Goal: Task Accomplishment & Management: Use online tool/utility

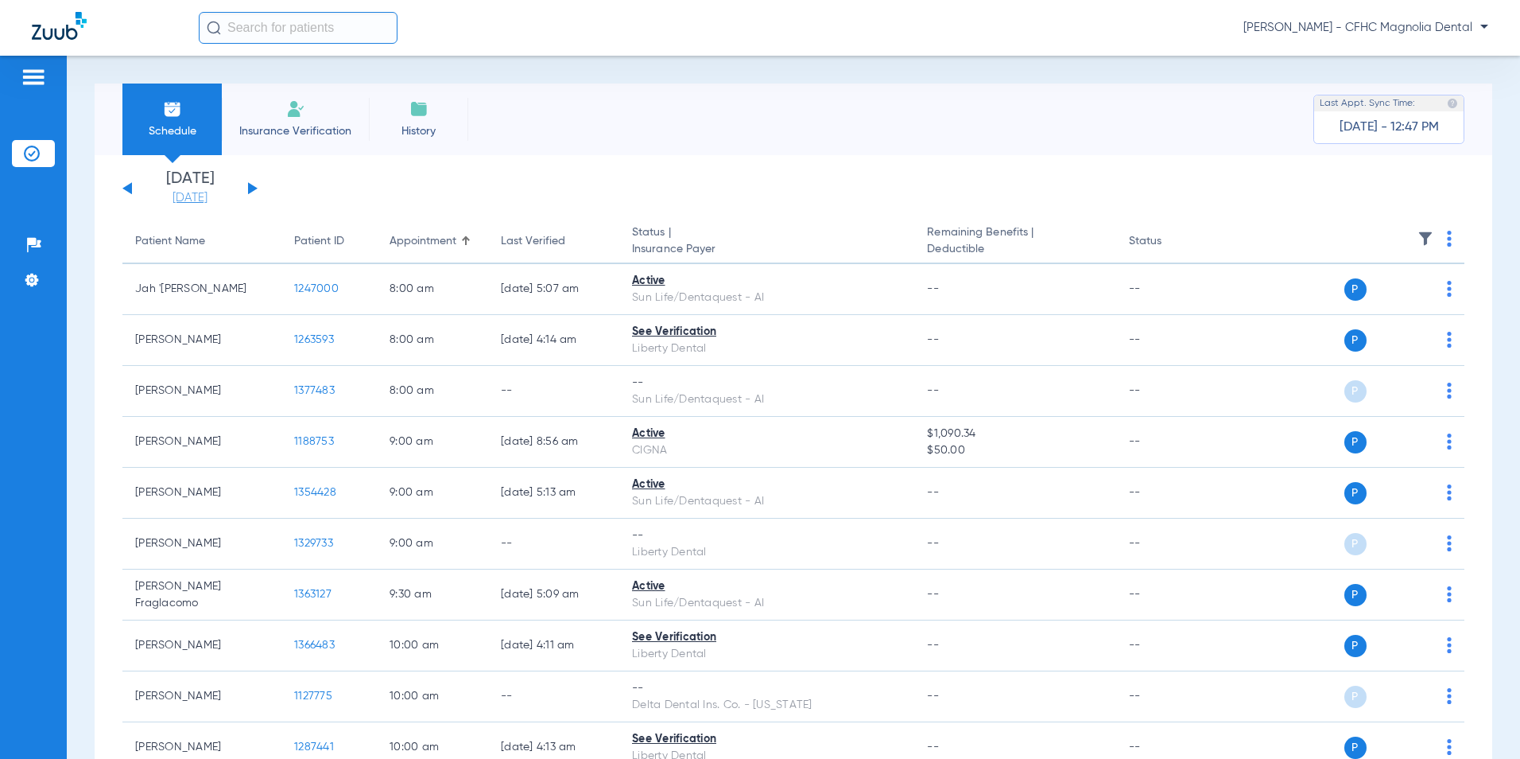
click at [211, 194] on link "[DATE]" at bounding box center [189, 198] width 95 height 16
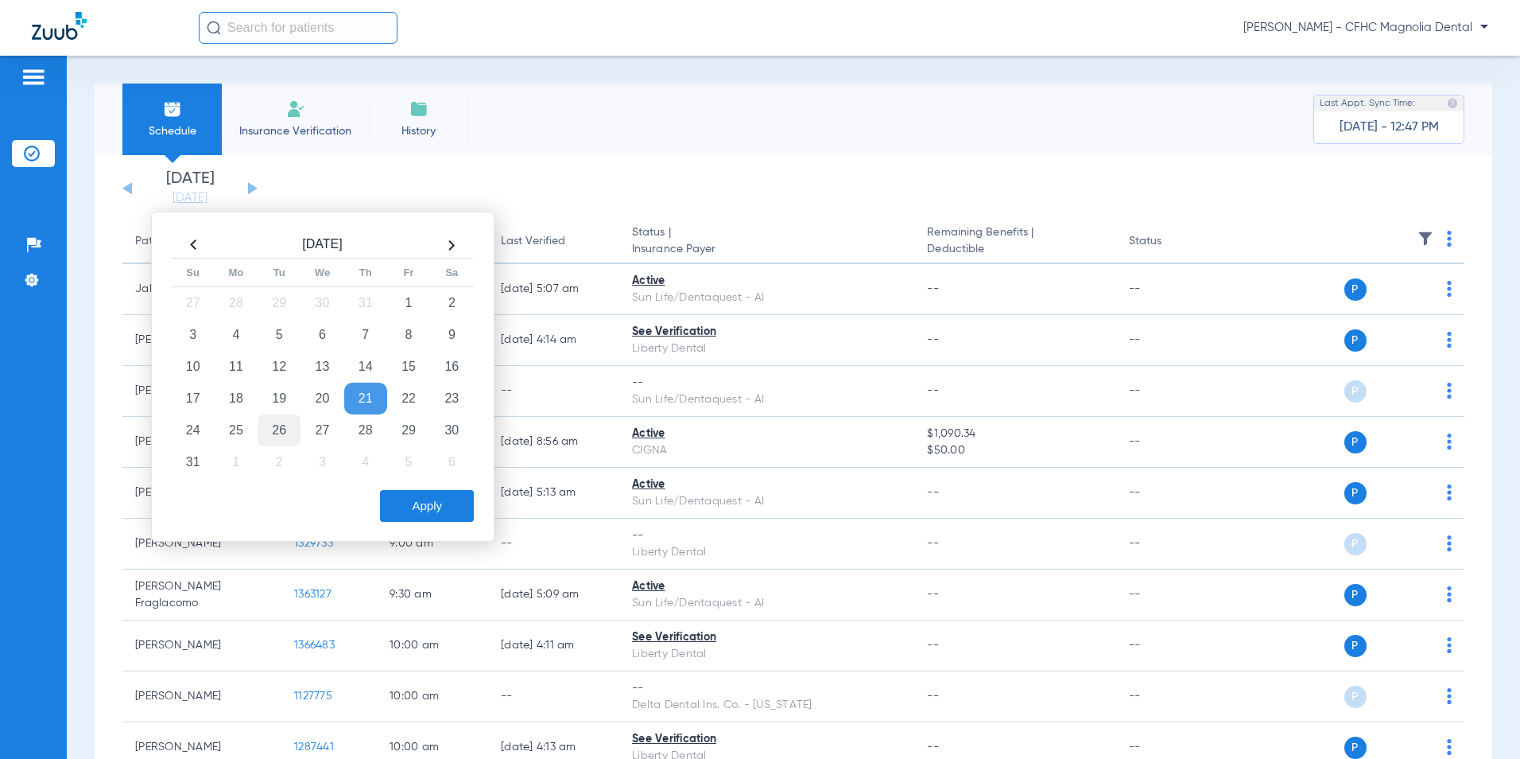
click at [281, 431] on td "26" at bounding box center [279, 430] width 43 height 32
click at [429, 511] on button "Apply" at bounding box center [427, 506] width 94 height 32
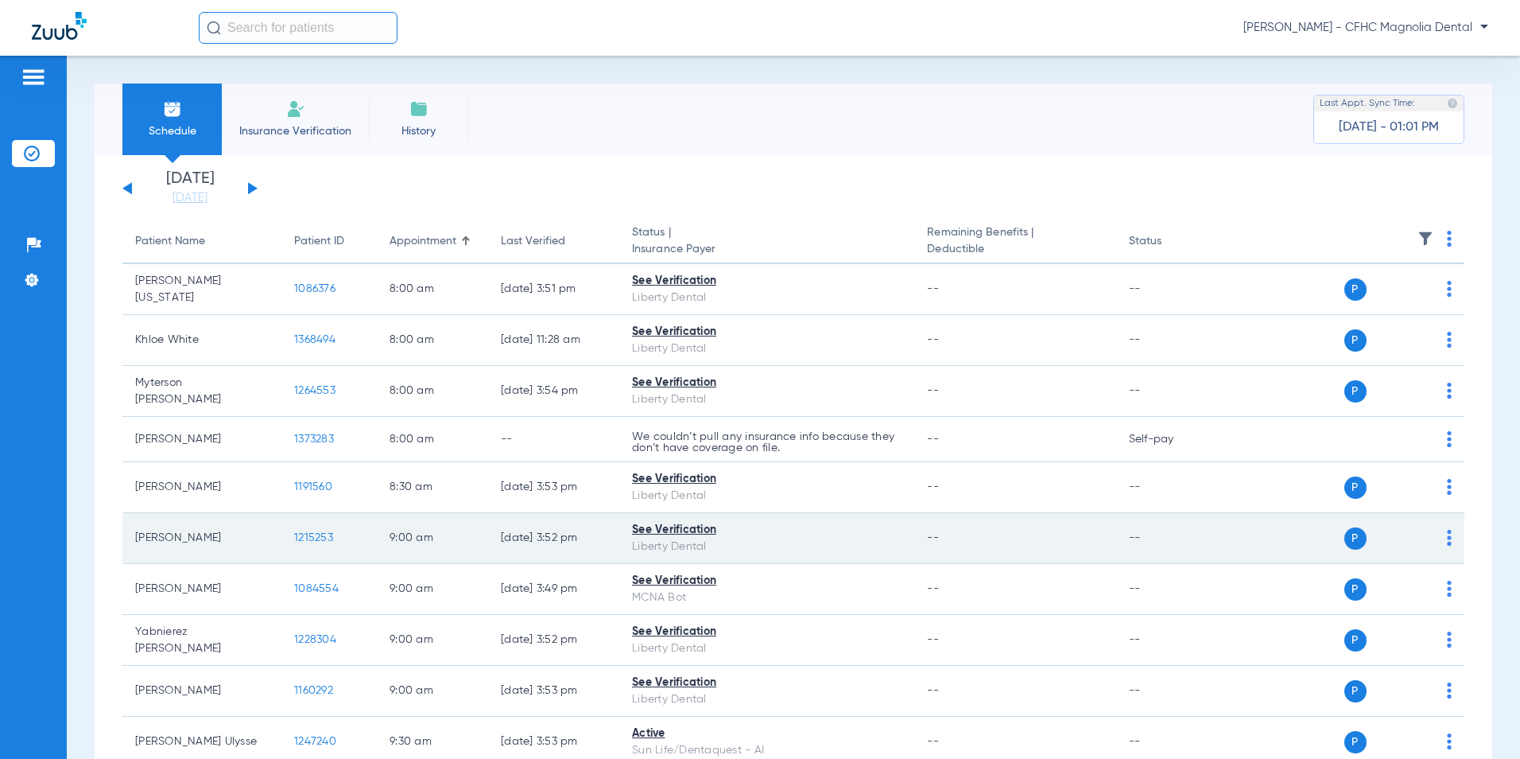
click at [309, 540] on span "1215253" at bounding box center [313, 537] width 39 height 11
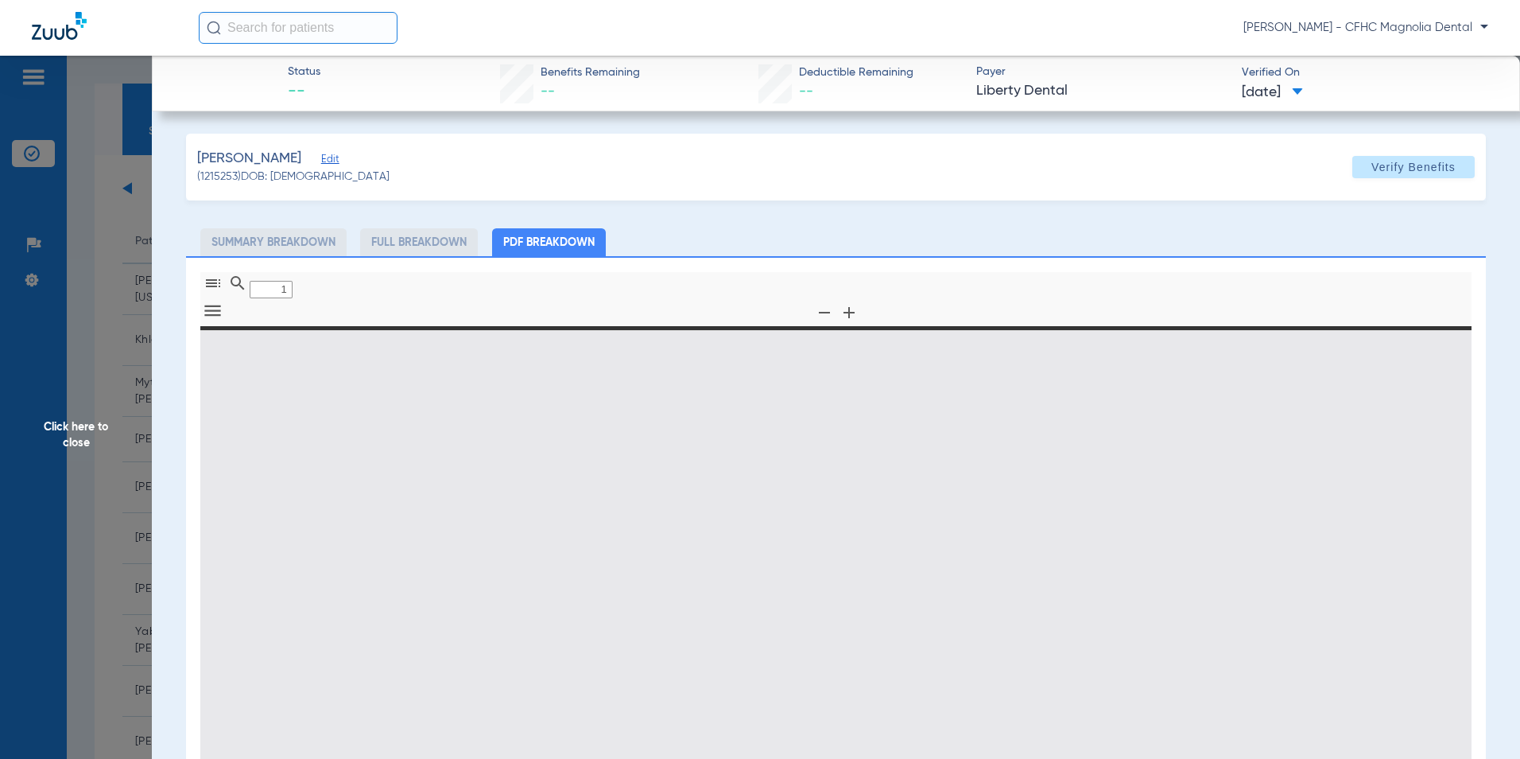
type input "0"
select select "page-width"
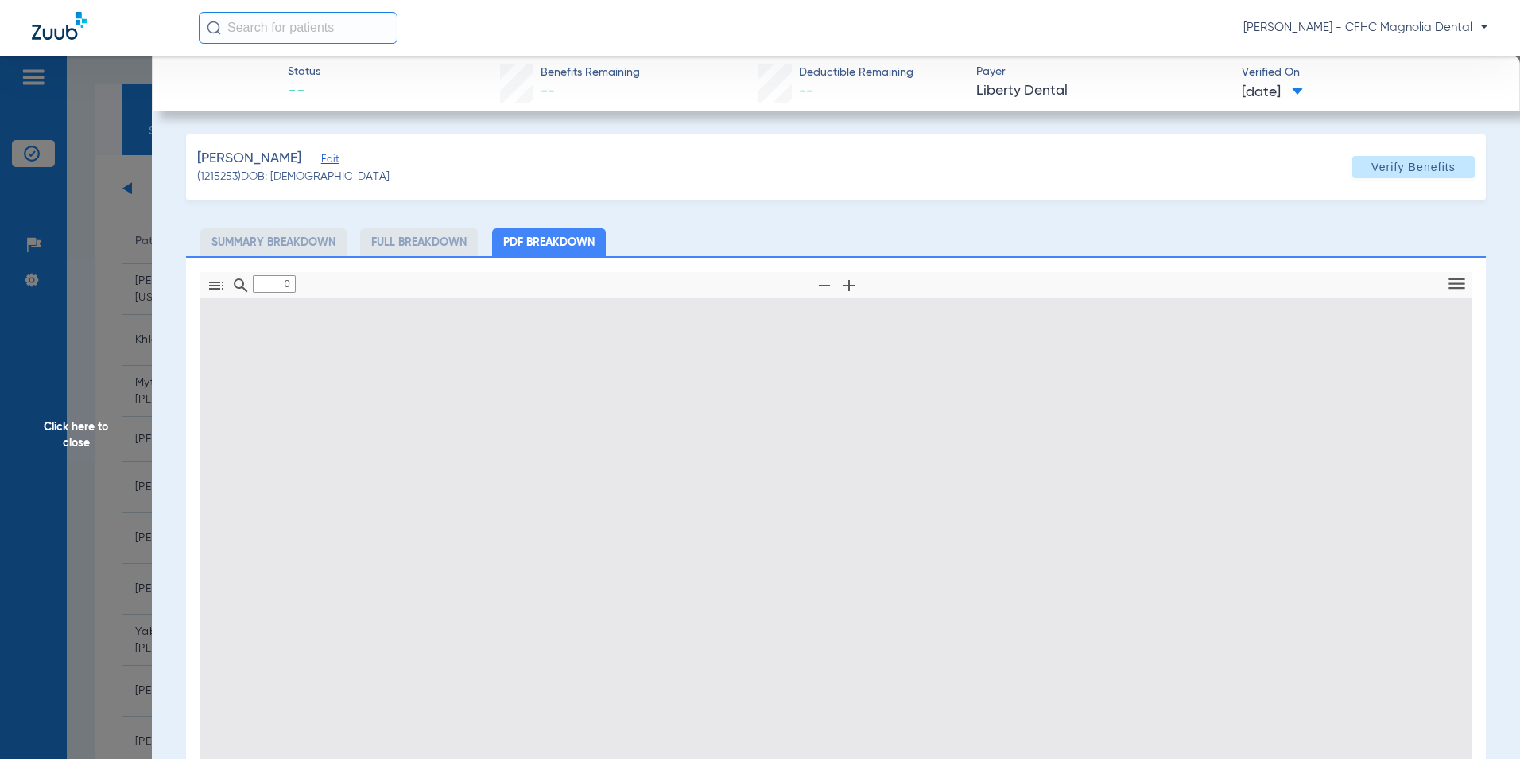
type input "1"
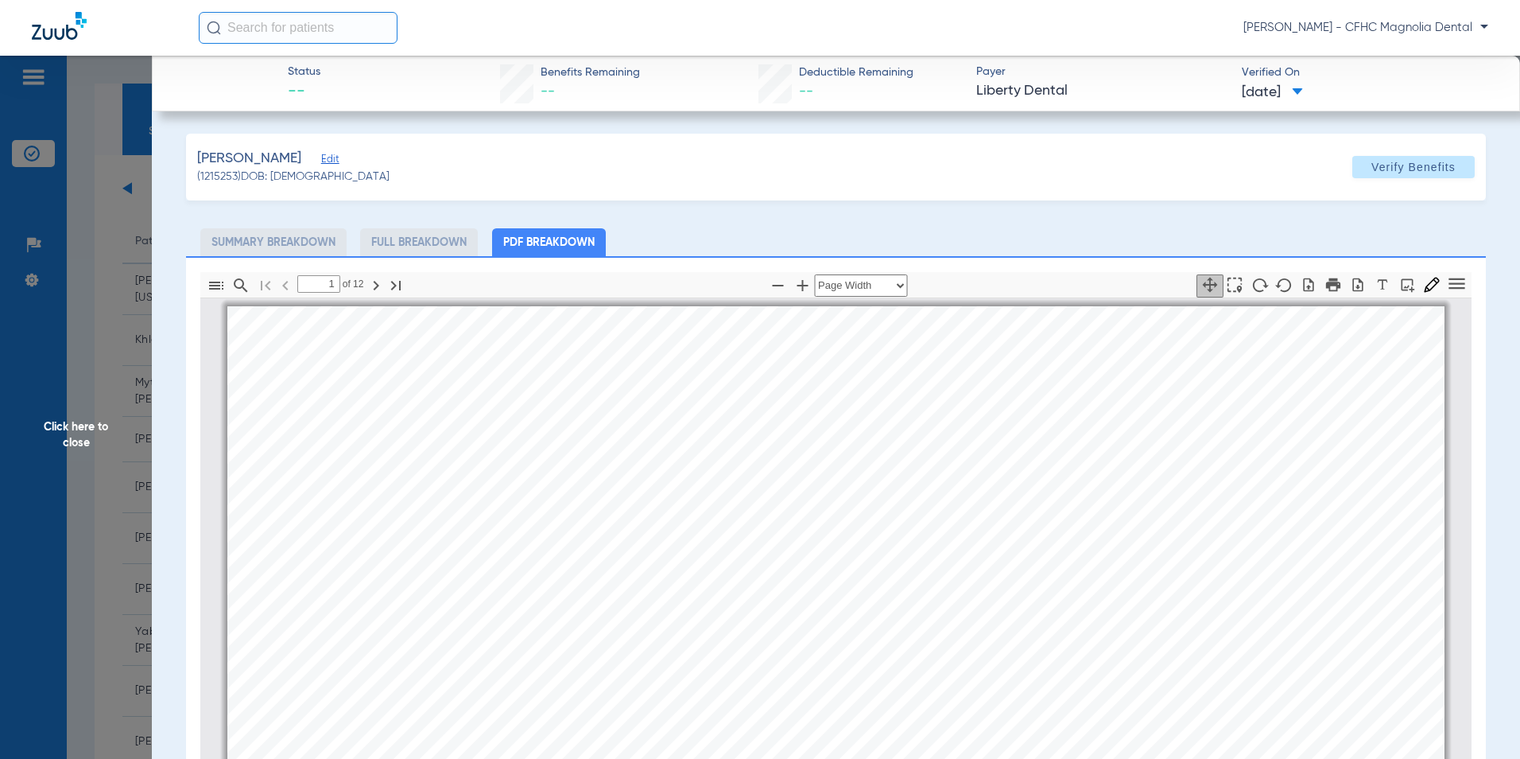
scroll to position [8, 0]
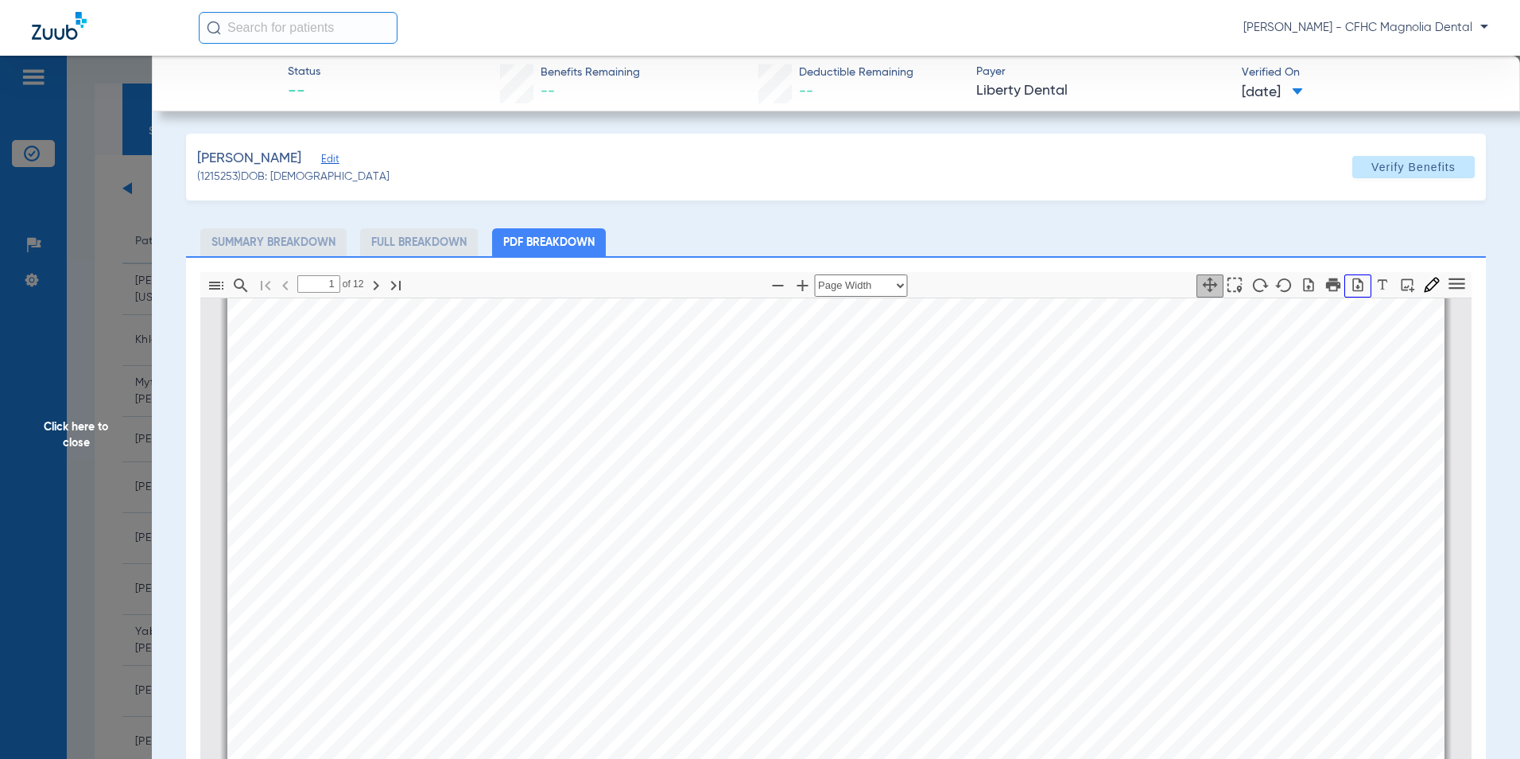
click at [1350, 287] on icon "button" at bounding box center [1358, 285] width 16 height 16
click at [118, 428] on span "Click here to close" at bounding box center [76, 435] width 152 height 759
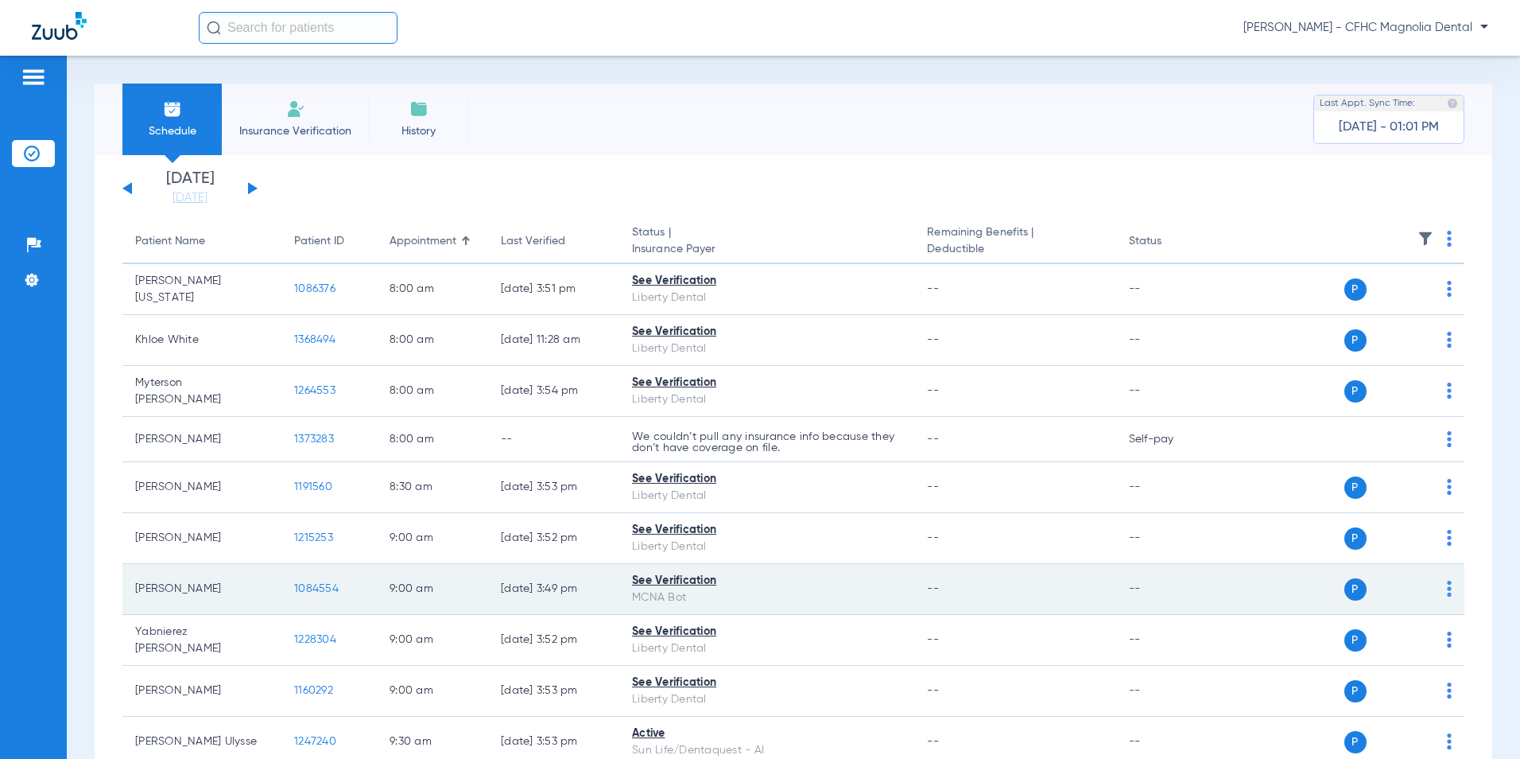
click at [316, 586] on span "1084554" at bounding box center [316, 588] width 45 height 11
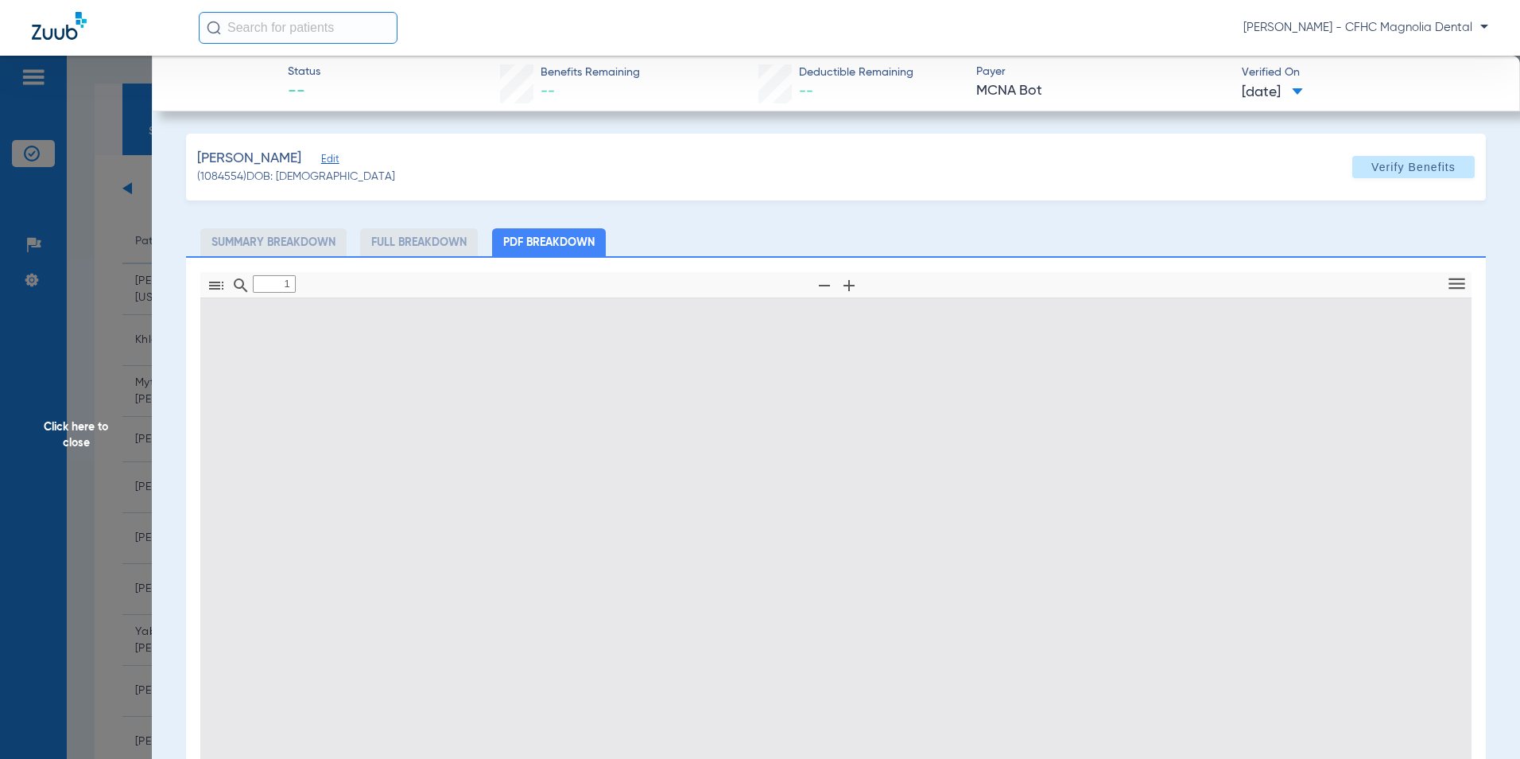
type input "0"
select select "page-width"
type input "1"
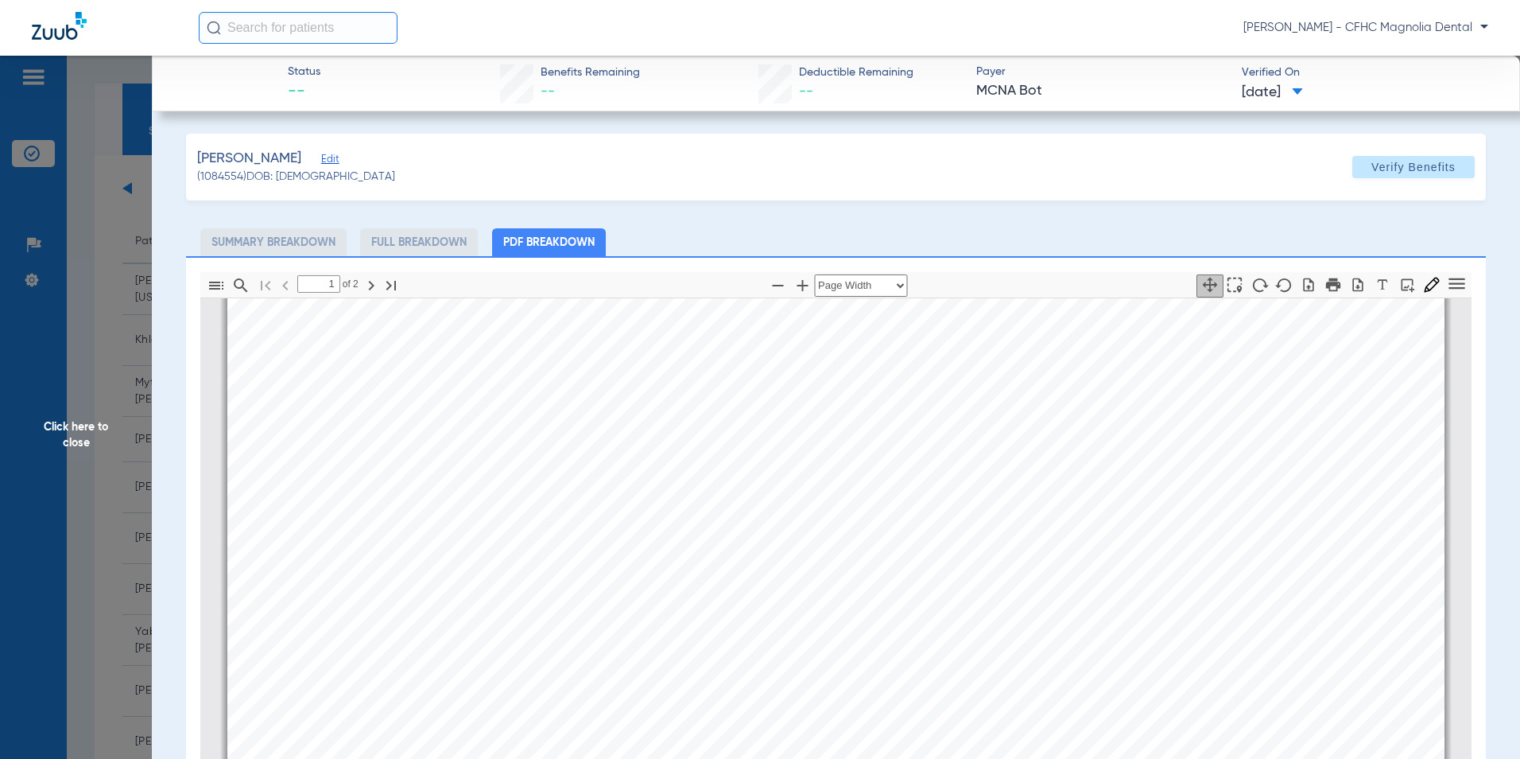
scroll to position [0, 0]
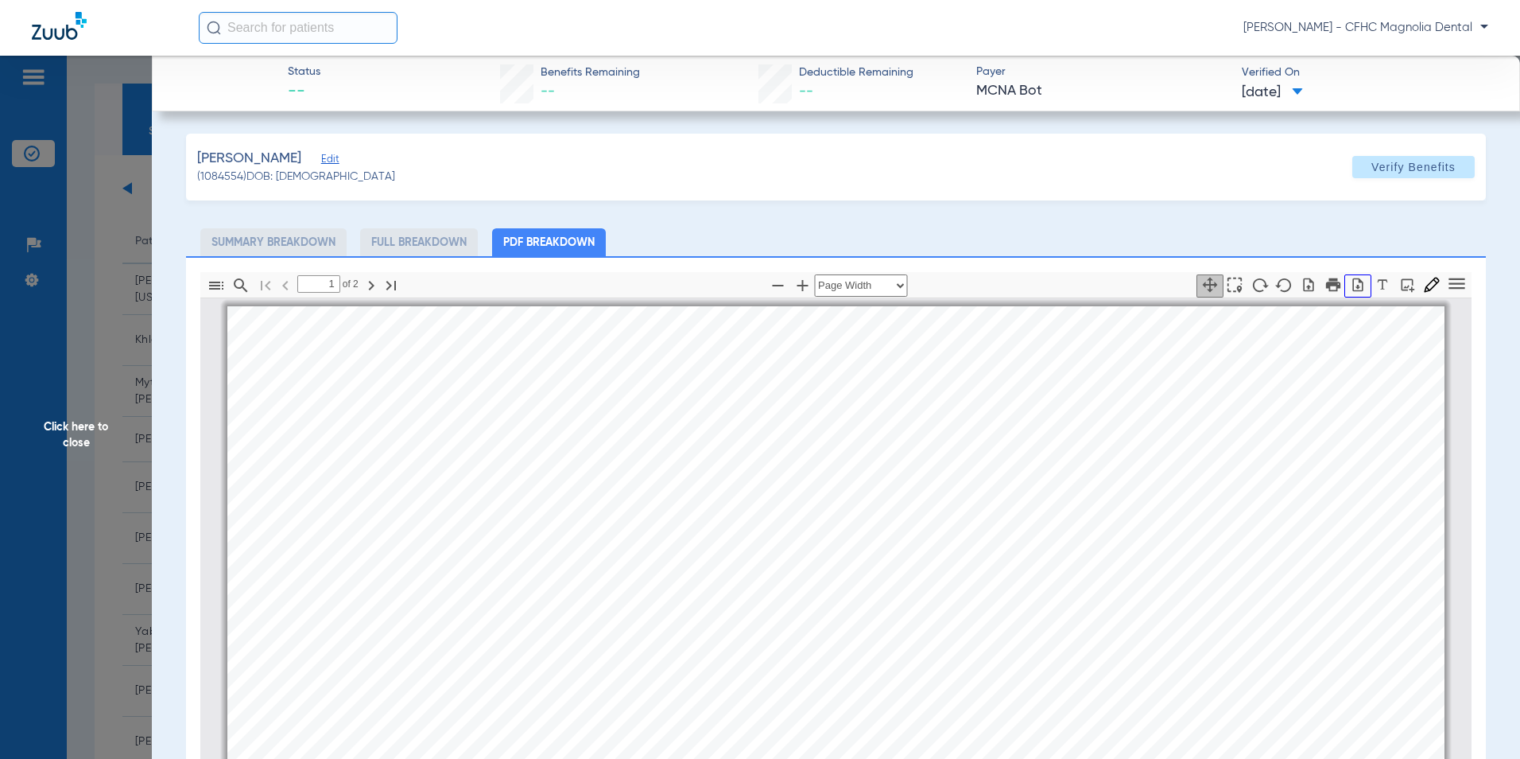
click at [1350, 289] on icon "button" at bounding box center [1358, 285] width 16 height 16
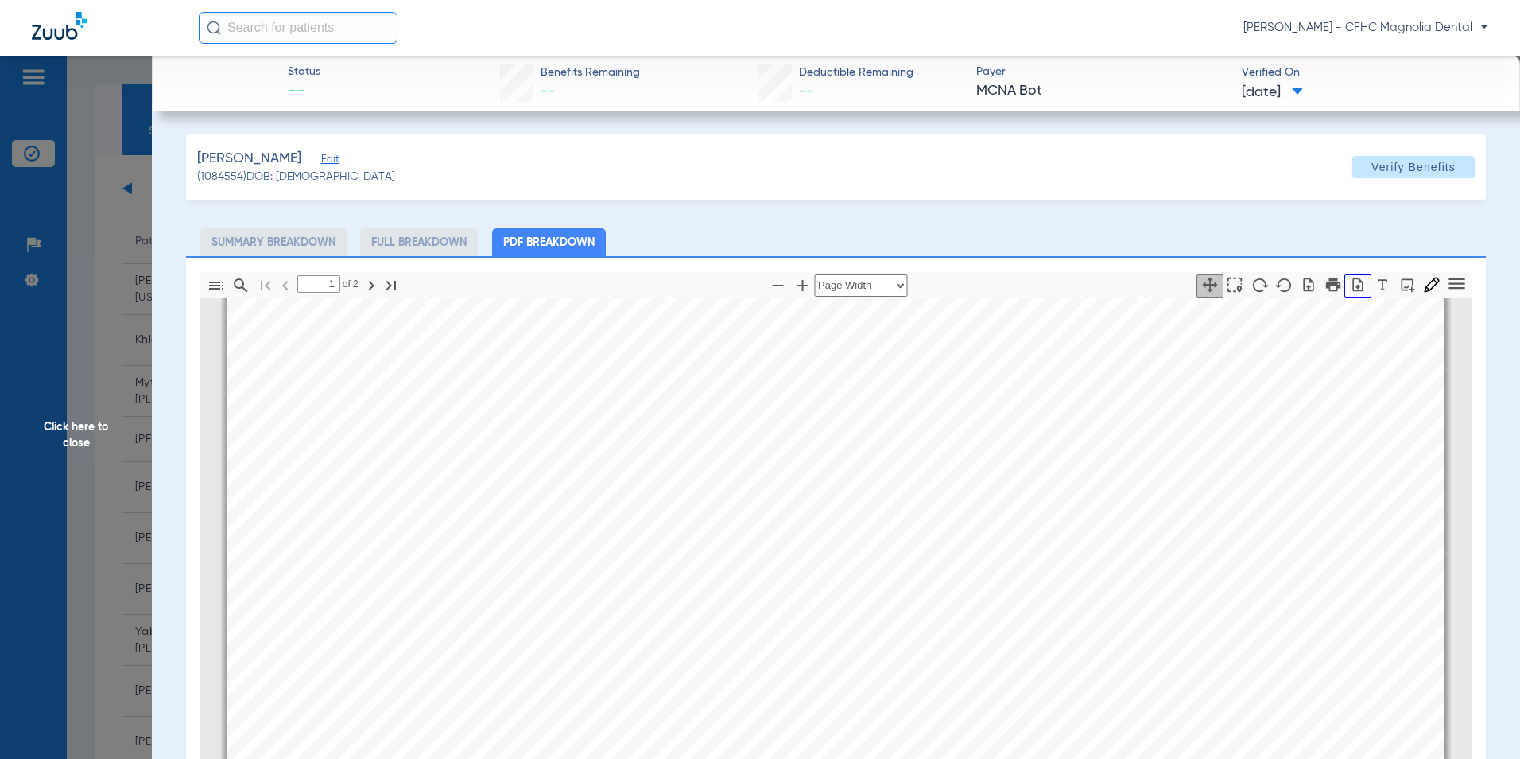
scroll to position [557, 0]
click at [101, 443] on span "Click here to close" at bounding box center [76, 435] width 152 height 759
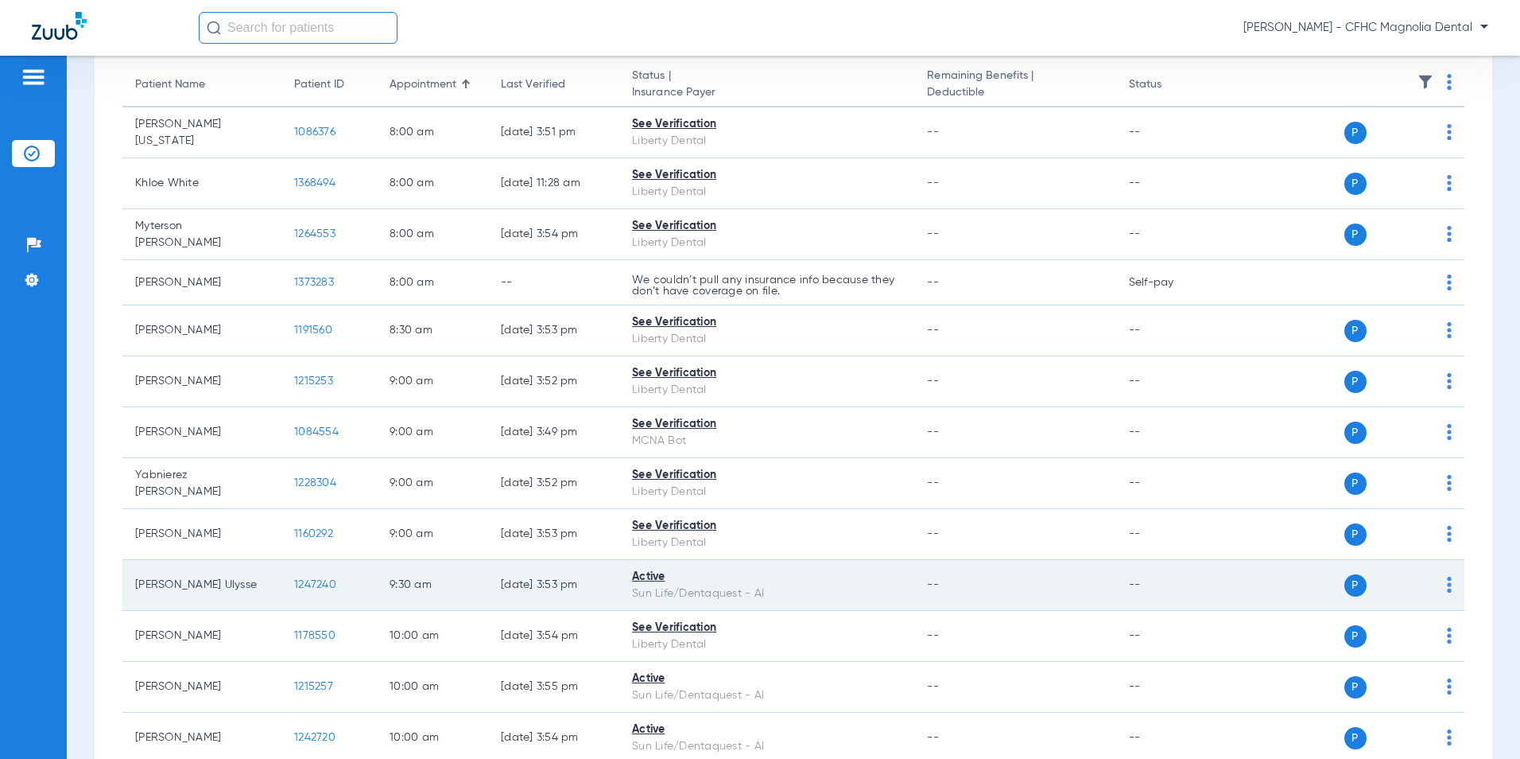
scroll to position [159, 0]
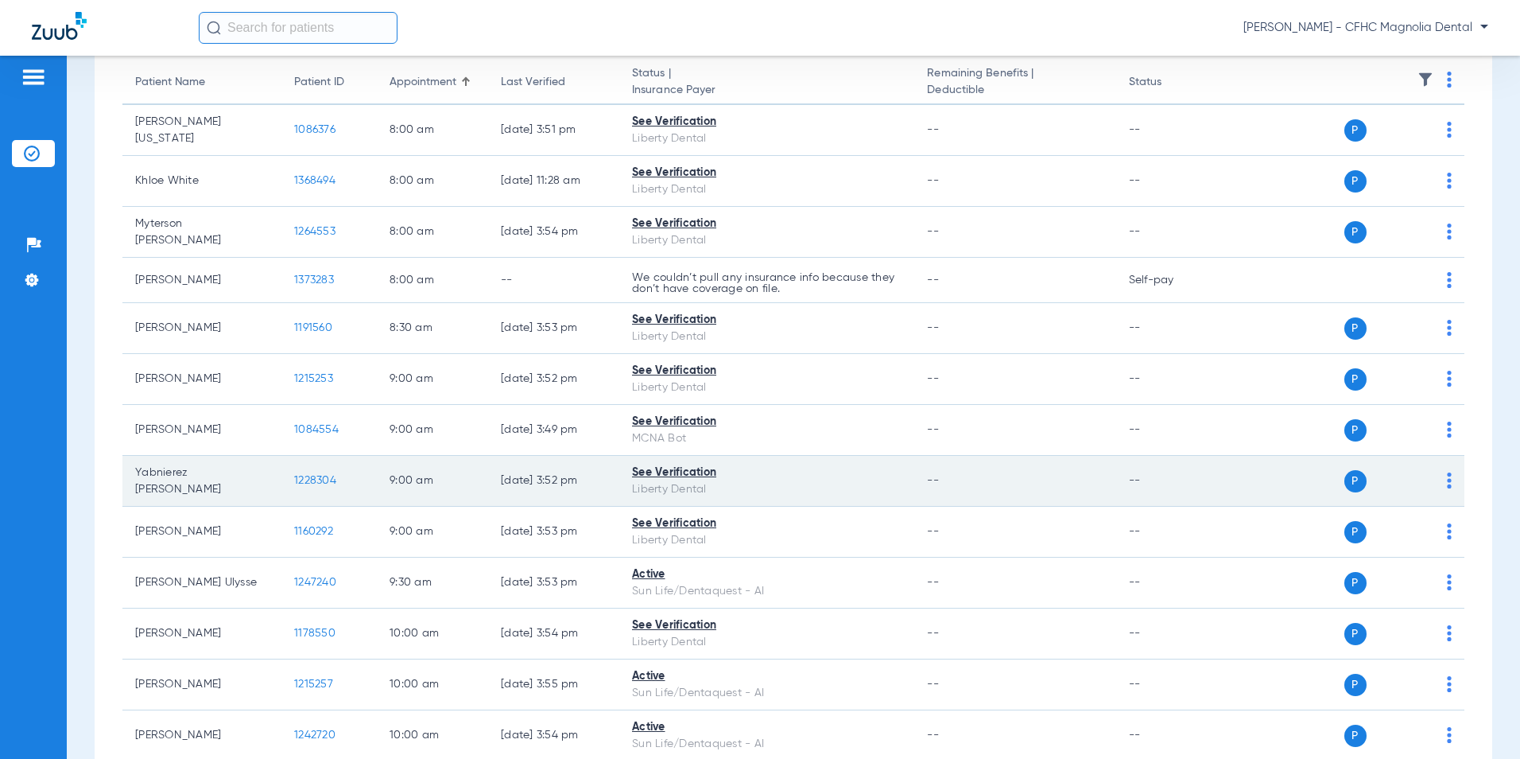
click at [327, 478] on span "1228304" at bounding box center [315, 480] width 42 height 11
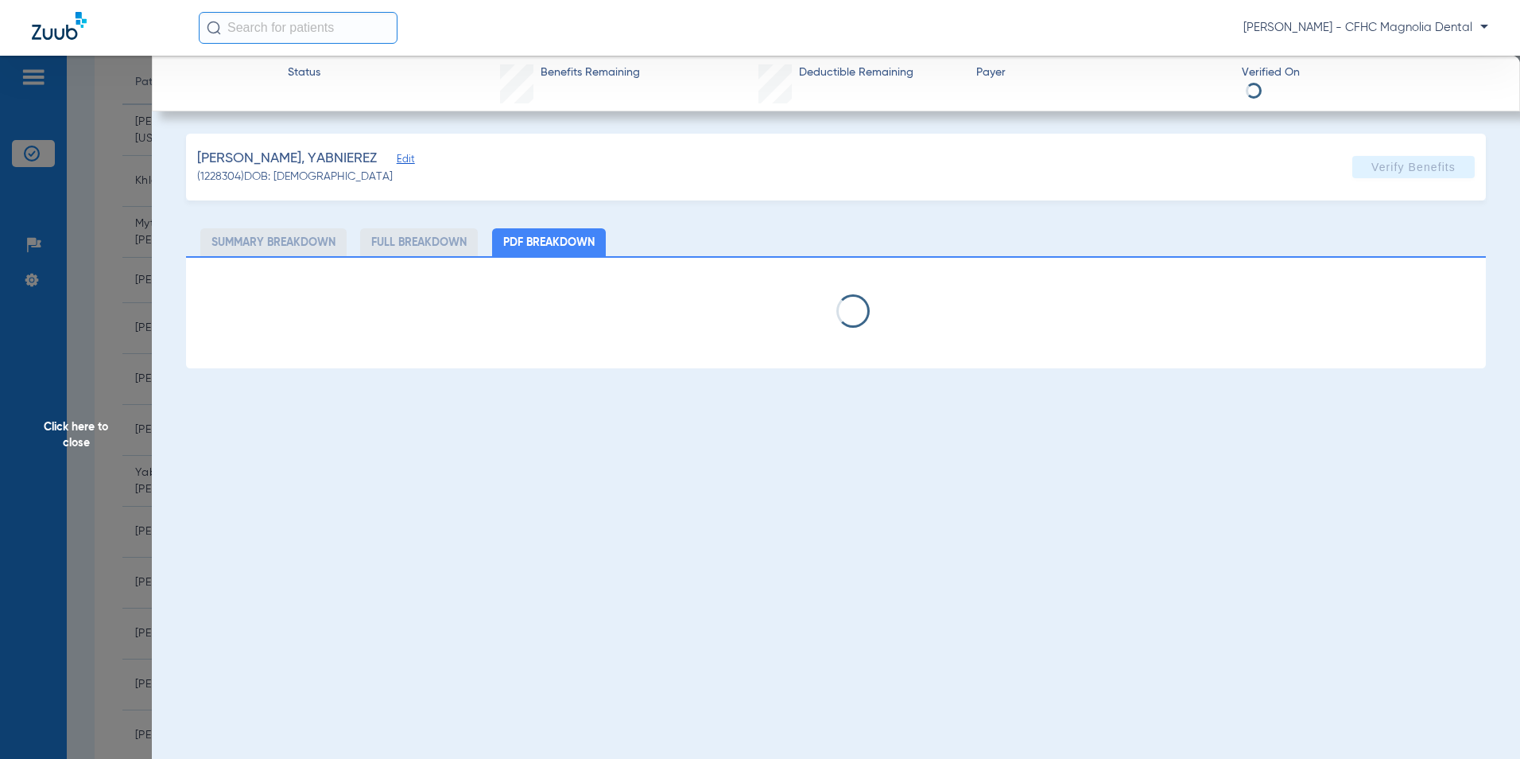
select select "page-width"
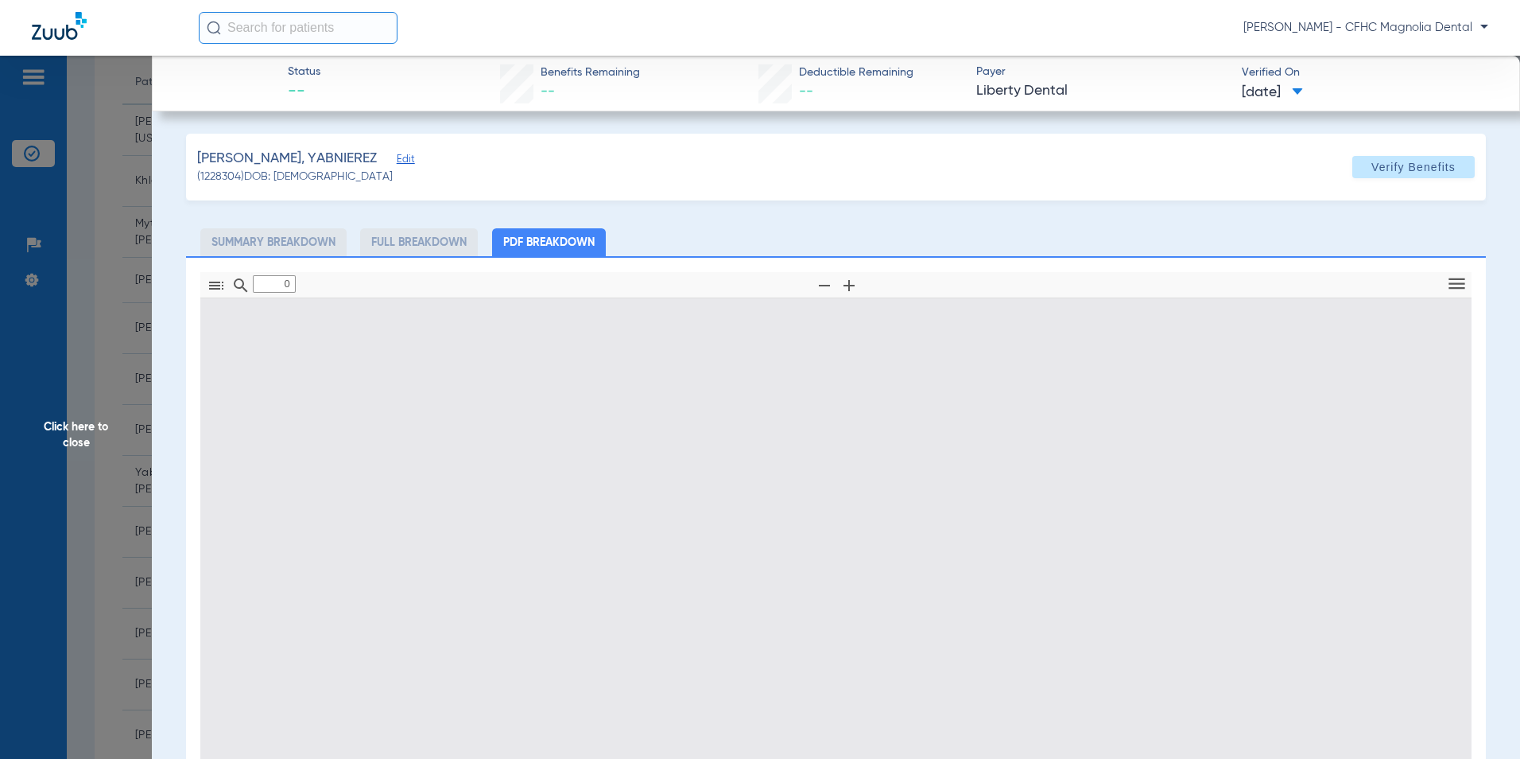
type input "1"
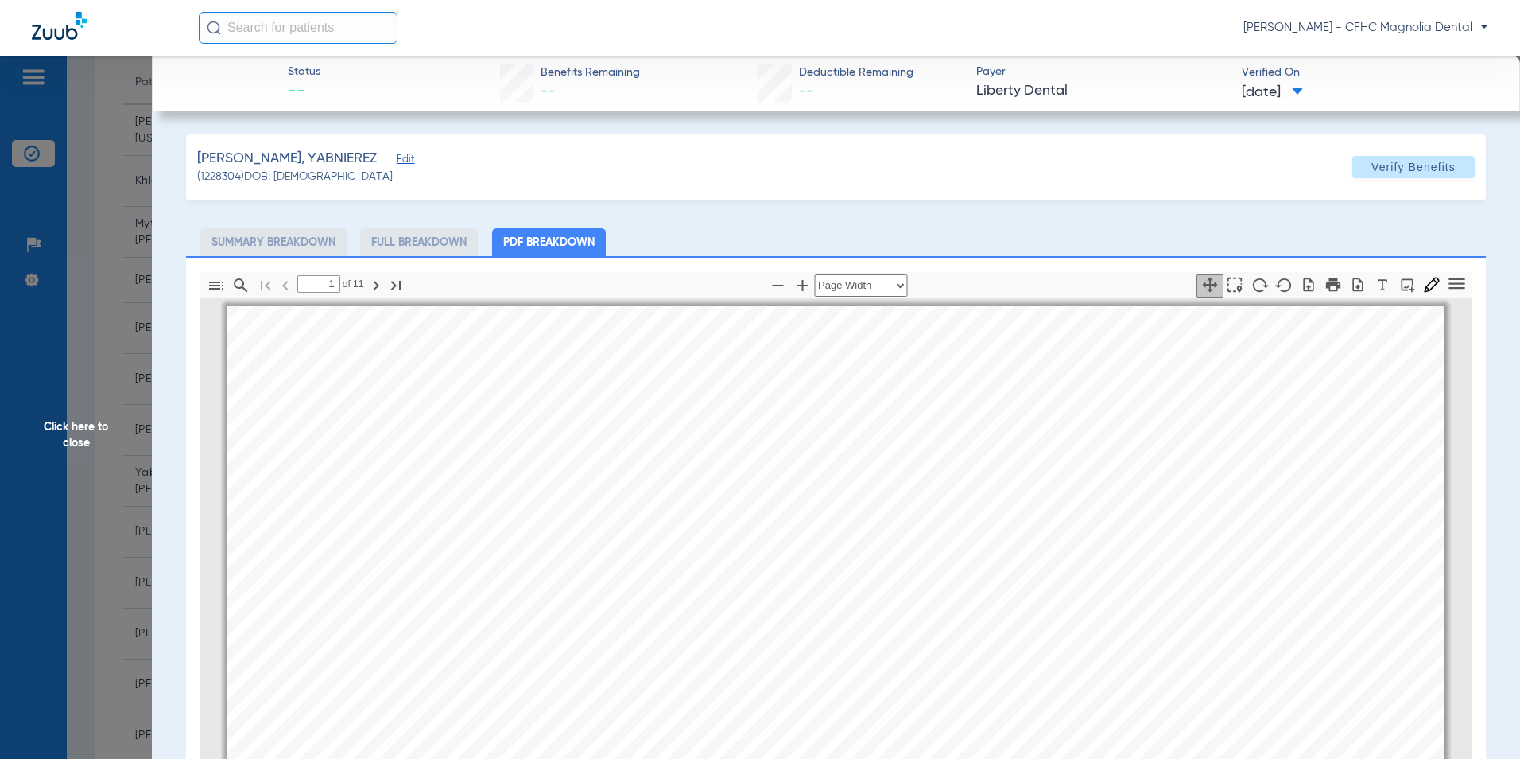
scroll to position [8, 0]
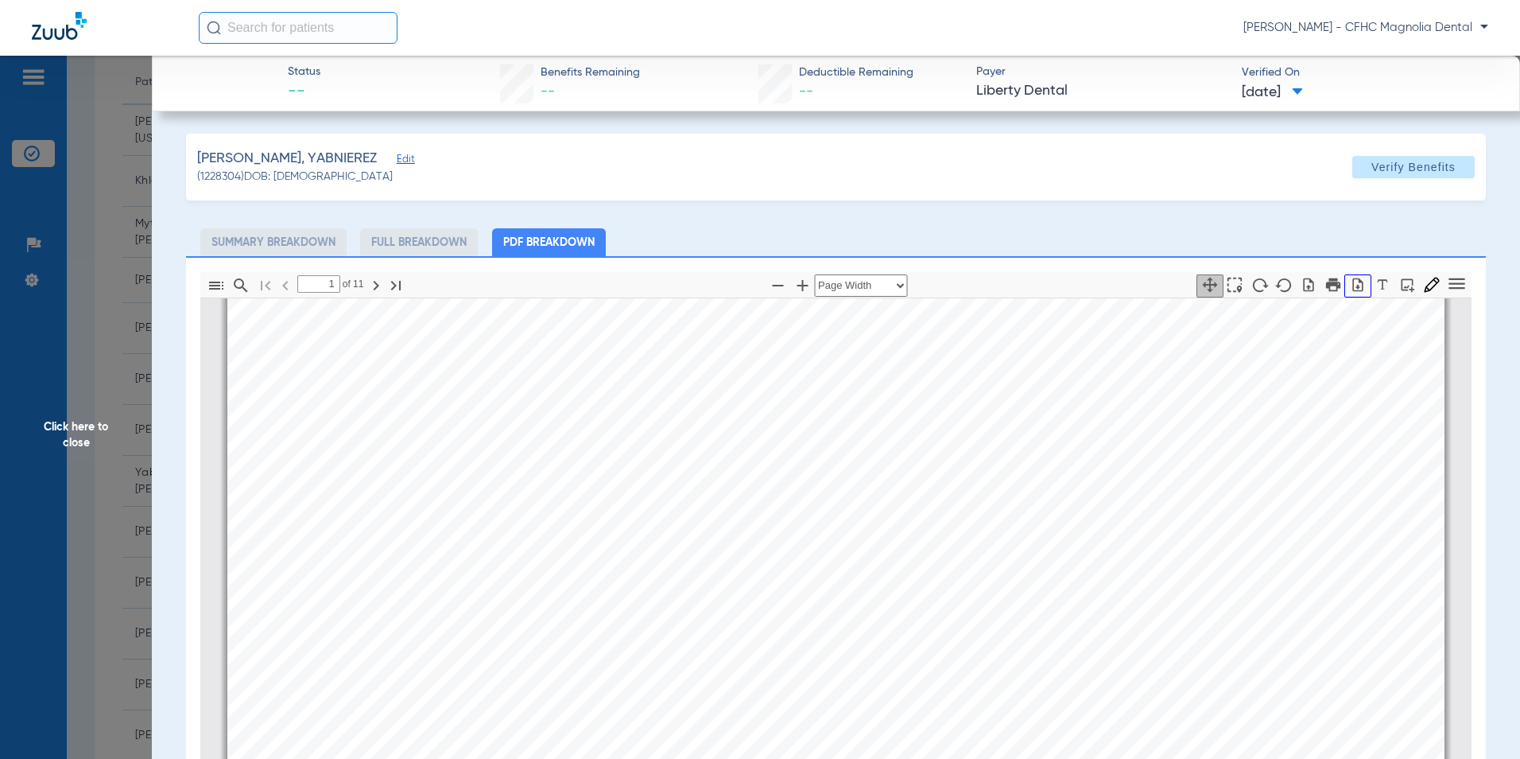
click at [1353, 285] on icon "button" at bounding box center [1358, 285] width 10 height 14
click at [114, 409] on span "Click here to close" at bounding box center [76, 435] width 152 height 759
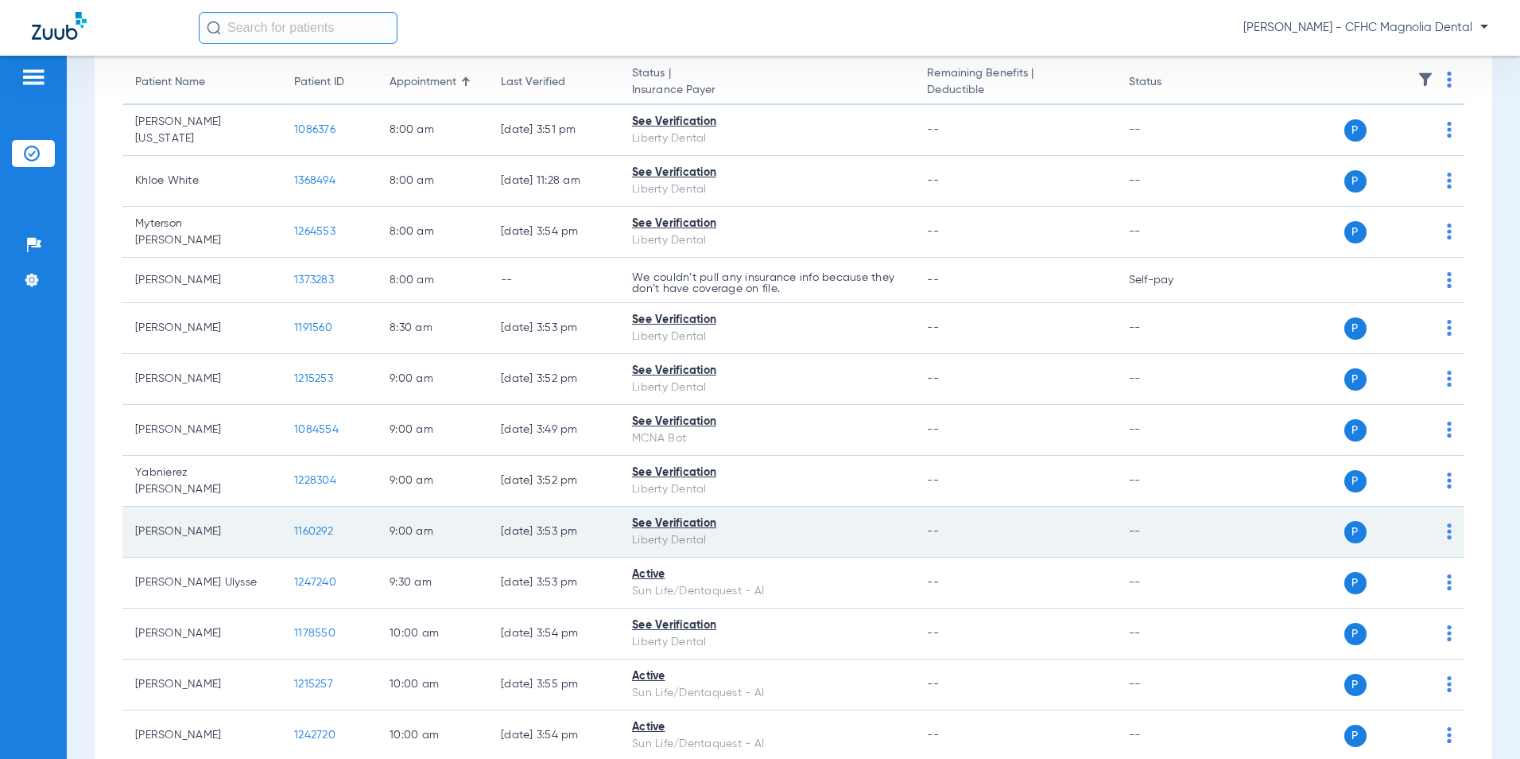
click at [318, 533] on span "1160292" at bounding box center [313, 531] width 39 height 11
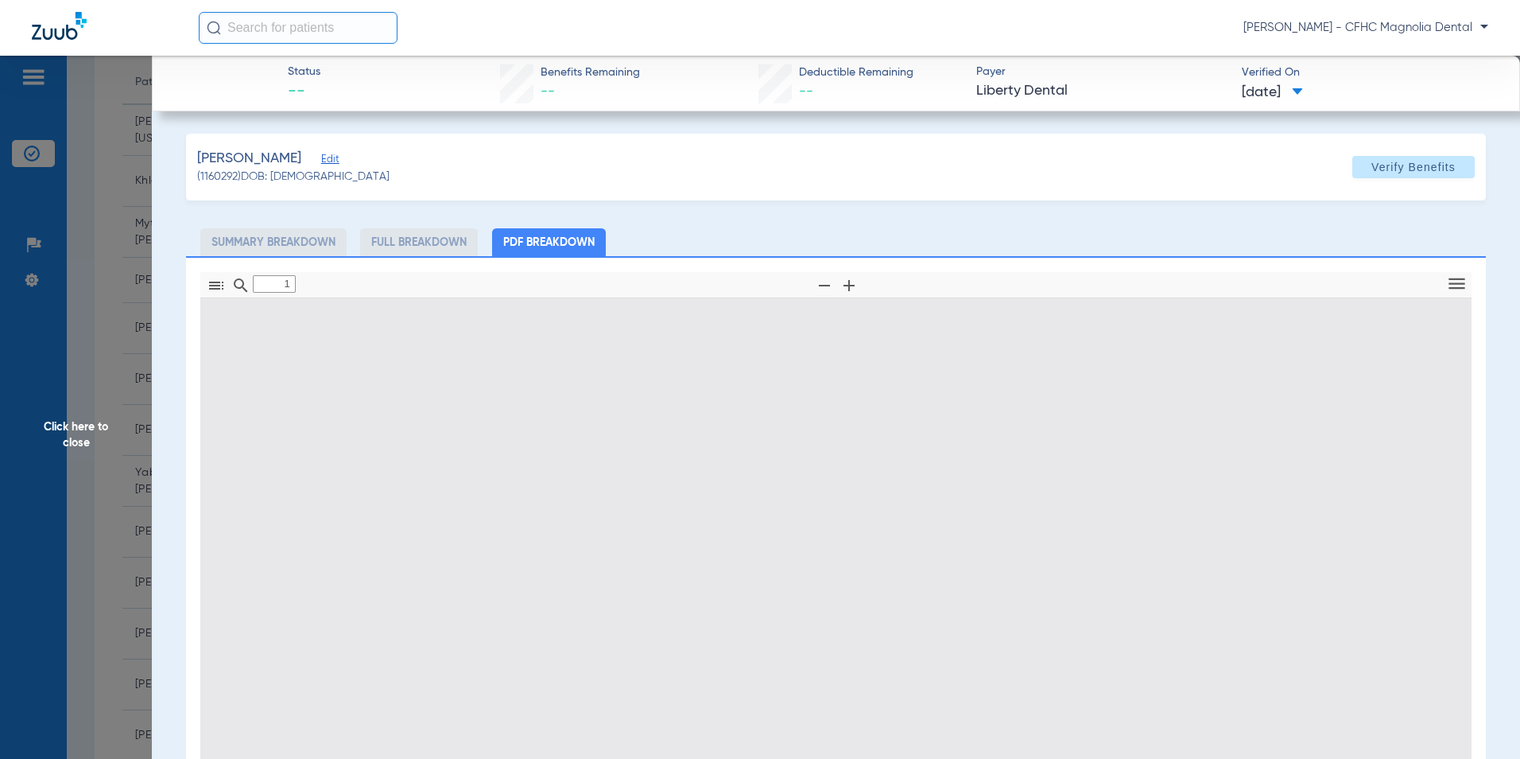
type input "0"
select select "page-width"
type input "1"
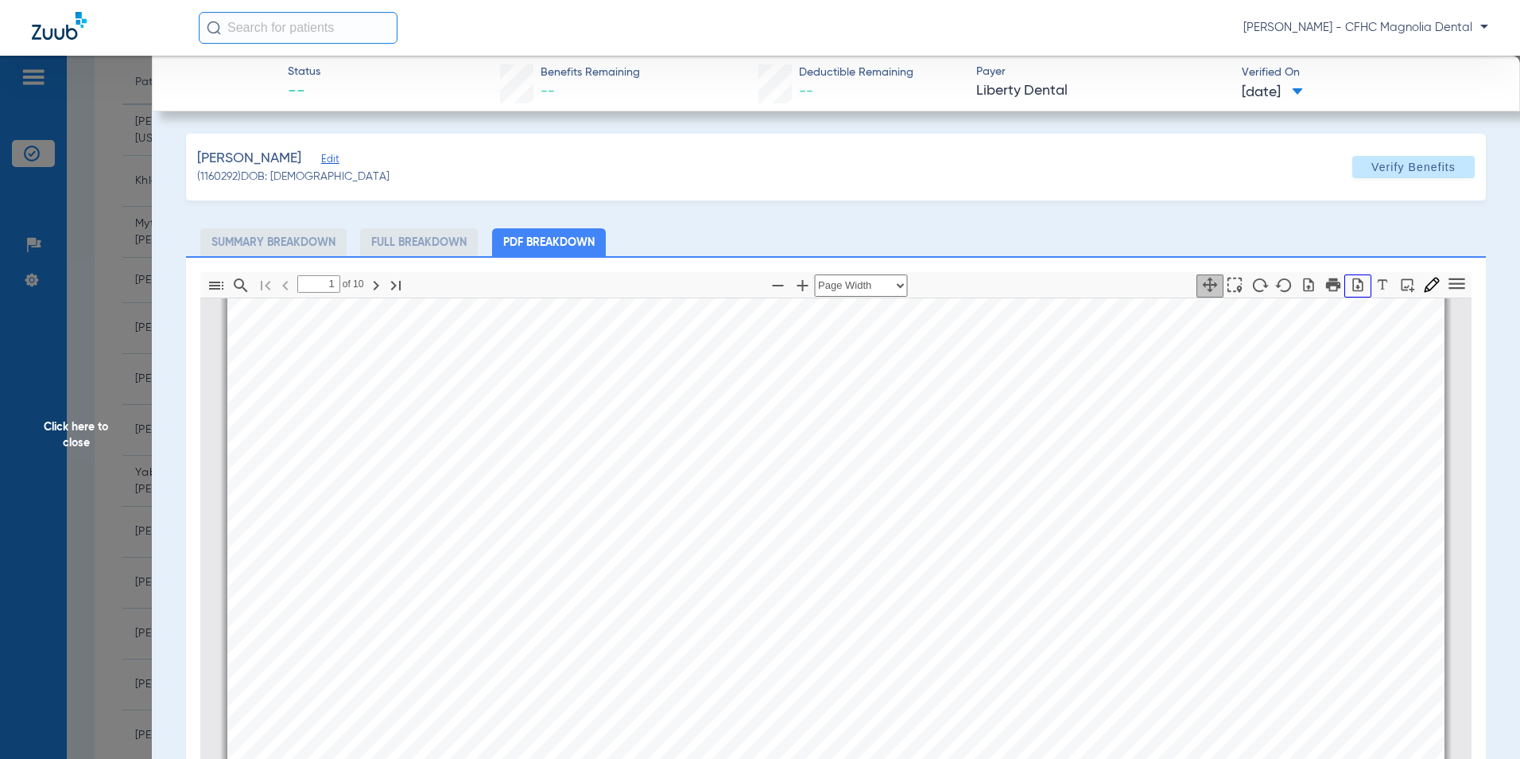
click at [1353, 281] on icon "button" at bounding box center [1358, 285] width 10 height 14
click at [110, 427] on span "Click here to close" at bounding box center [76, 435] width 152 height 759
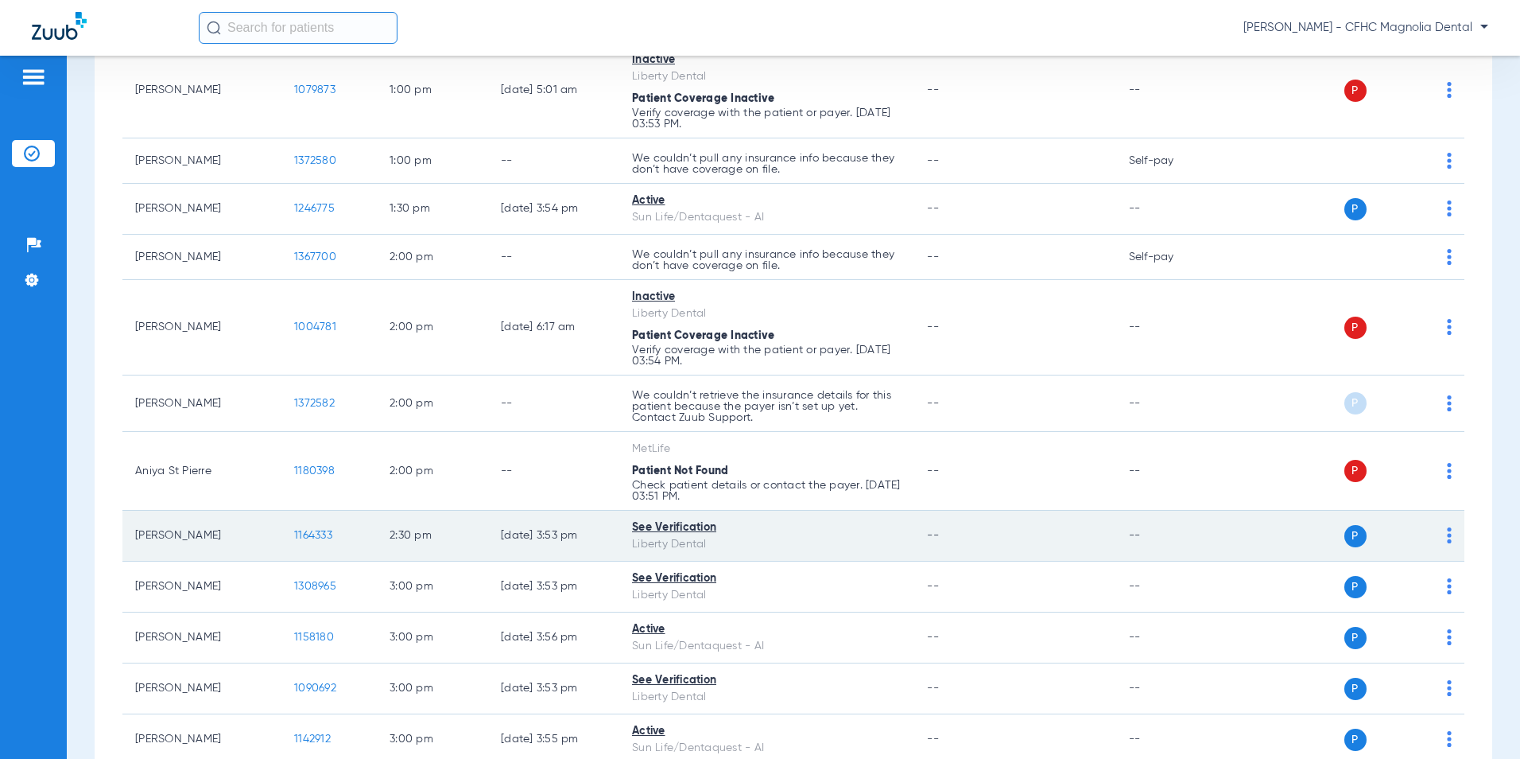
scroll to position [1113, 0]
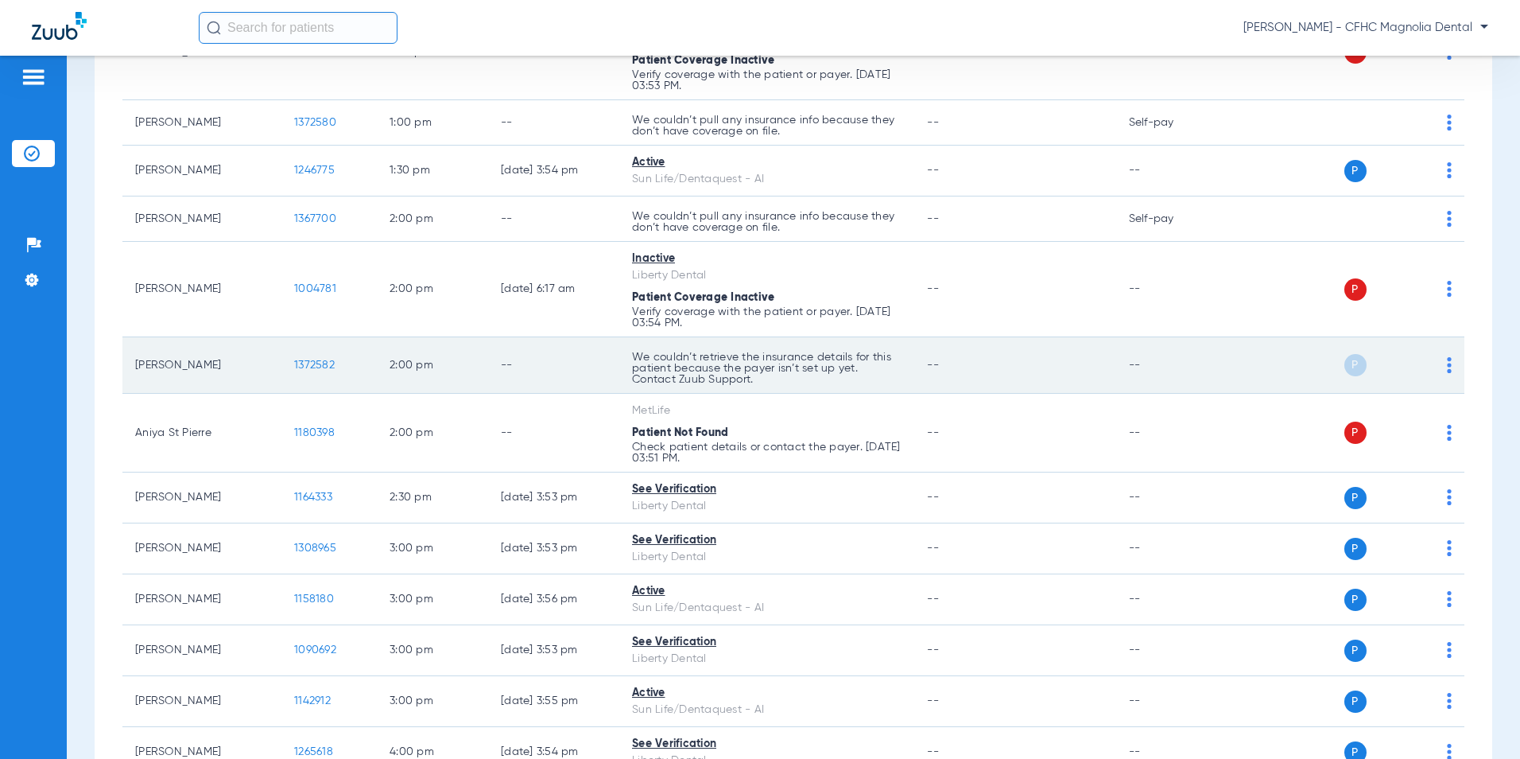
click at [1447, 367] on img at bounding box center [1449, 365] width 5 height 16
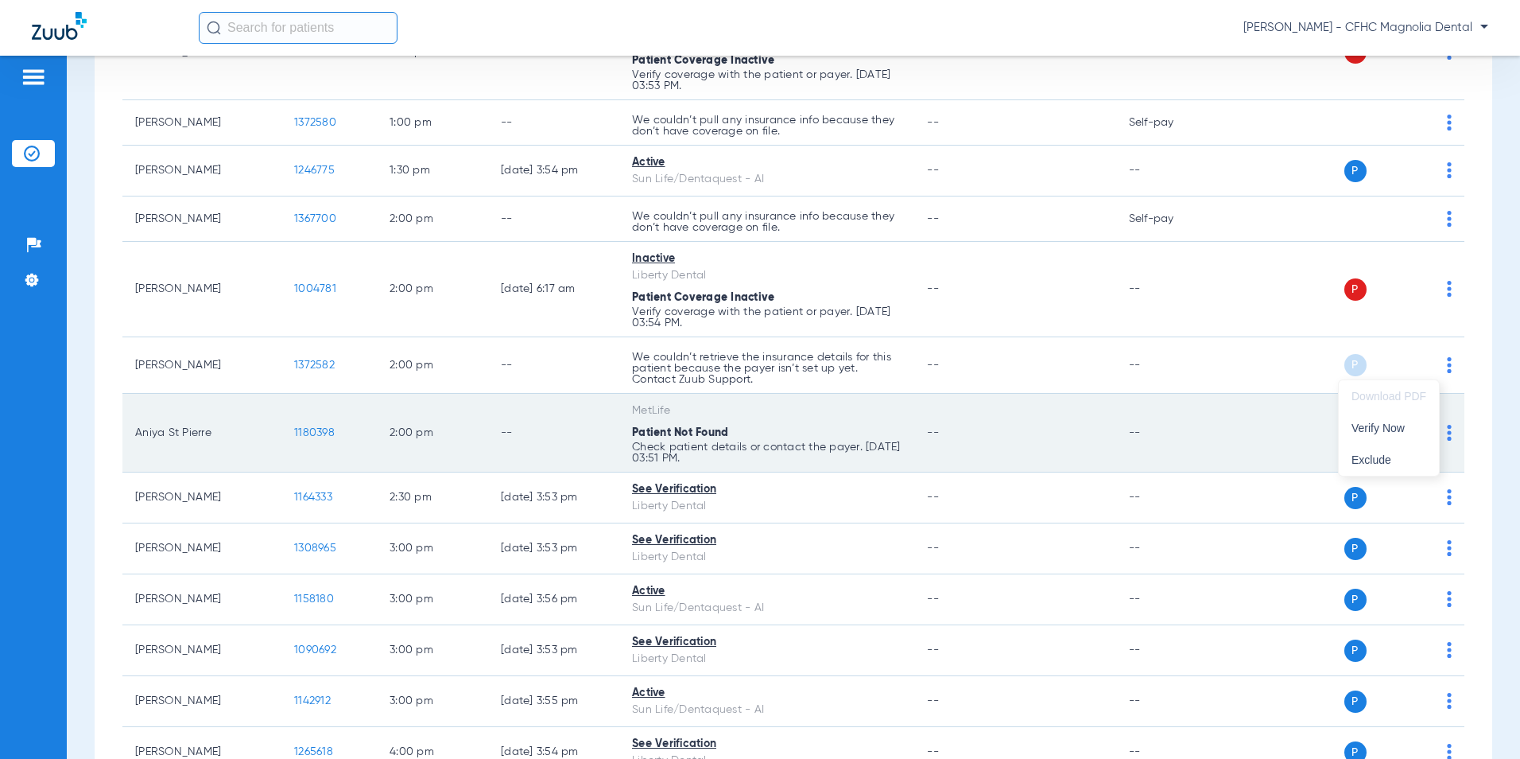
click at [1384, 425] on span "Verify Now" at bounding box center [1389, 427] width 75 height 11
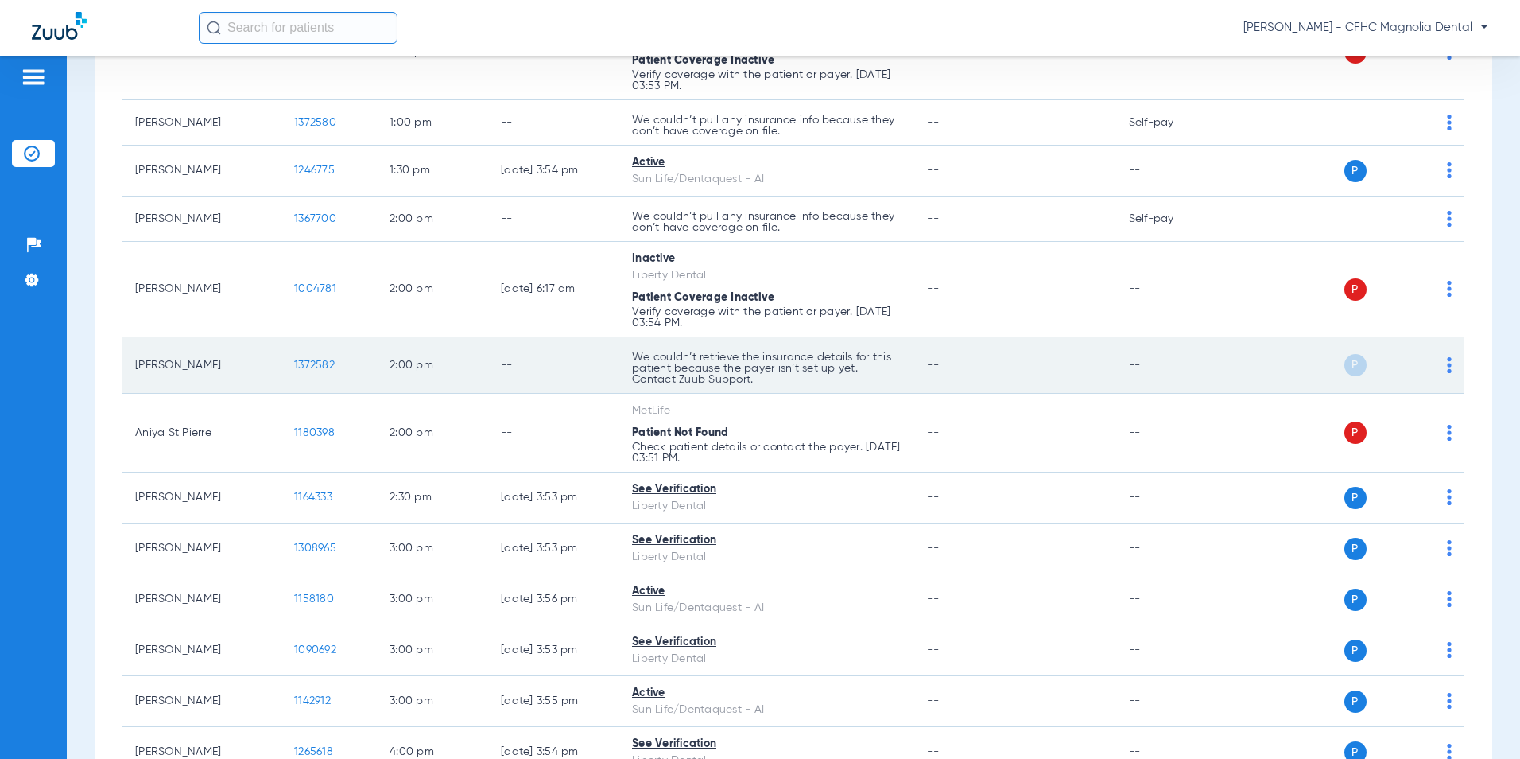
click at [1447, 365] on img at bounding box center [1449, 365] width 5 height 16
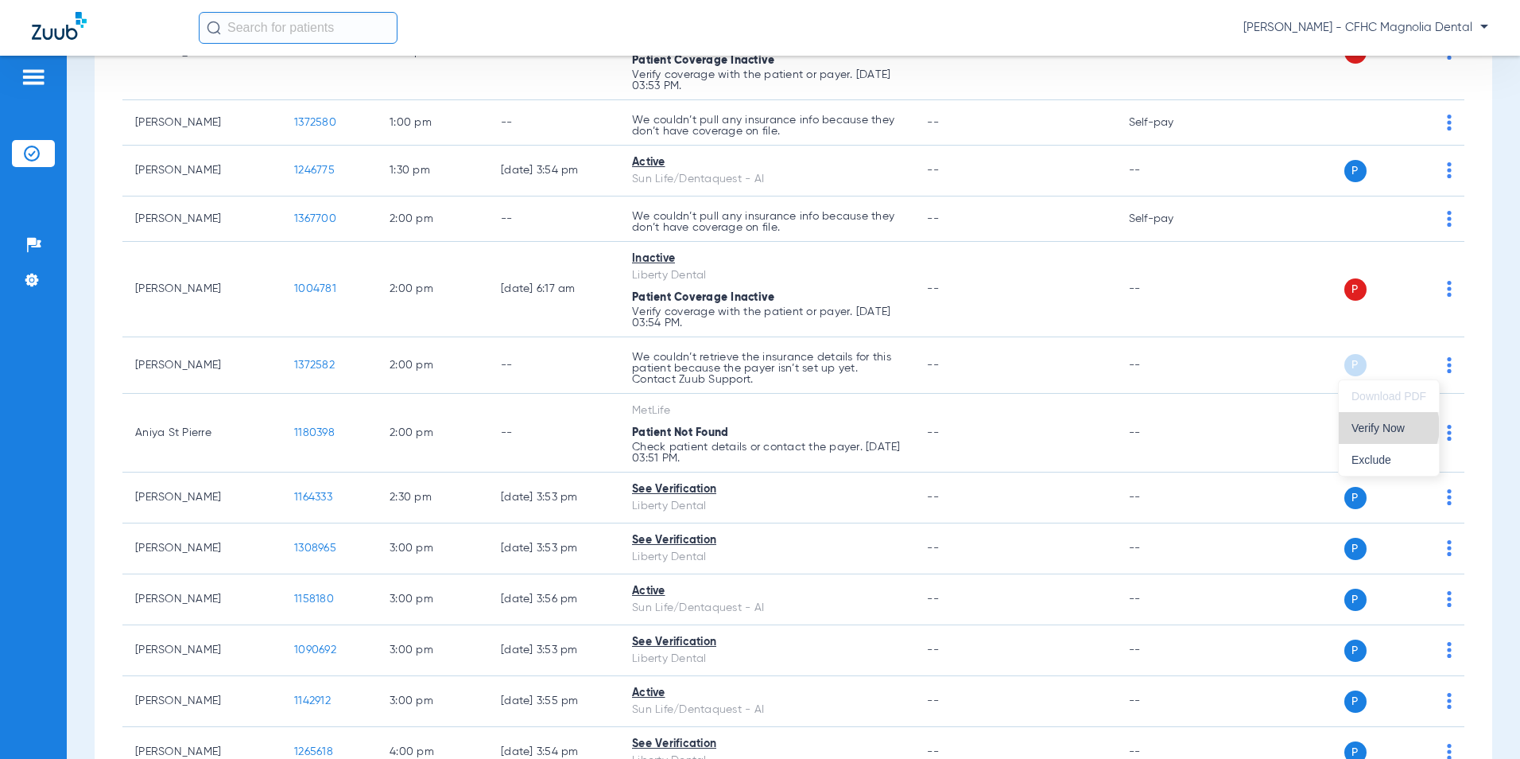
click at [1388, 426] on span "Verify Now" at bounding box center [1389, 427] width 75 height 11
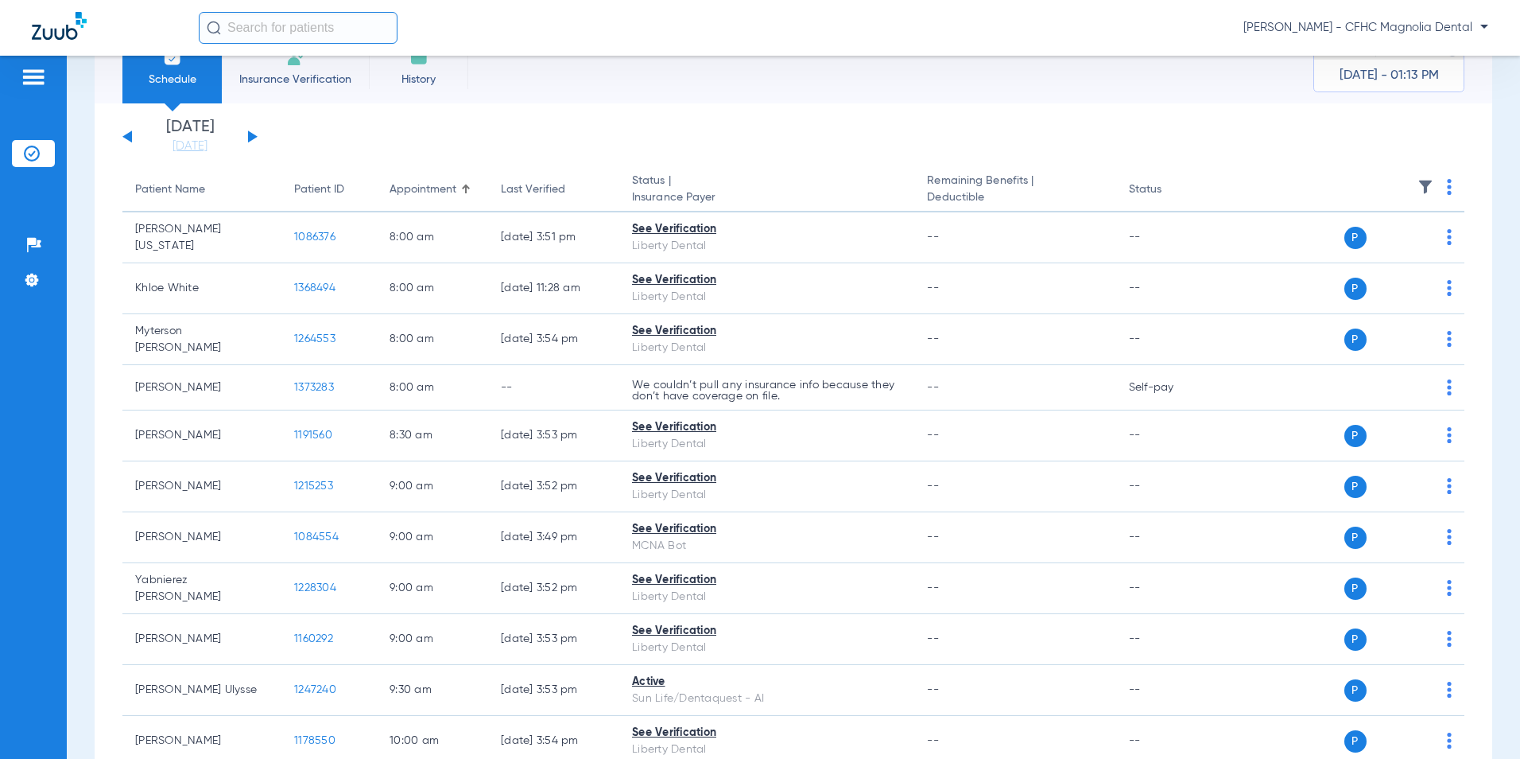
scroll to position [159, 0]
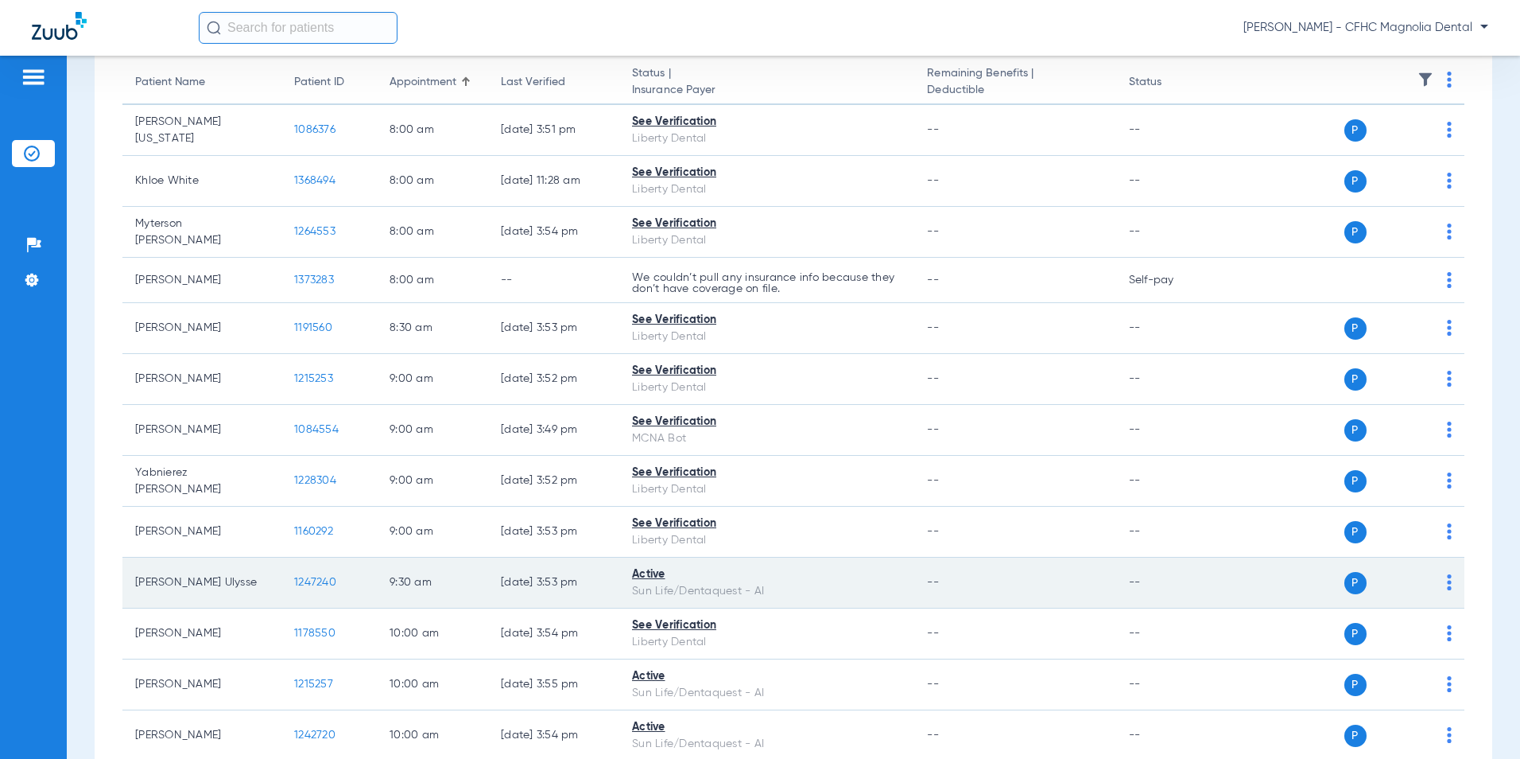
click at [315, 579] on span "1247240" at bounding box center [315, 581] width 42 height 11
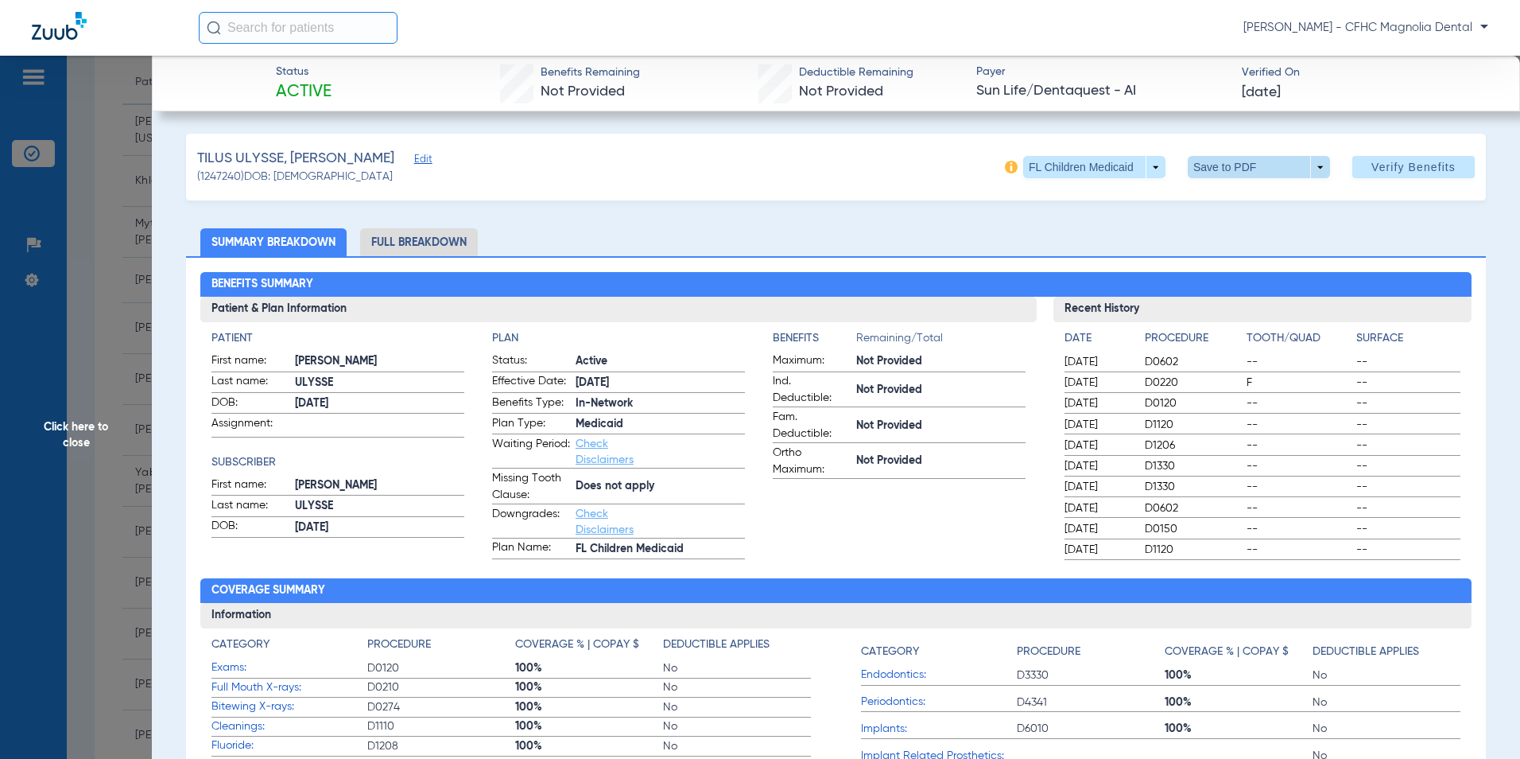
click at [1213, 170] on span at bounding box center [1259, 167] width 142 height 22
click at [1217, 192] on button "insert_drive_file Save to PDF" at bounding box center [1237, 199] width 120 height 32
click at [136, 416] on span "Click here to close" at bounding box center [76, 435] width 152 height 759
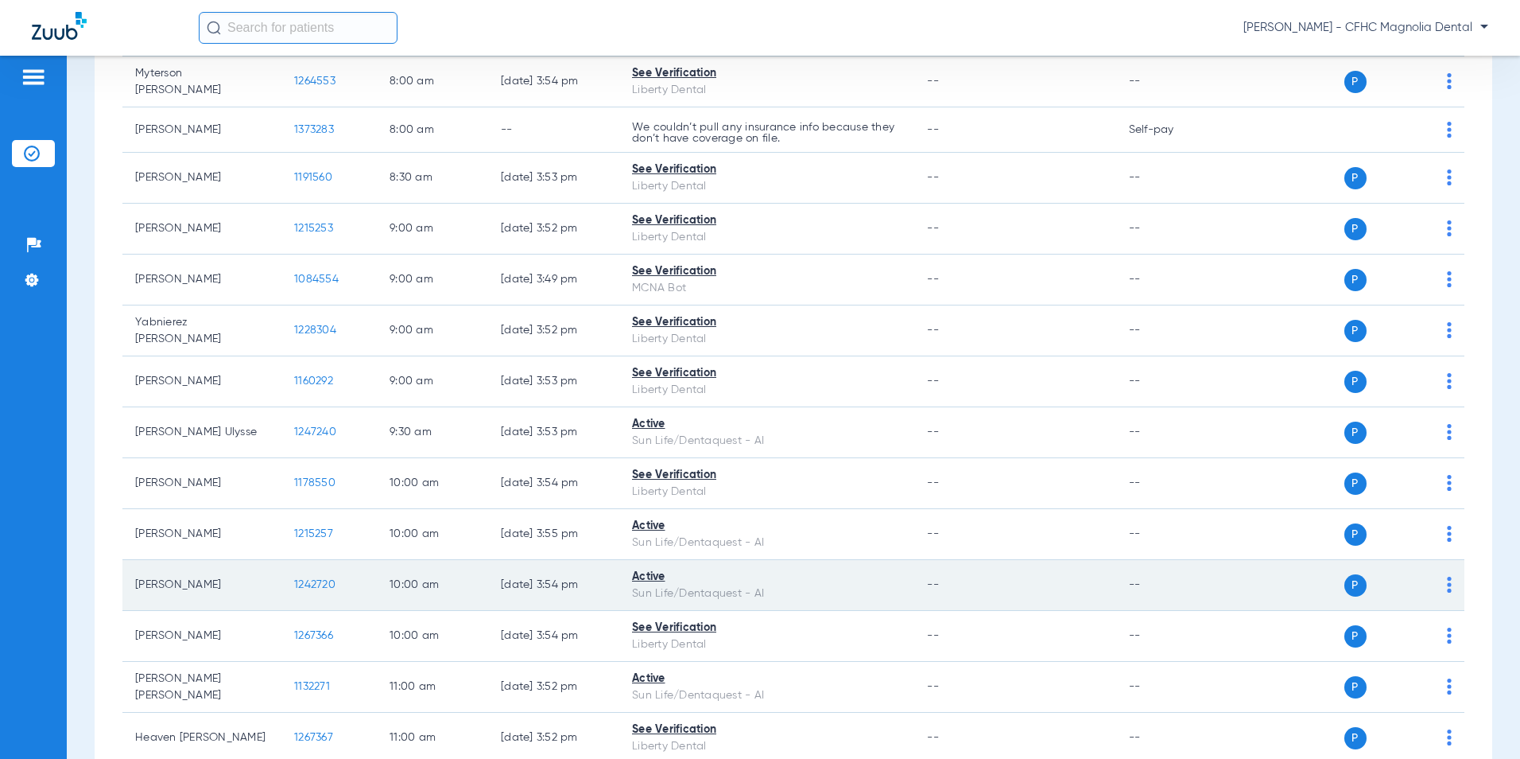
scroll to position [318, 0]
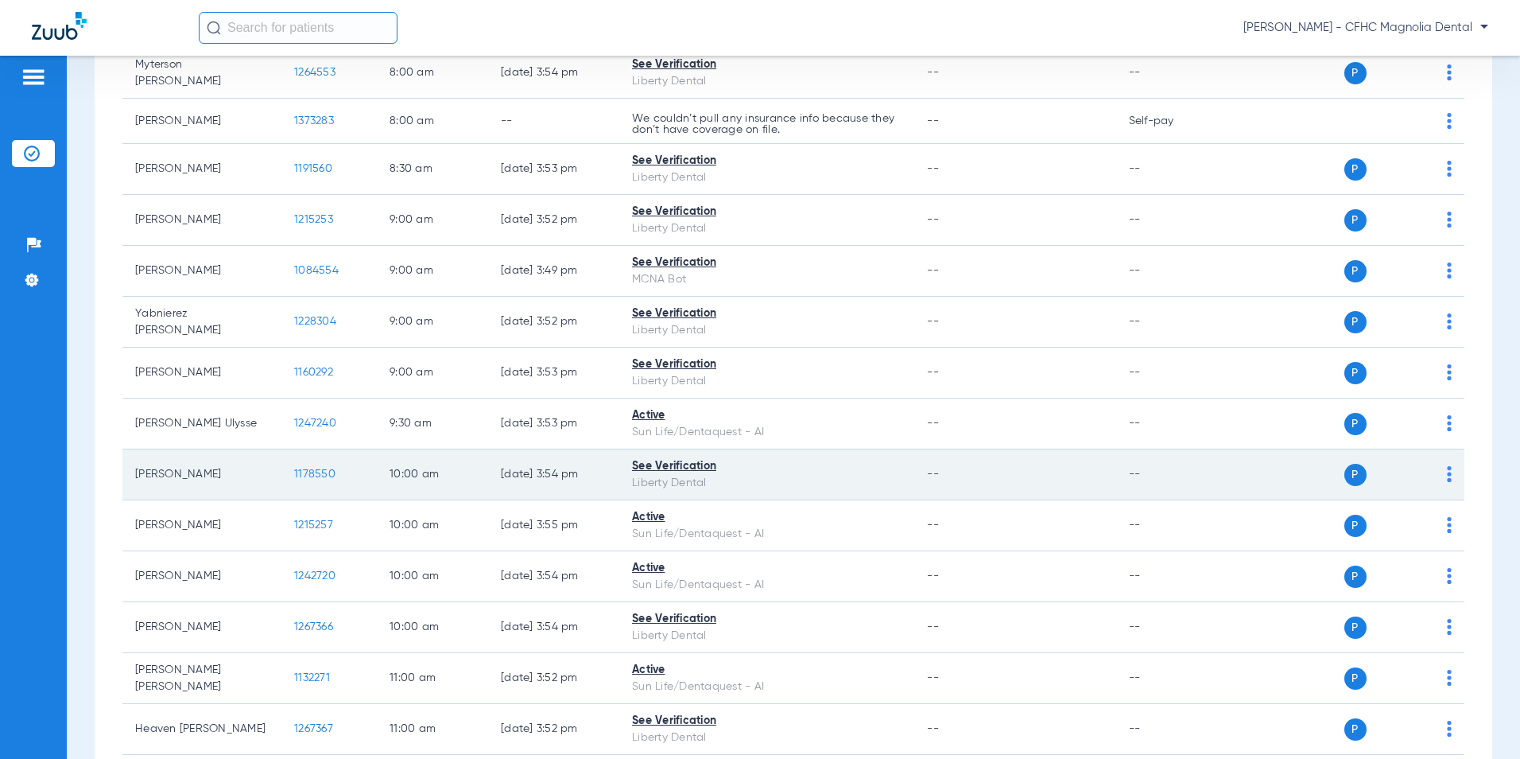
click at [302, 475] on span "1178550" at bounding box center [314, 473] width 41 height 11
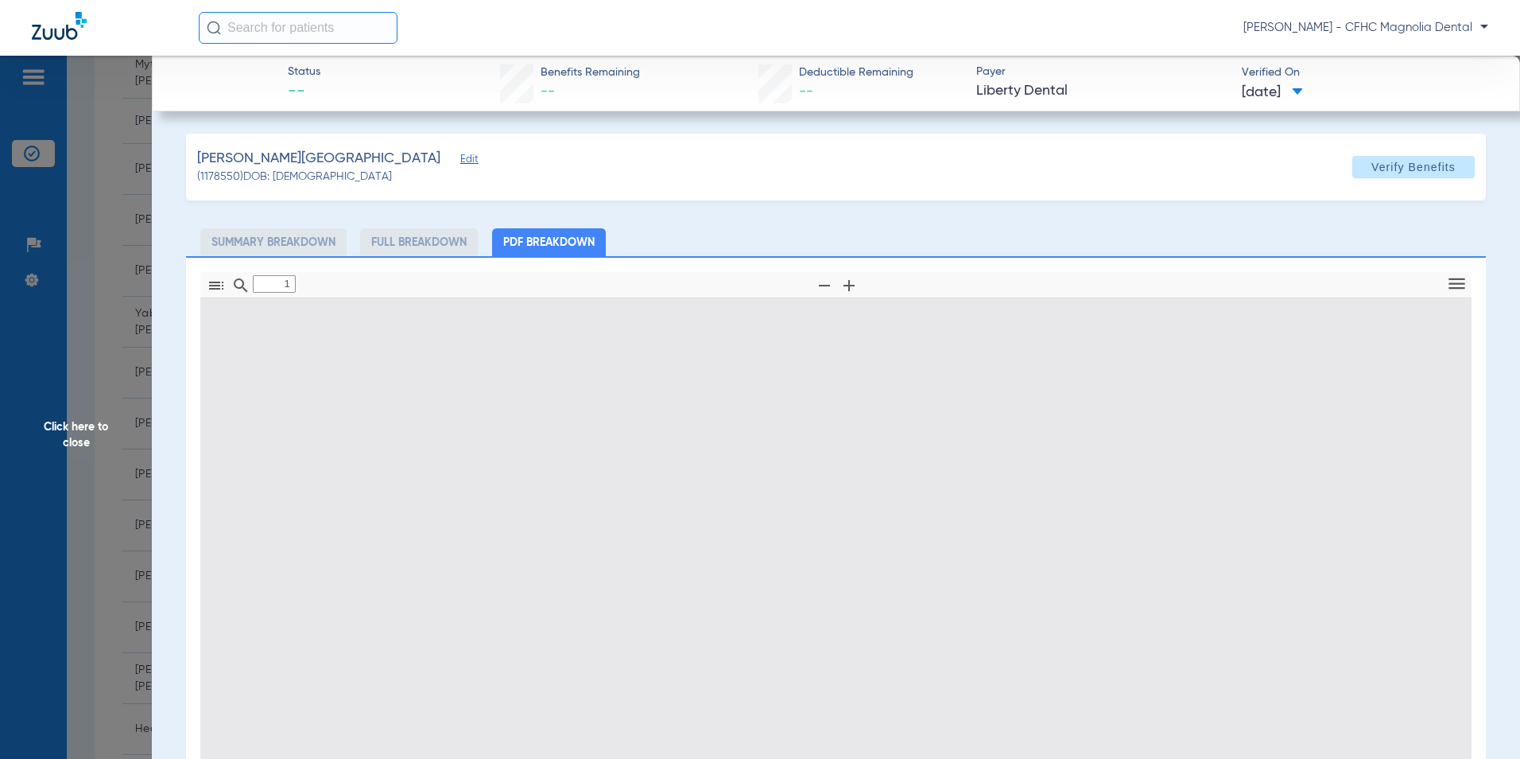
type input "0"
select select "page-width"
type input "1"
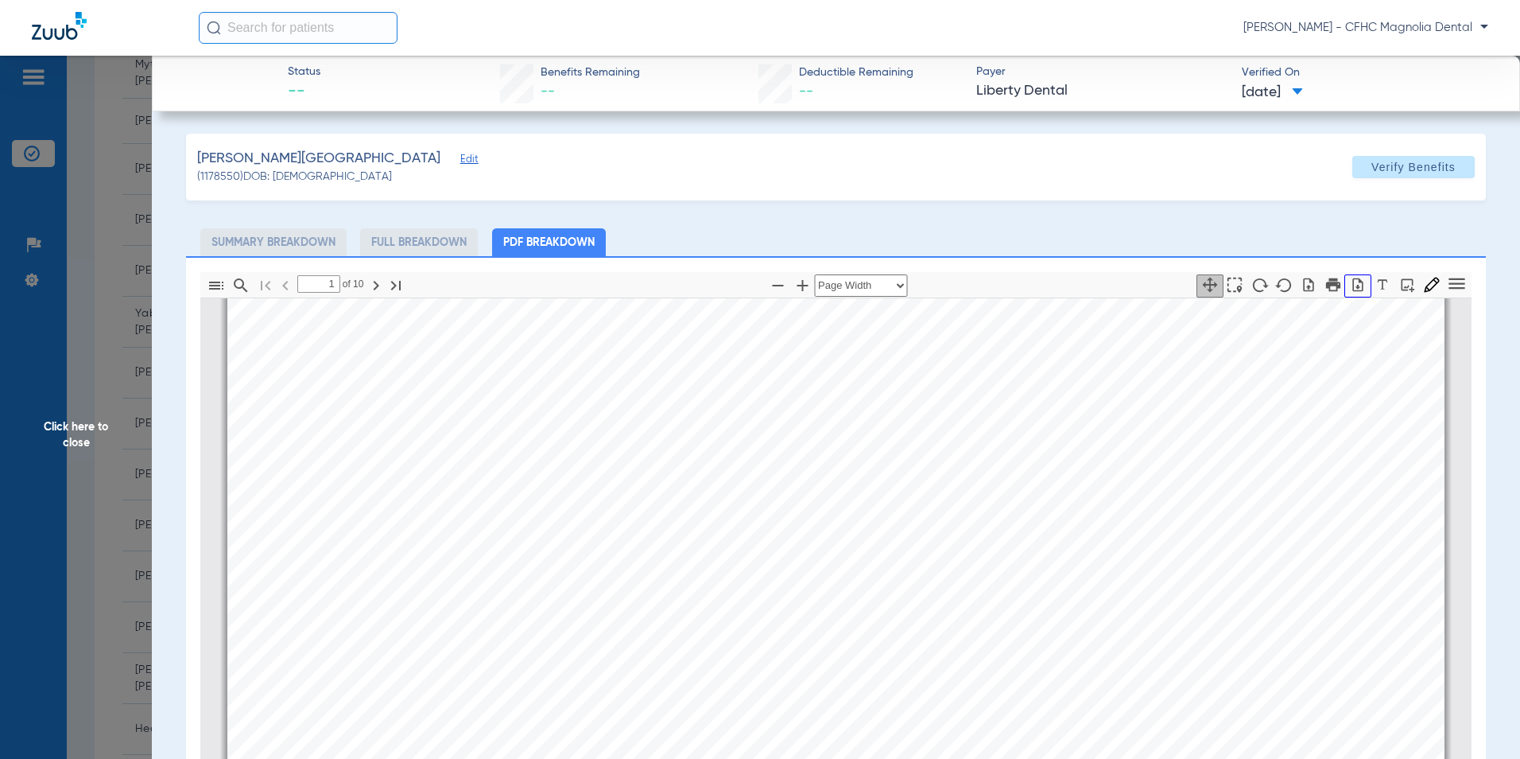
click at [1350, 280] on icon "button" at bounding box center [1358, 285] width 16 height 16
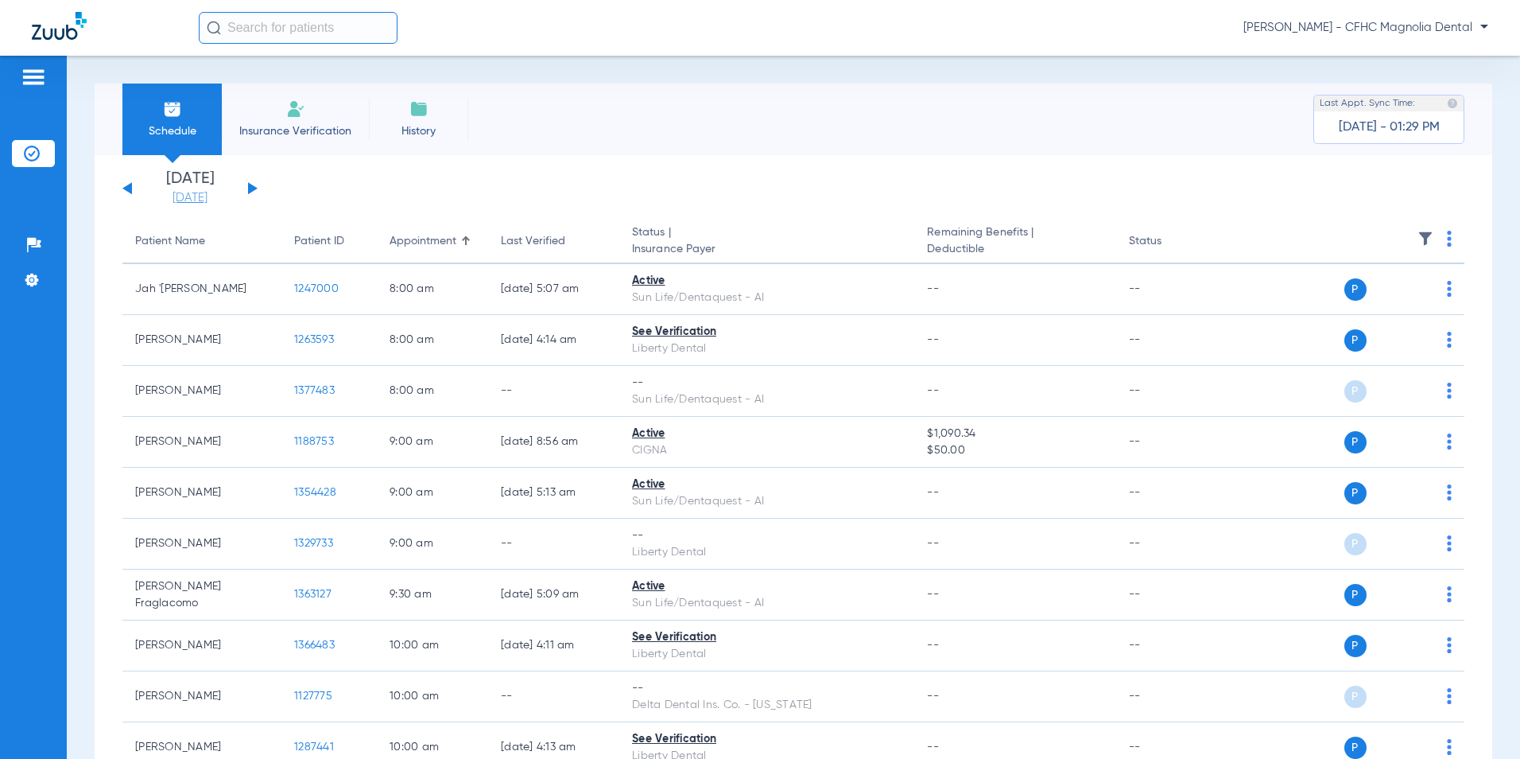
click at [191, 199] on link "[DATE]" at bounding box center [189, 198] width 95 height 16
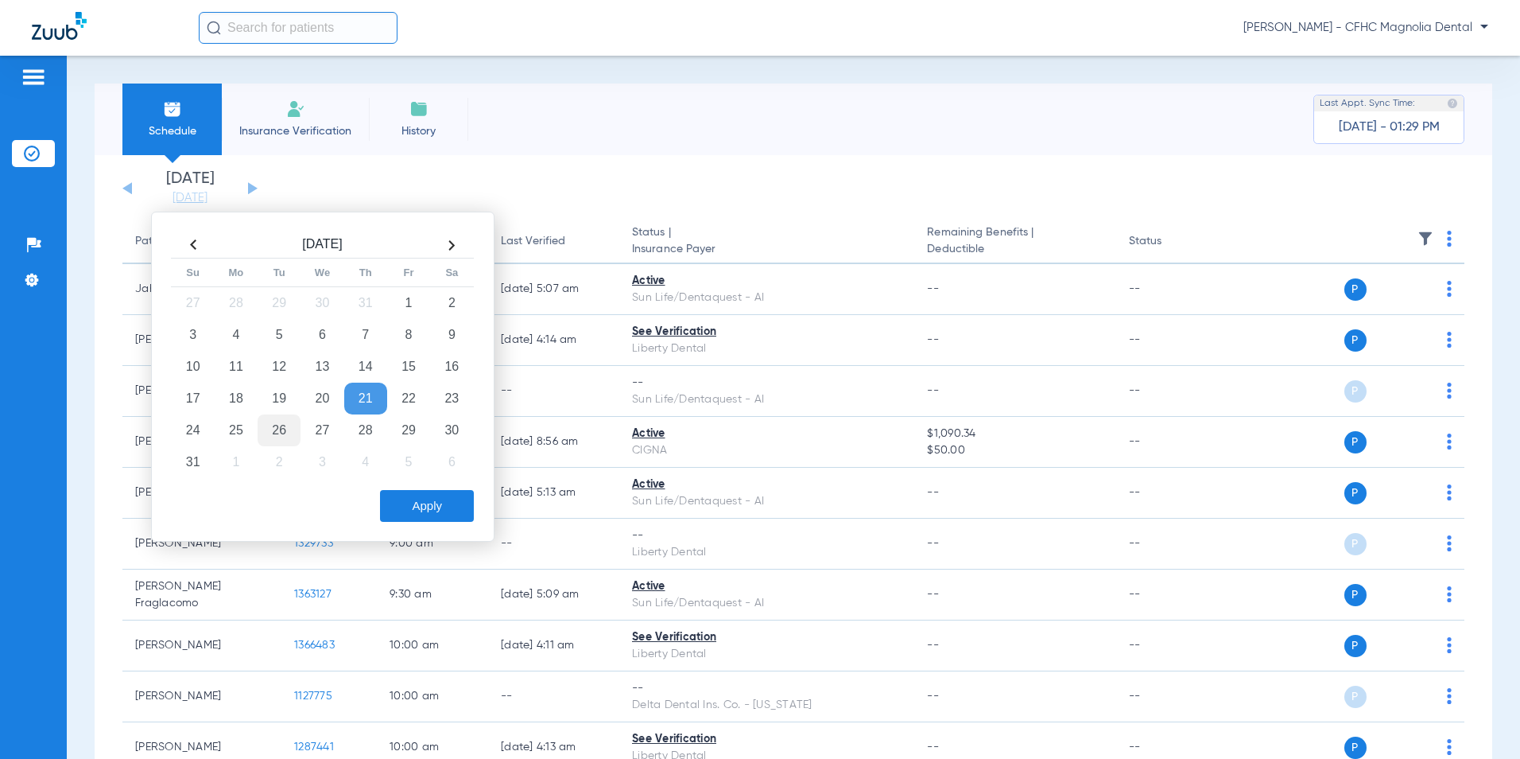
click at [287, 430] on td "26" at bounding box center [279, 430] width 43 height 32
click at [399, 510] on button "Apply" at bounding box center [427, 506] width 94 height 32
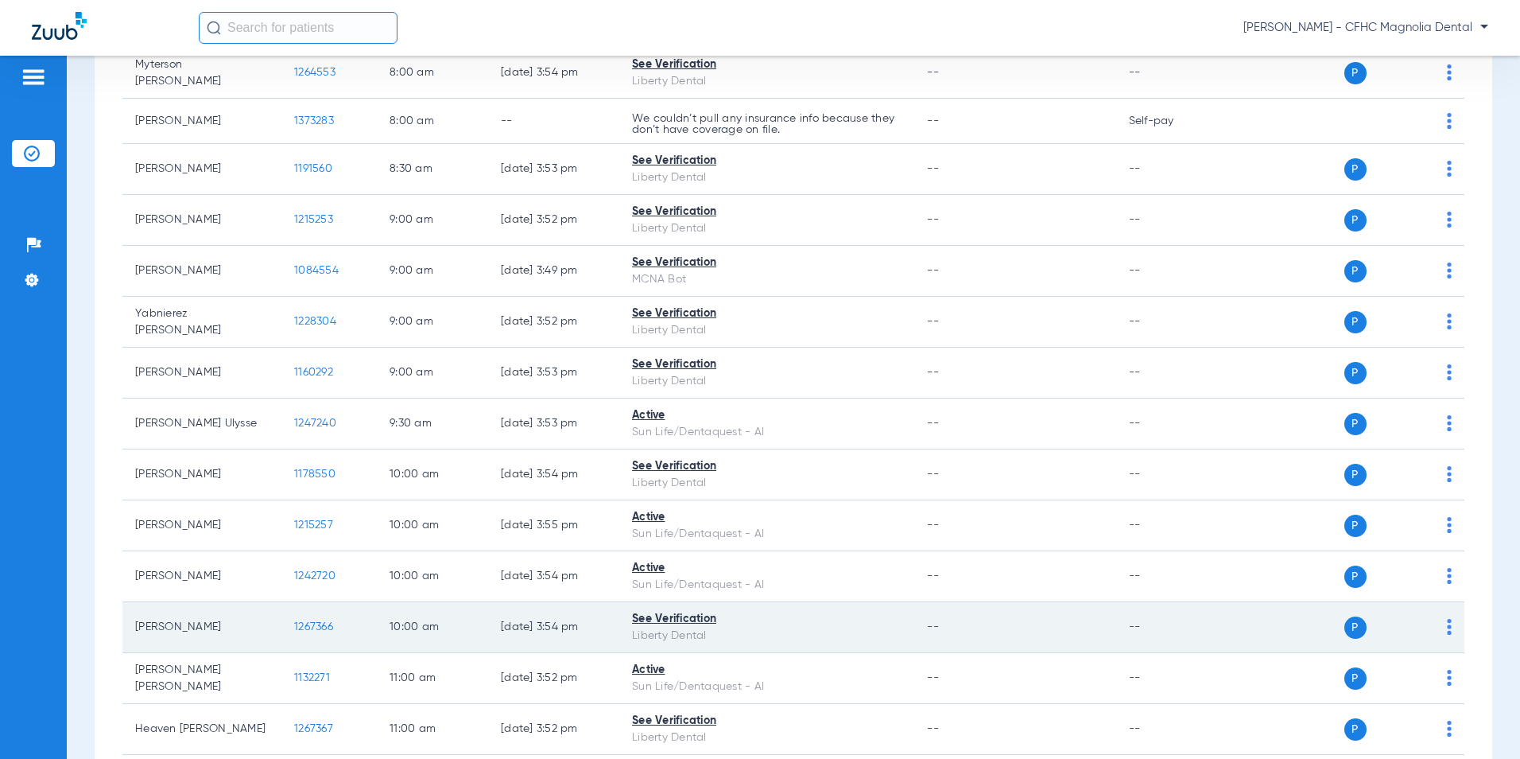
scroll to position [398, 0]
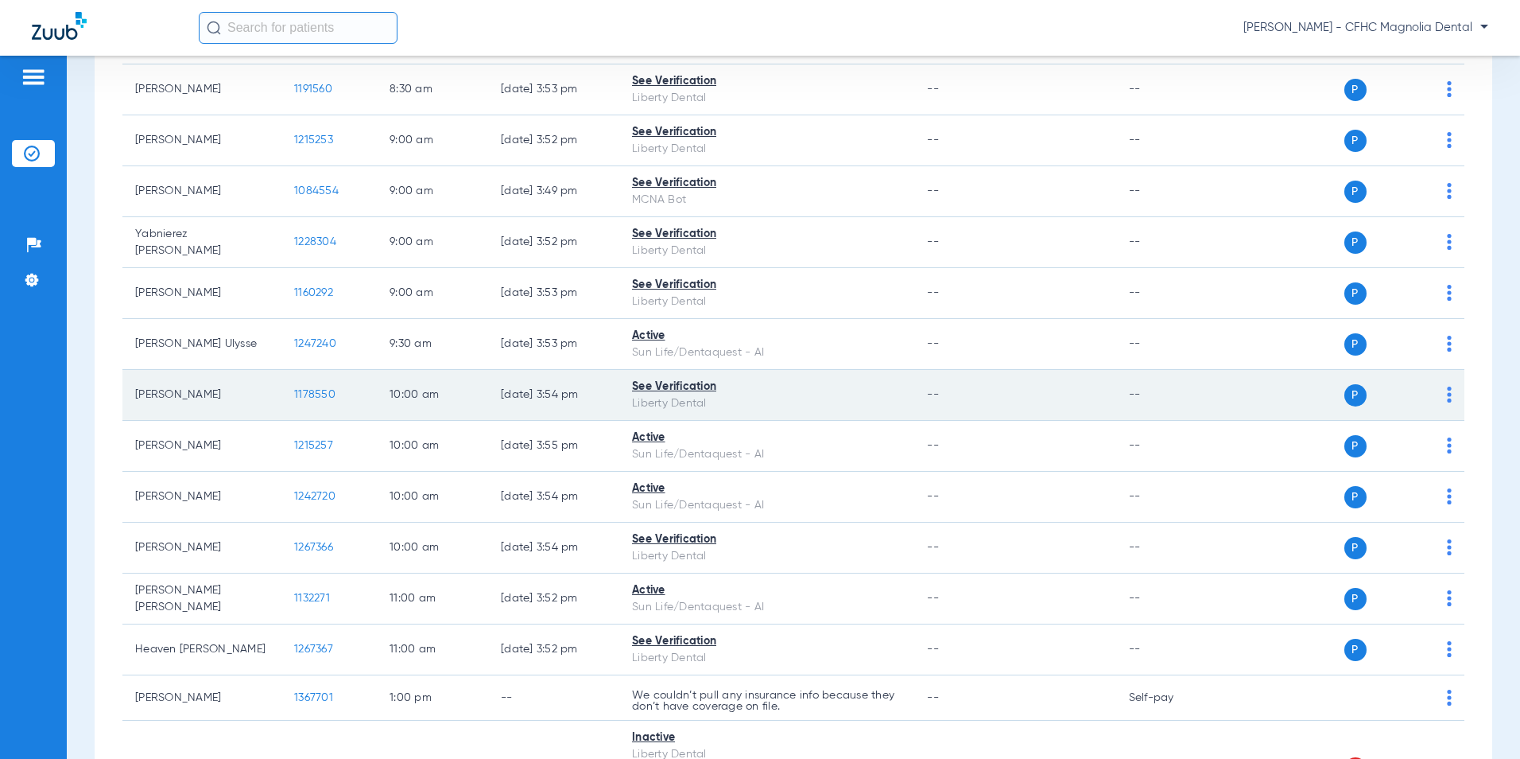
click at [318, 400] on span "1178550" at bounding box center [314, 394] width 41 height 11
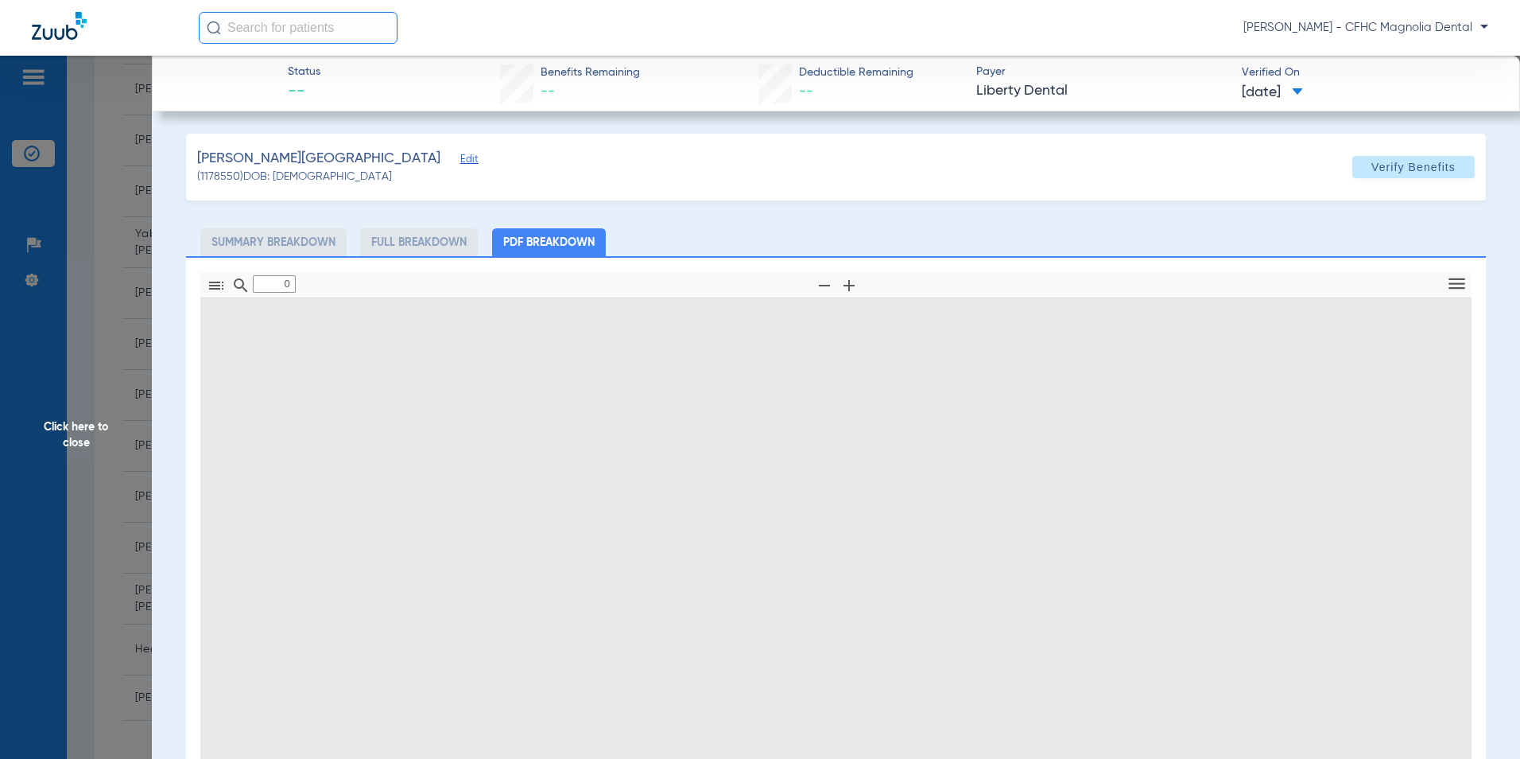
type input "1"
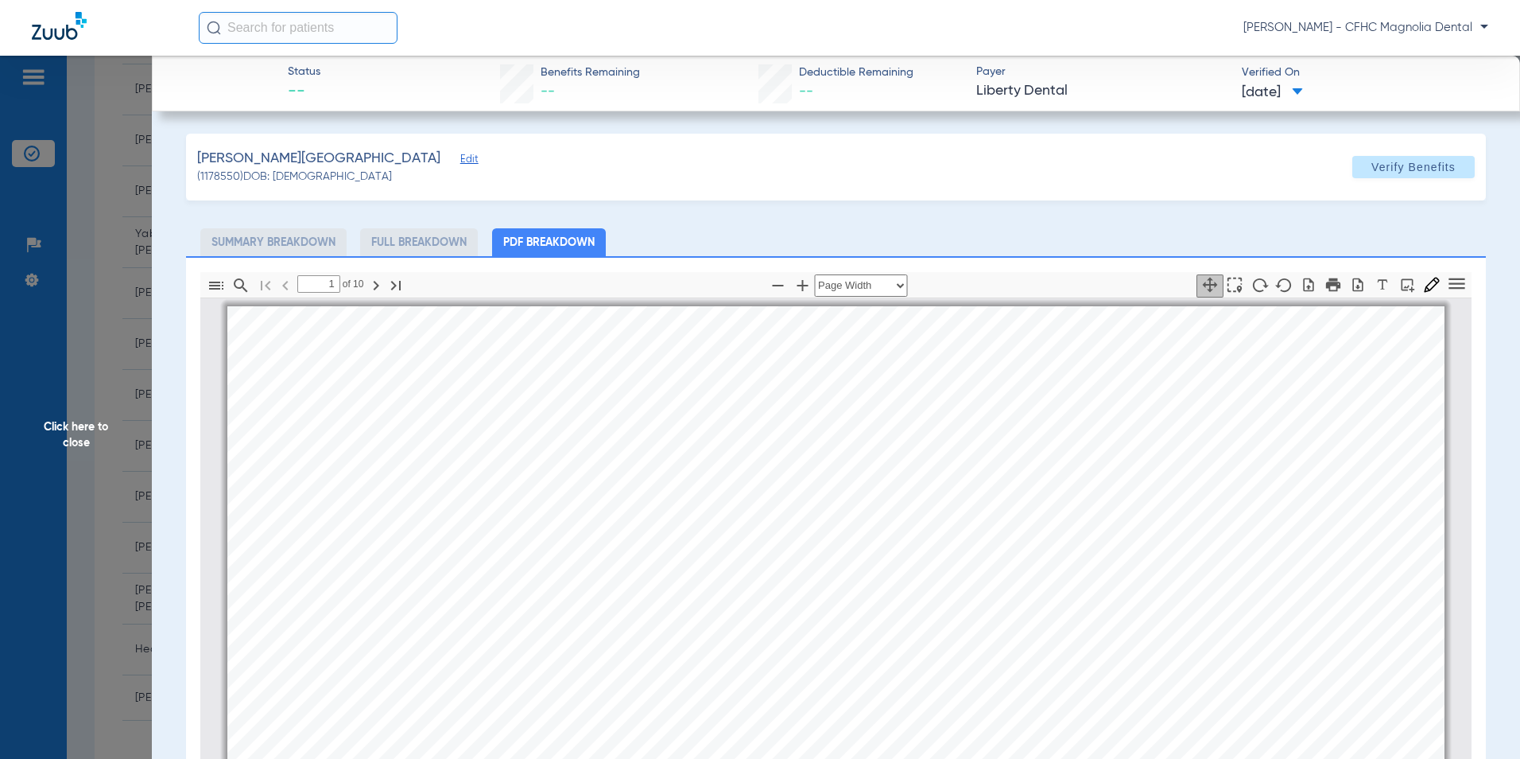
scroll to position [8, 0]
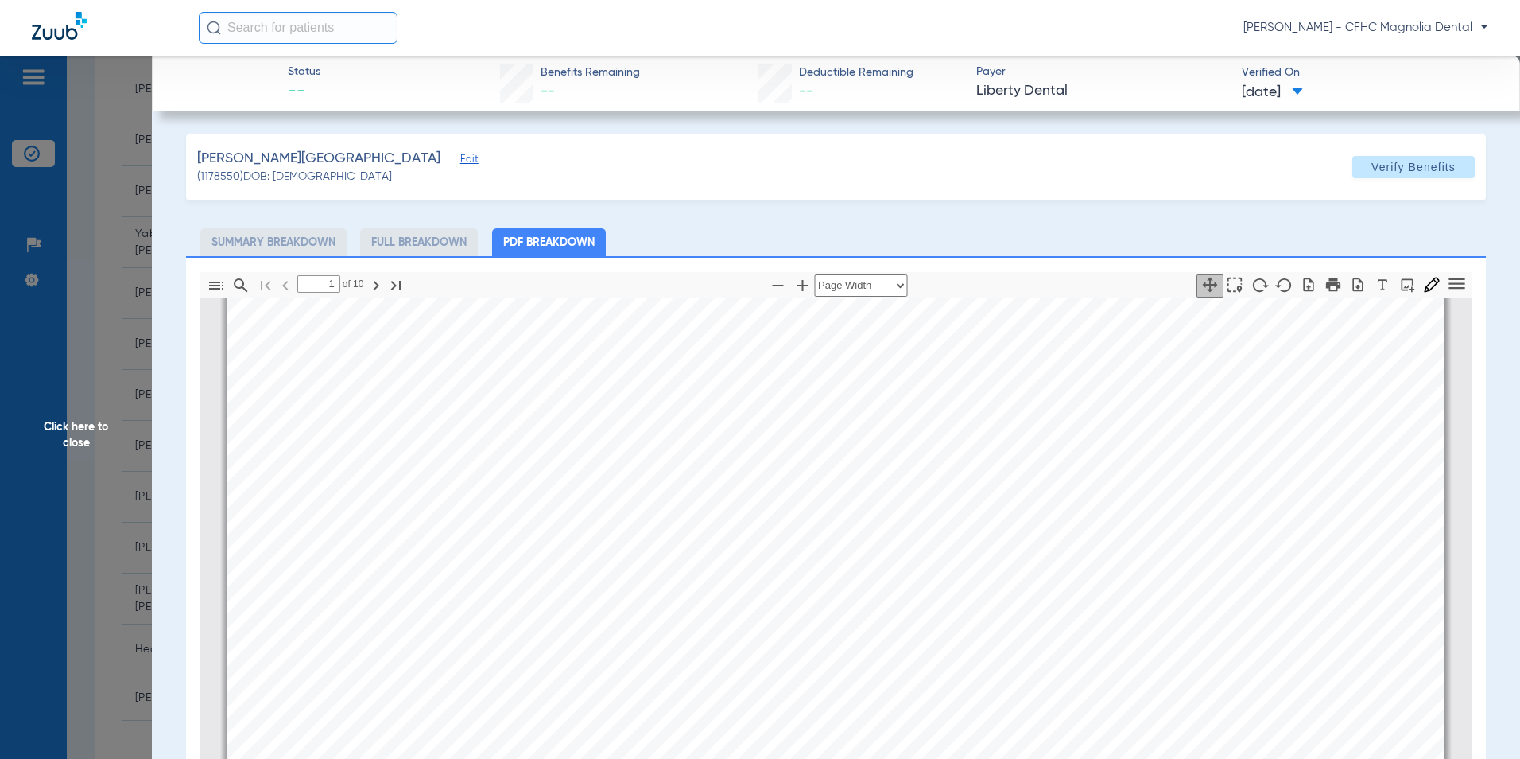
click at [52, 464] on span "Click here to close" at bounding box center [76, 435] width 152 height 759
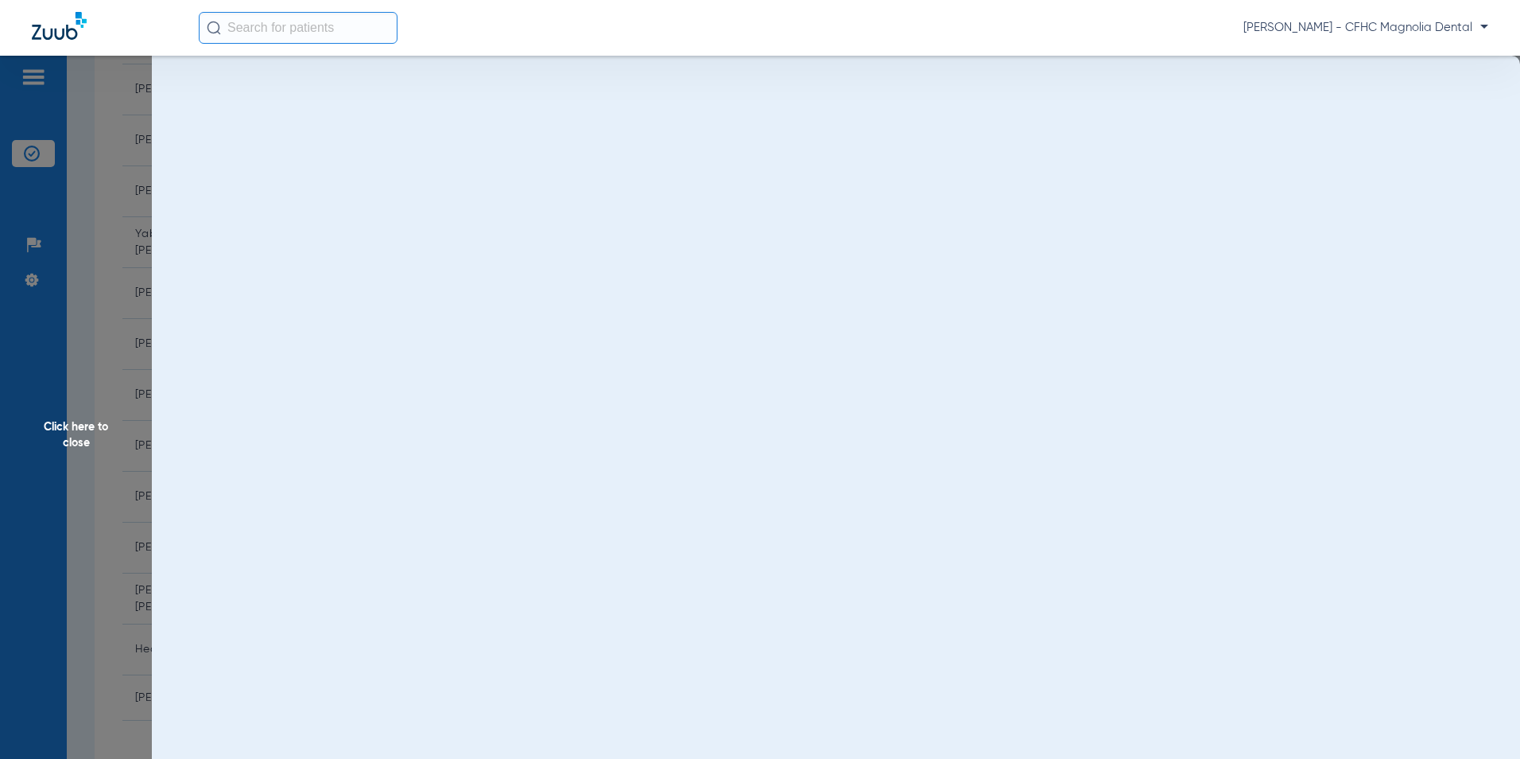
click at [64, 434] on span "Click here to close" at bounding box center [76, 435] width 152 height 759
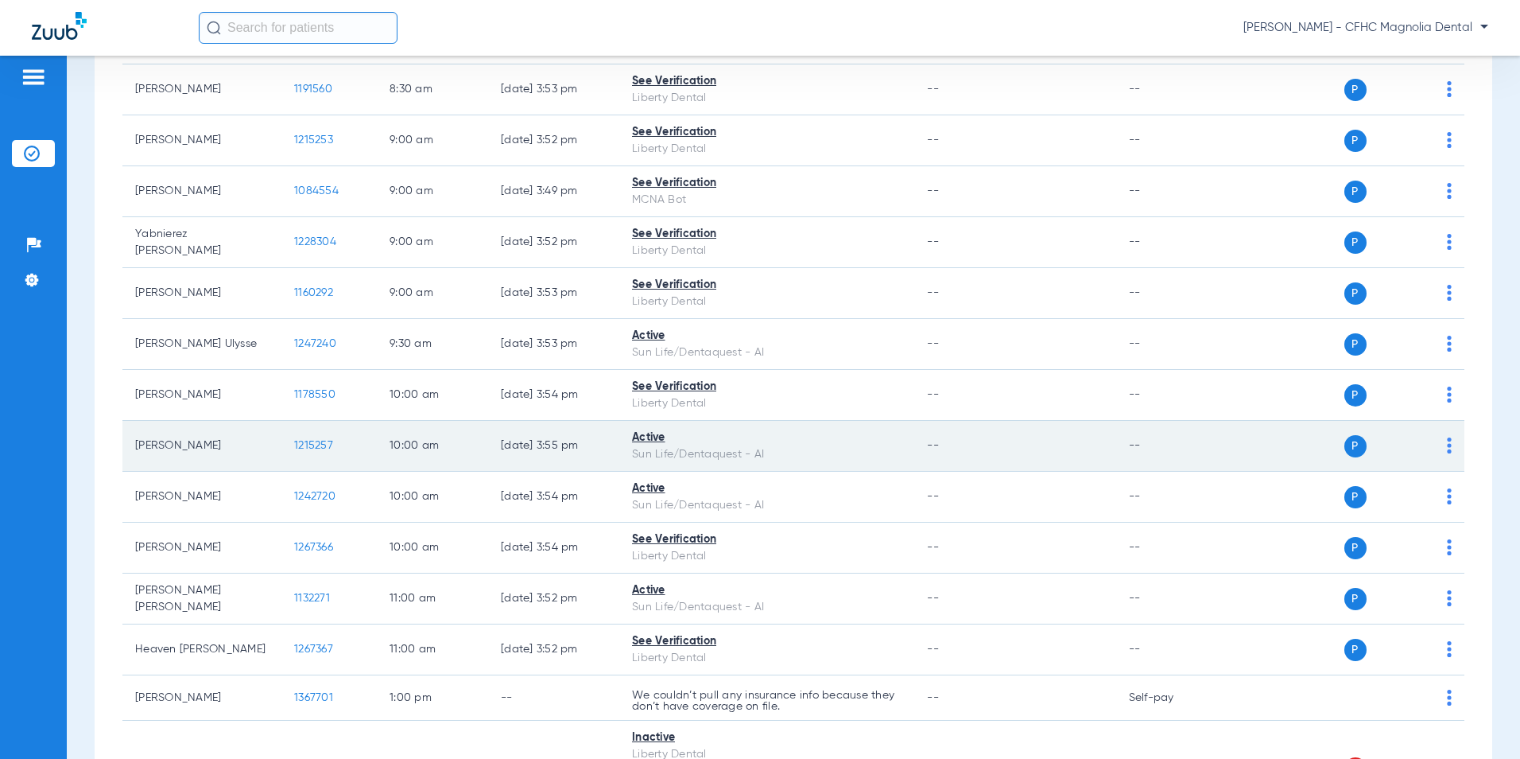
click at [320, 444] on span "1215257" at bounding box center [313, 445] width 39 height 11
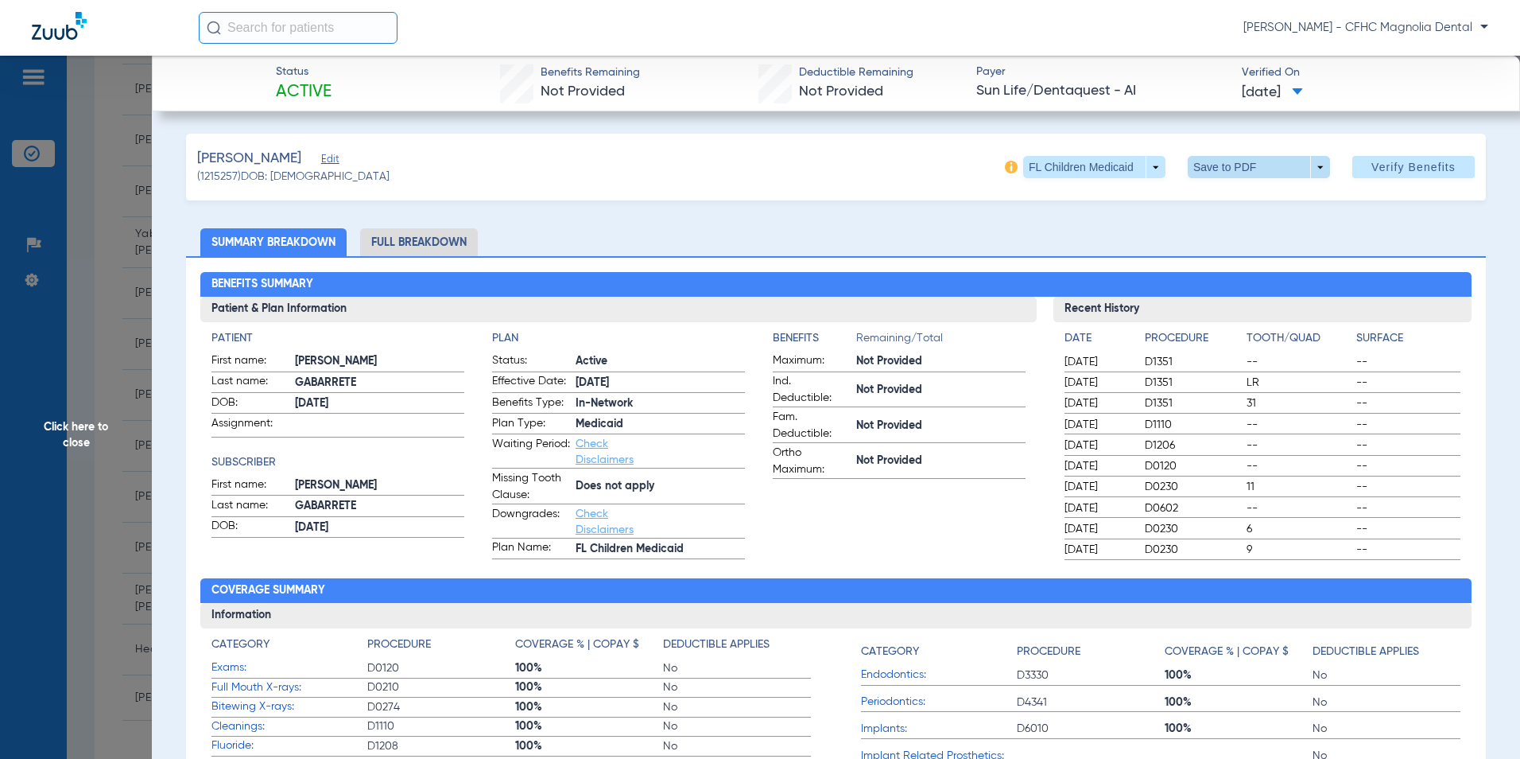
click at [1252, 169] on span at bounding box center [1259, 167] width 38 height 38
click at [1221, 206] on button "insert_drive_file Save to PDF" at bounding box center [1237, 199] width 120 height 32
click at [117, 401] on span "Click here to close" at bounding box center [76, 435] width 152 height 759
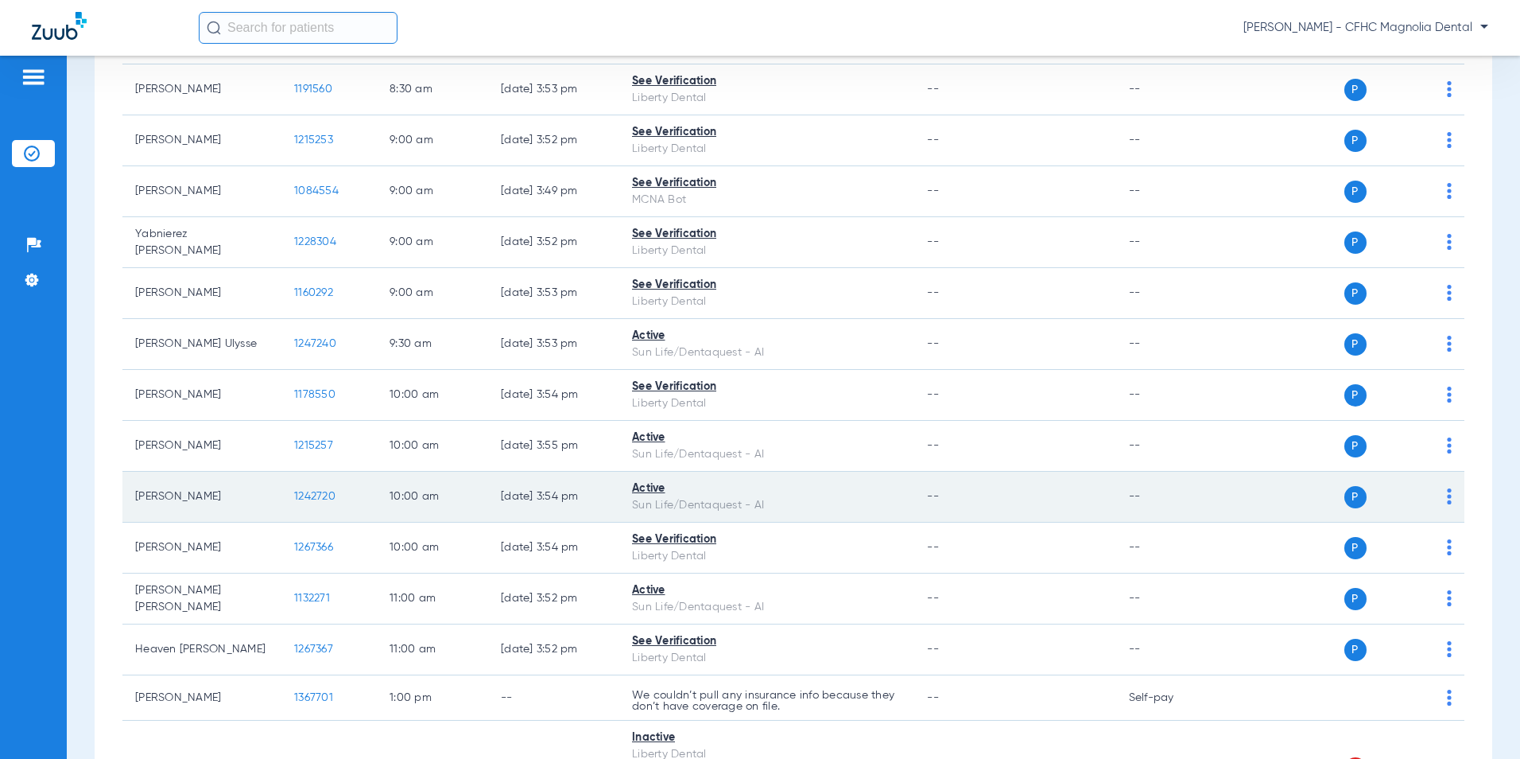
click at [320, 498] on span "1242720" at bounding box center [314, 496] width 41 height 11
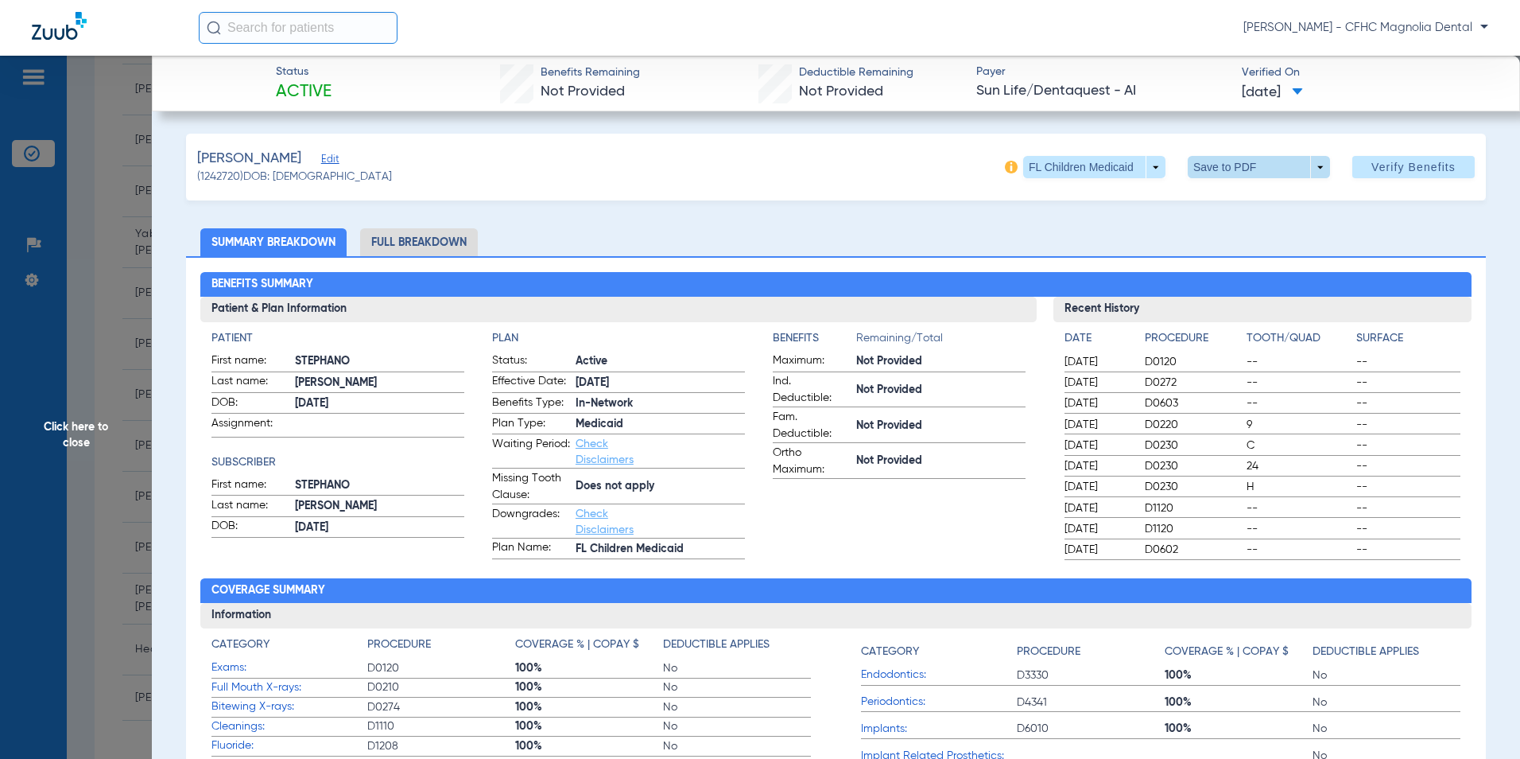
click at [1240, 171] on span at bounding box center [1259, 167] width 38 height 38
click at [1286, 198] on button "insert_drive_file Save to PDF" at bounding box center [1237, 199] width 120 height 32
click at [89, 393] on span "Click here to close" at bounding box center [76, 435] width 152 height 759
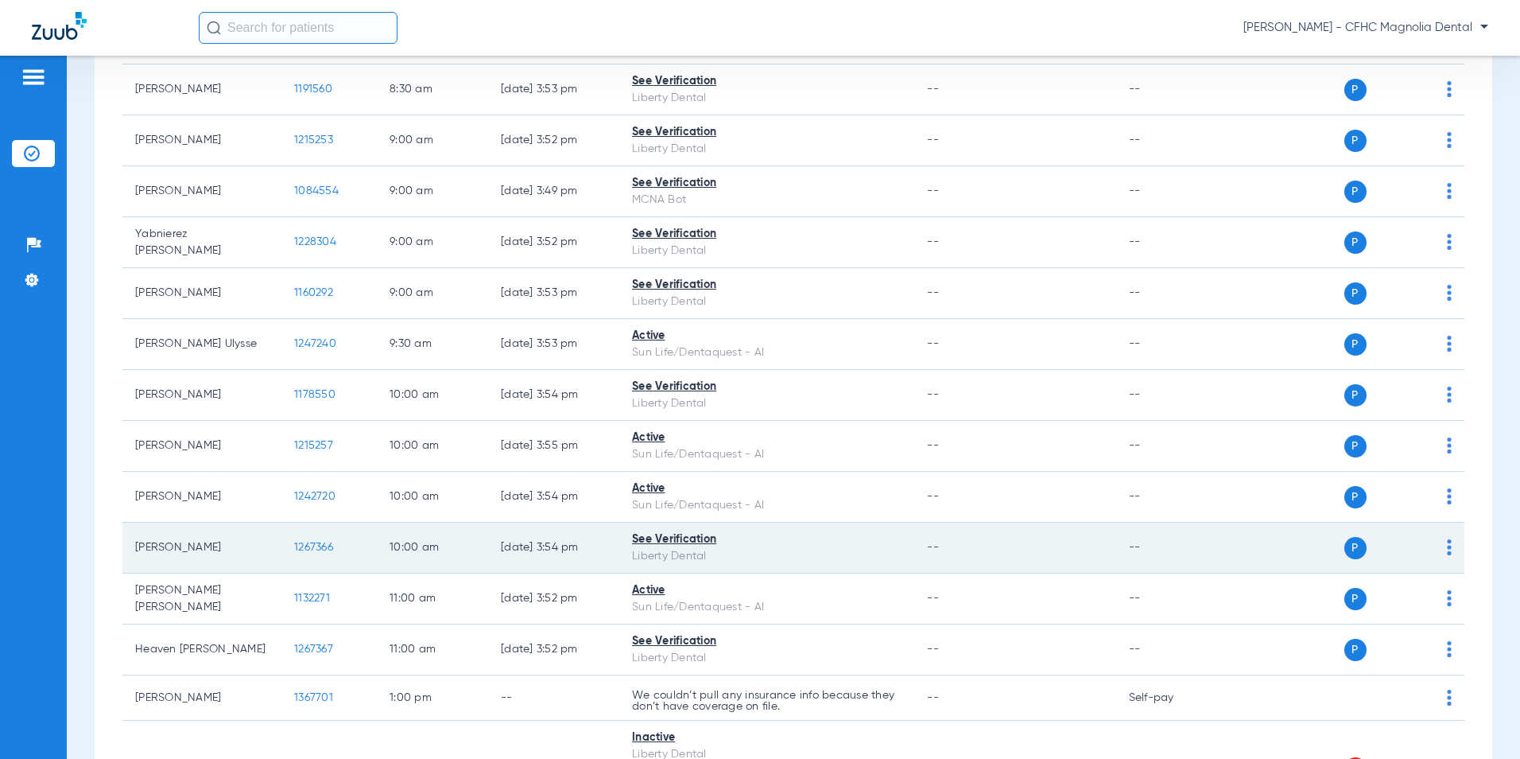
click at [322, 551] on span "1267366" at bounding box center [313, 547] width 39 height 11
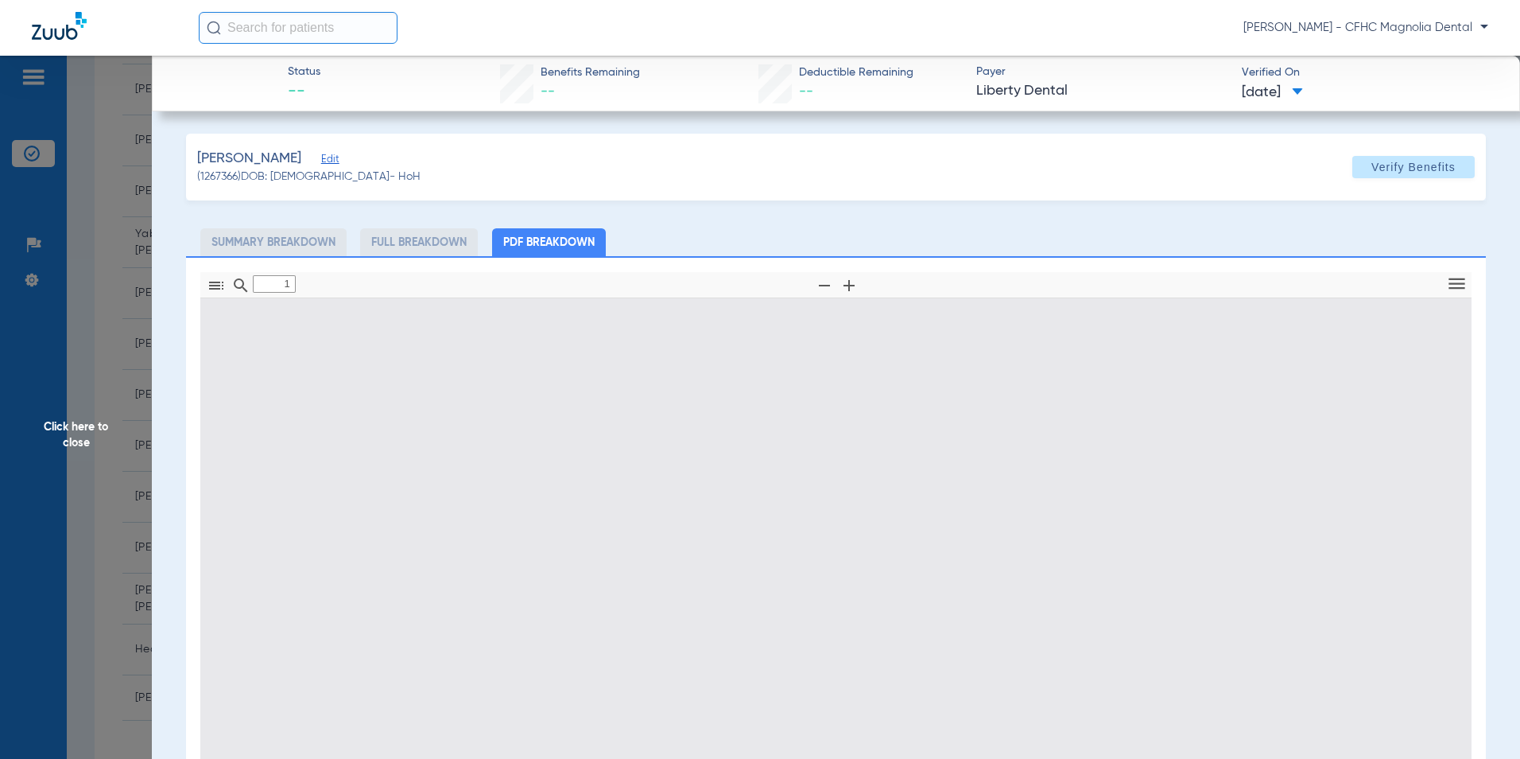
type input "0"
select select "page-width"
type input "1"
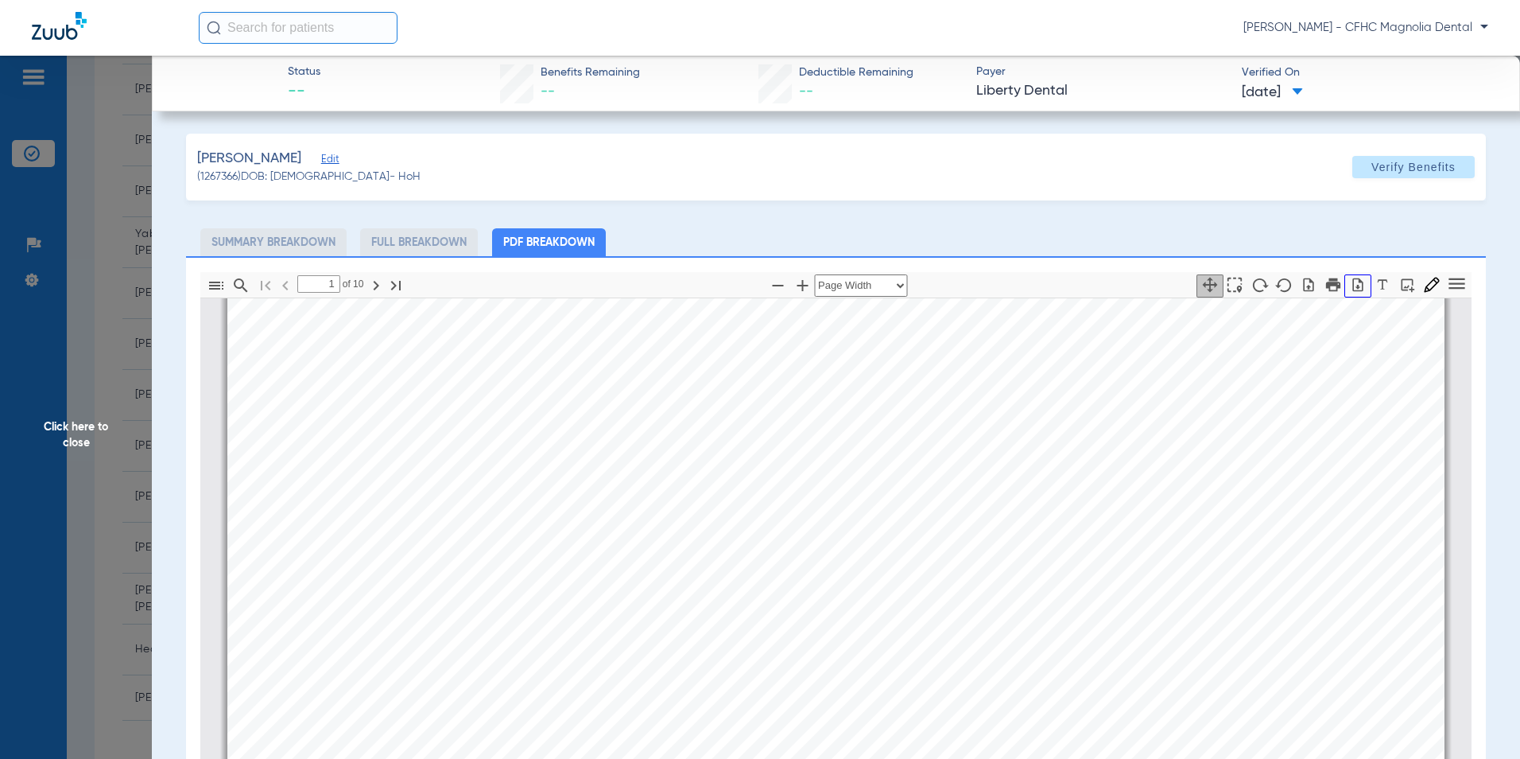
click at [1350, 285] on icon "button" at bounding box center [1358, 285] width 16 height 16
click at [92, 423] on span "Click here to close" at bounding box center [76, 435] width 152 height 759
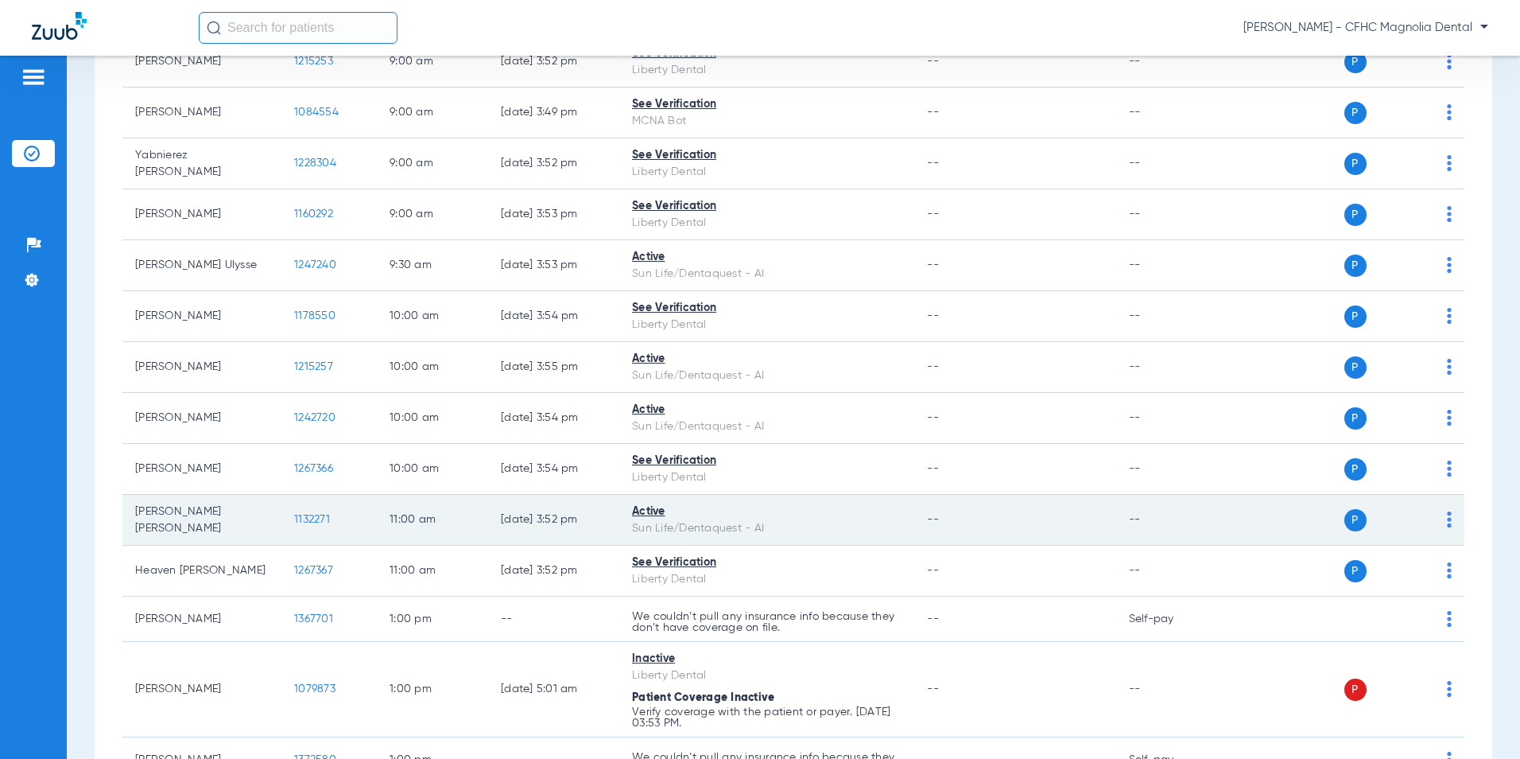
scroll to position [477, 0]
click at [310, 520] on span "1132271" at bounding box center [312, 518] width 36 height 11
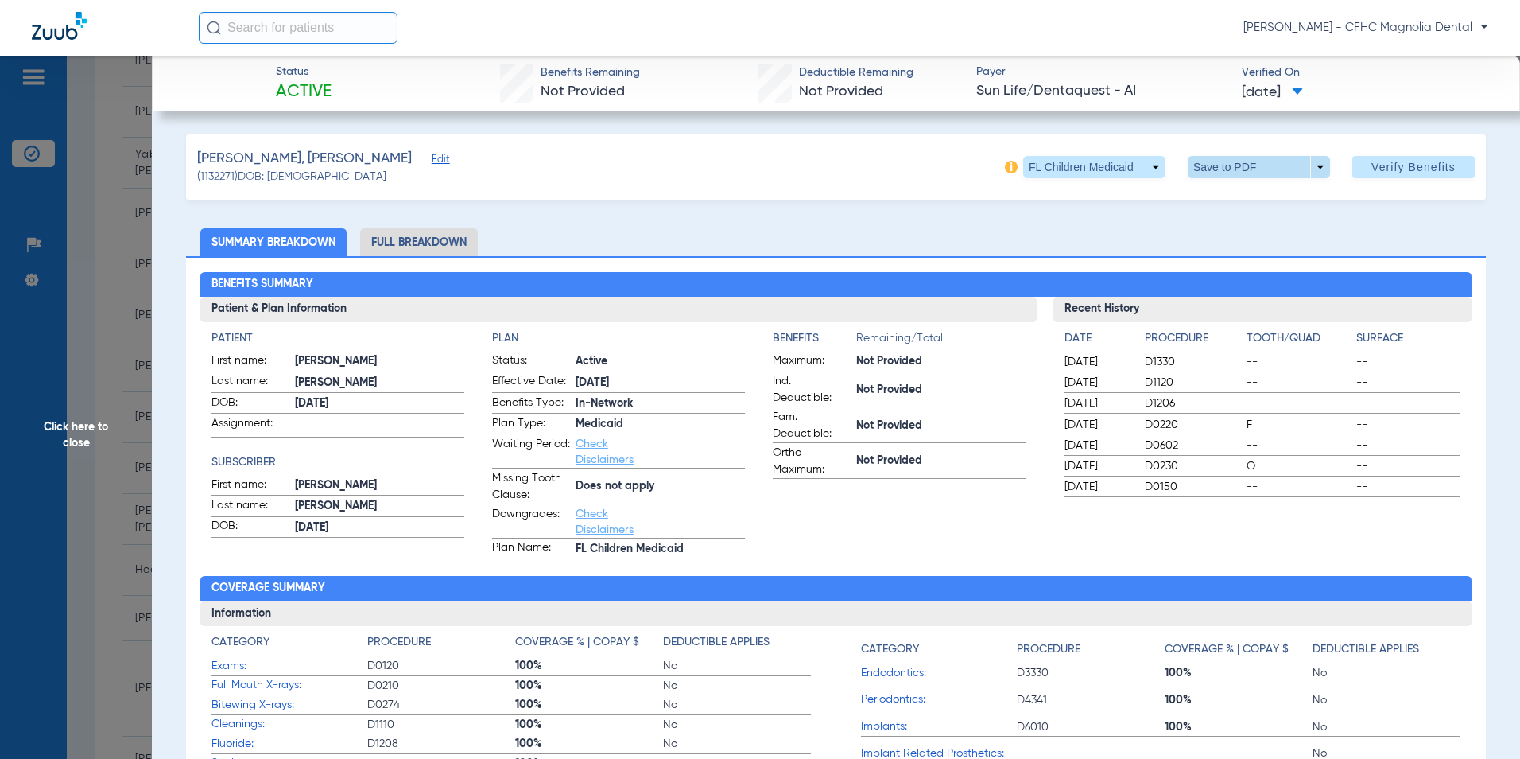
click at [1202, 161] on span at bounding box center [1259, 167] width 142 height 22
click at [1217, 196] on button "insert_drive_file Save to PDF" at bounding box center [1237, 199] width 120 height 32
drag, startPoint x: 63, startPoint y: 417, endPoint x: 83, endPoint y: 421, distance: 21.1
click at [62, 417] on span "Click here to close" at bounding box center [76, 435] width 152 height 759
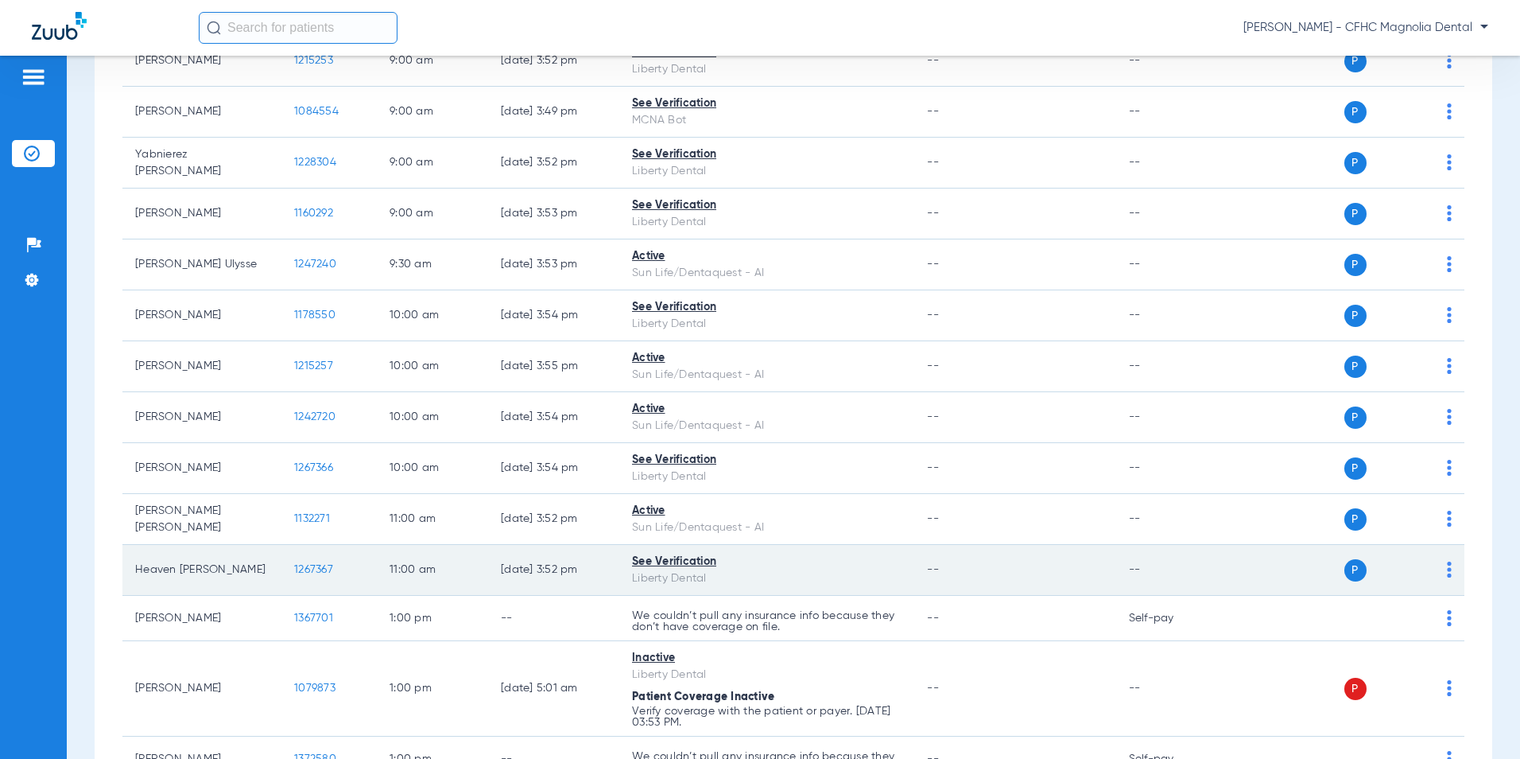
click at [305, 569] on span "1267367" at bounding box center [313, 569] width 39 height 11
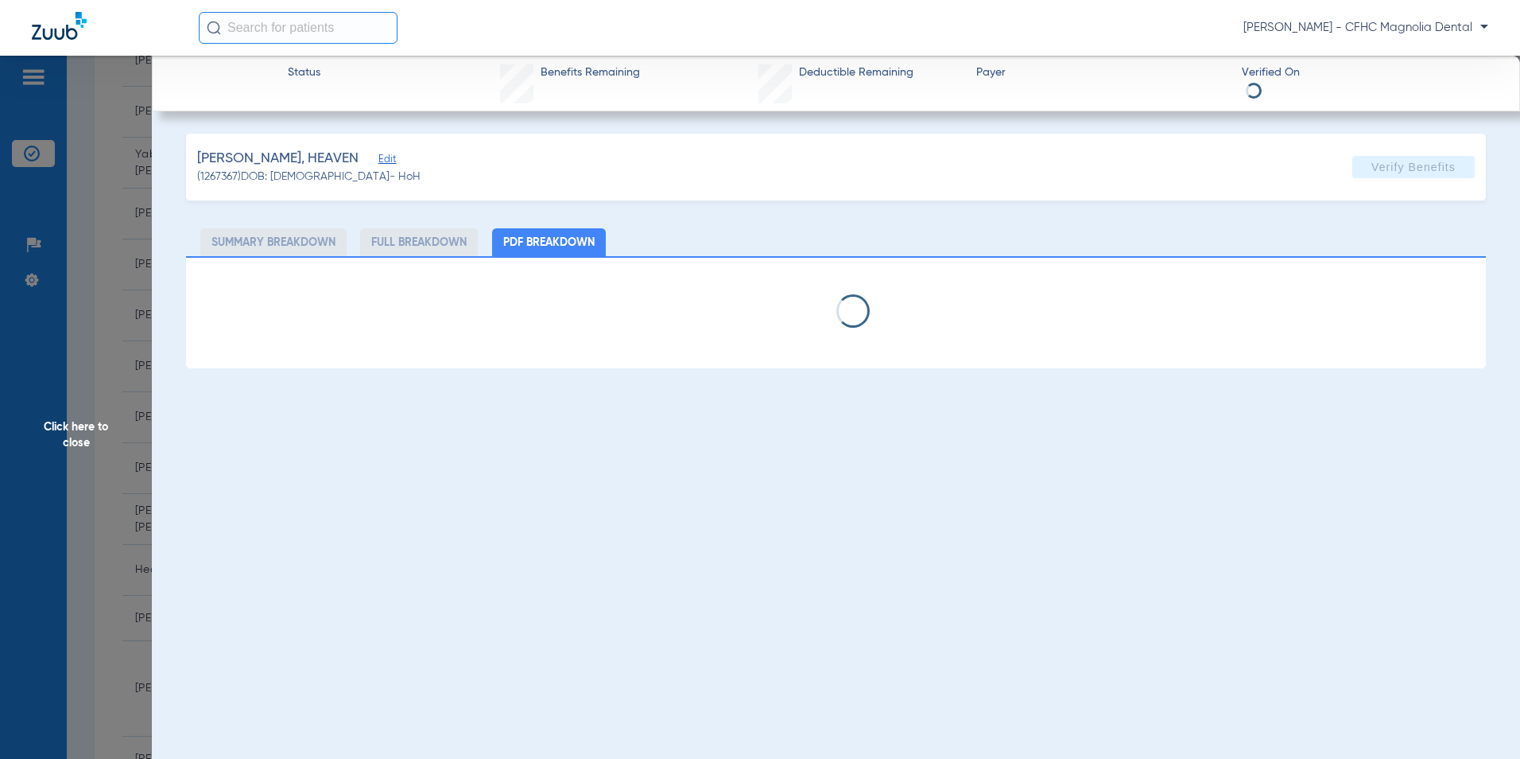
select select "page-width"
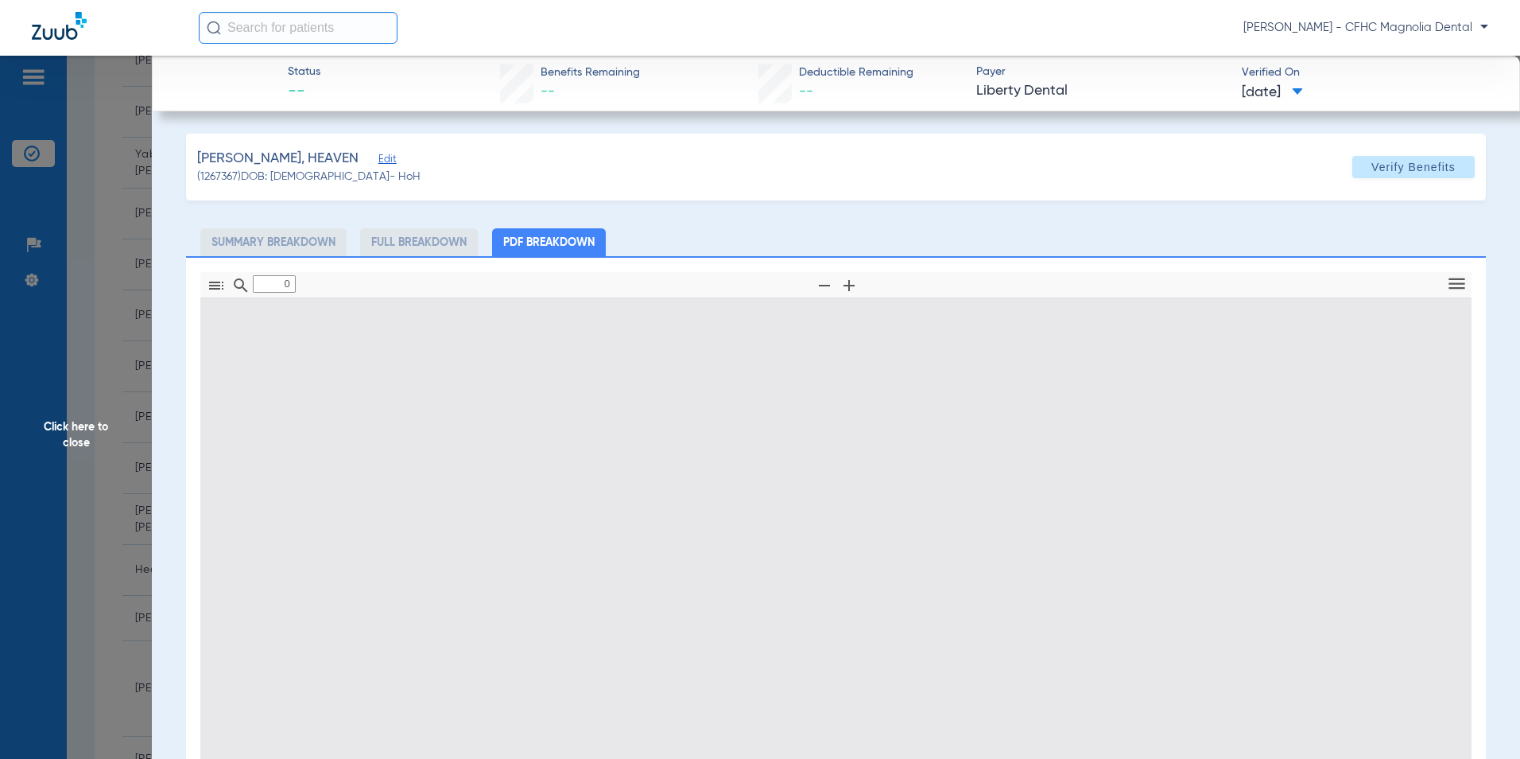
type input "1"
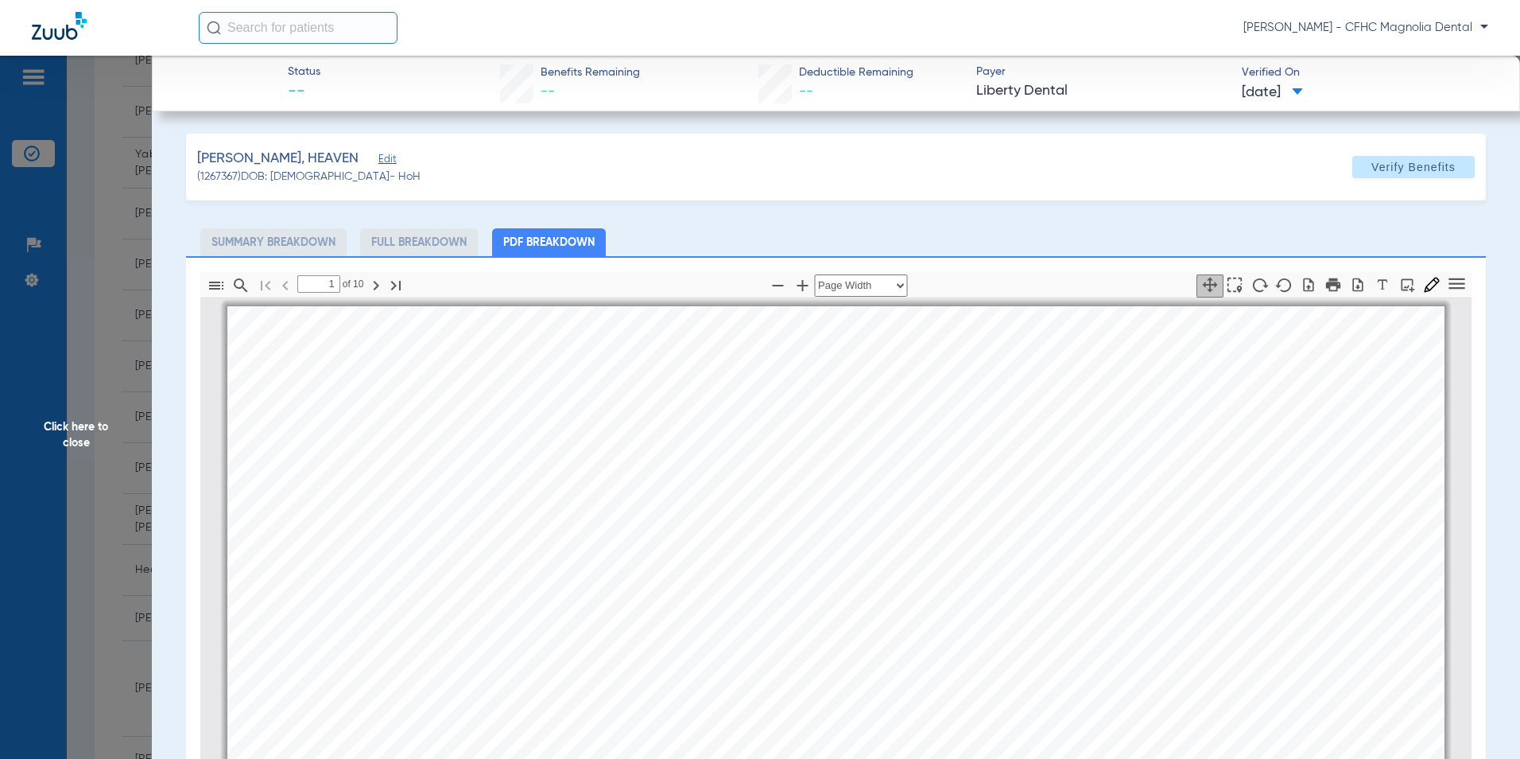
scroll to position [8, 0]
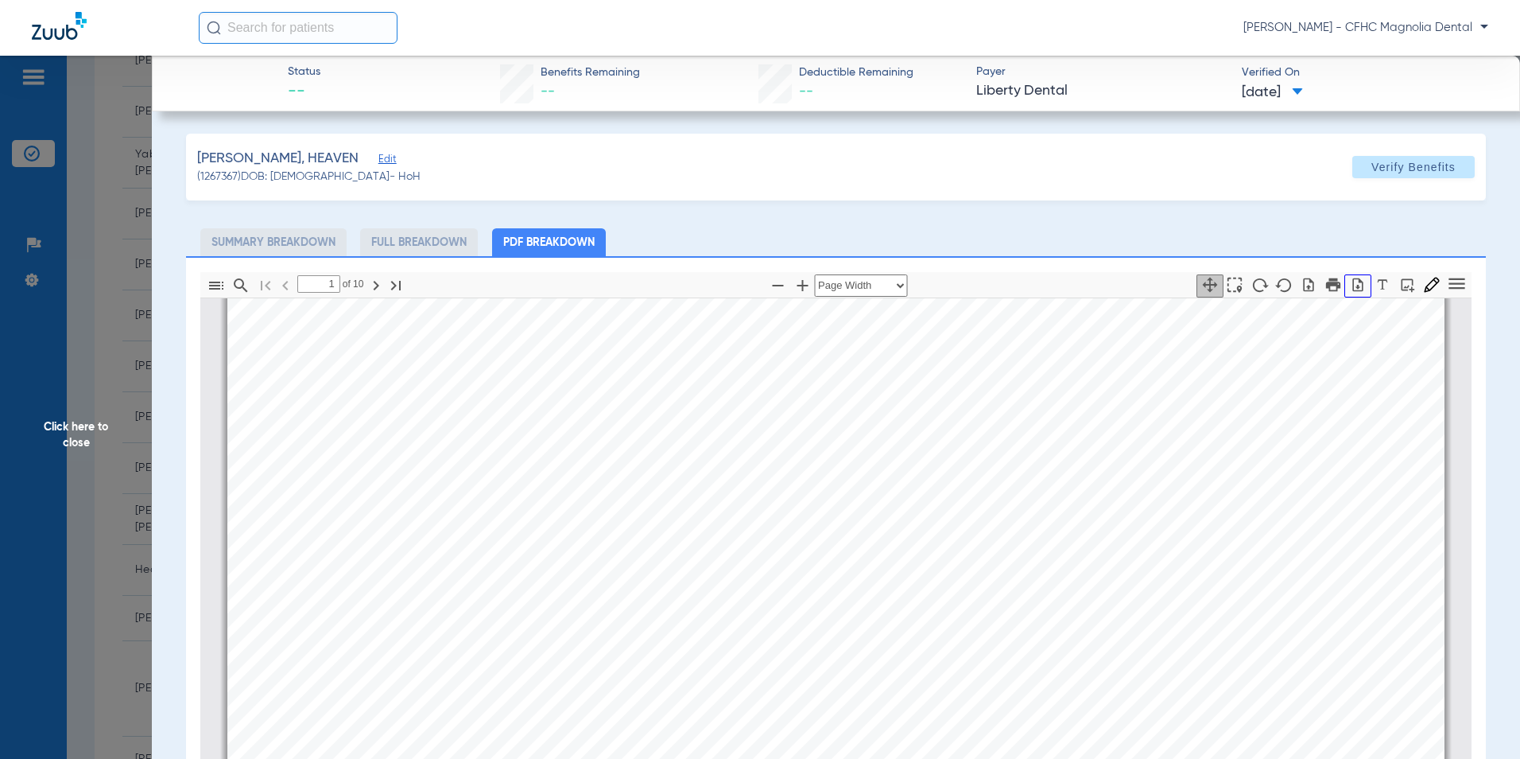
click at [1353, 288] on icon "button" at bounding box center [1358, 285] width 16 height 16
click at [77, 444] on span "Click here to close" at bounding box center [76, 435] width 152 height 759
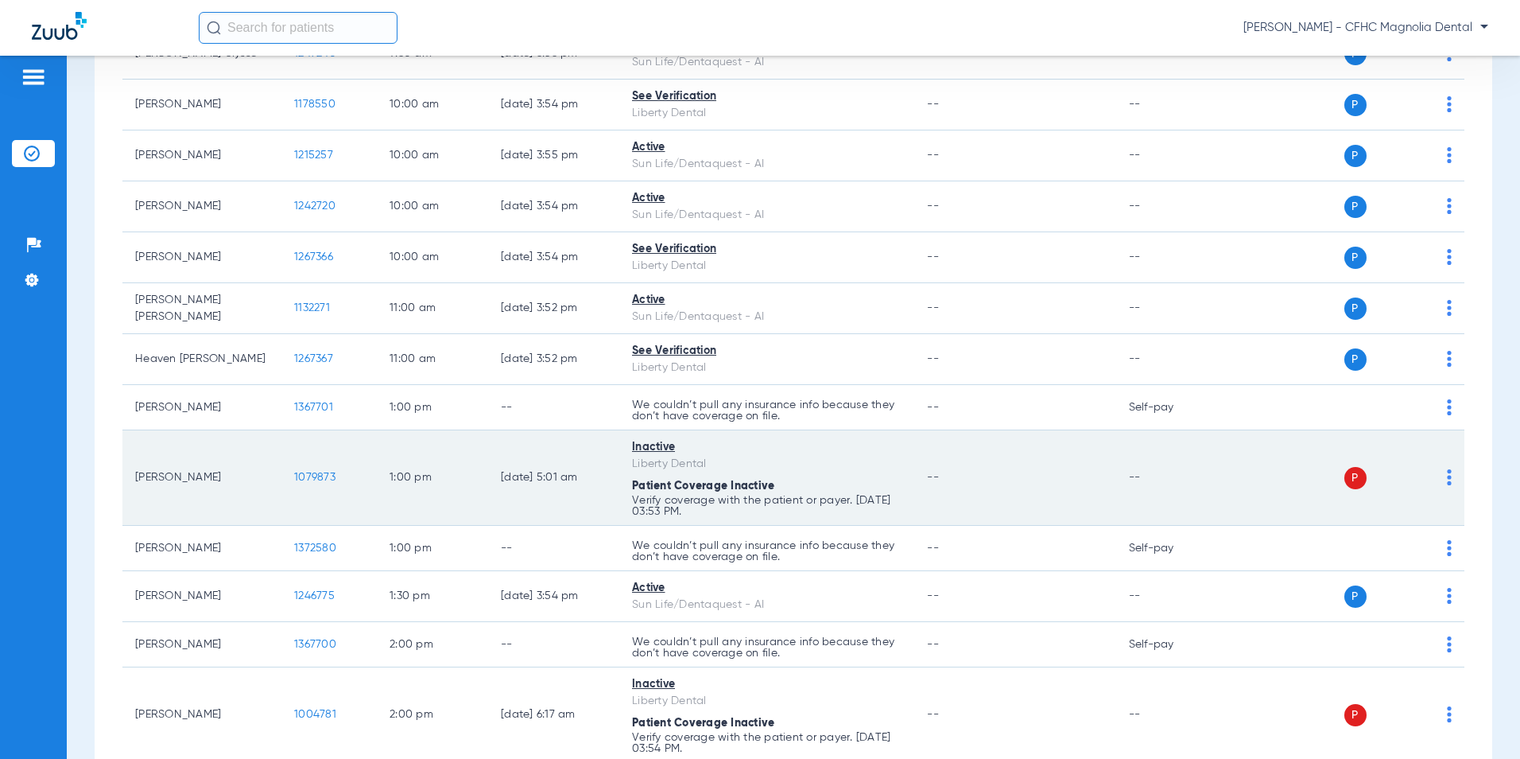
scroll to position [716, 0]
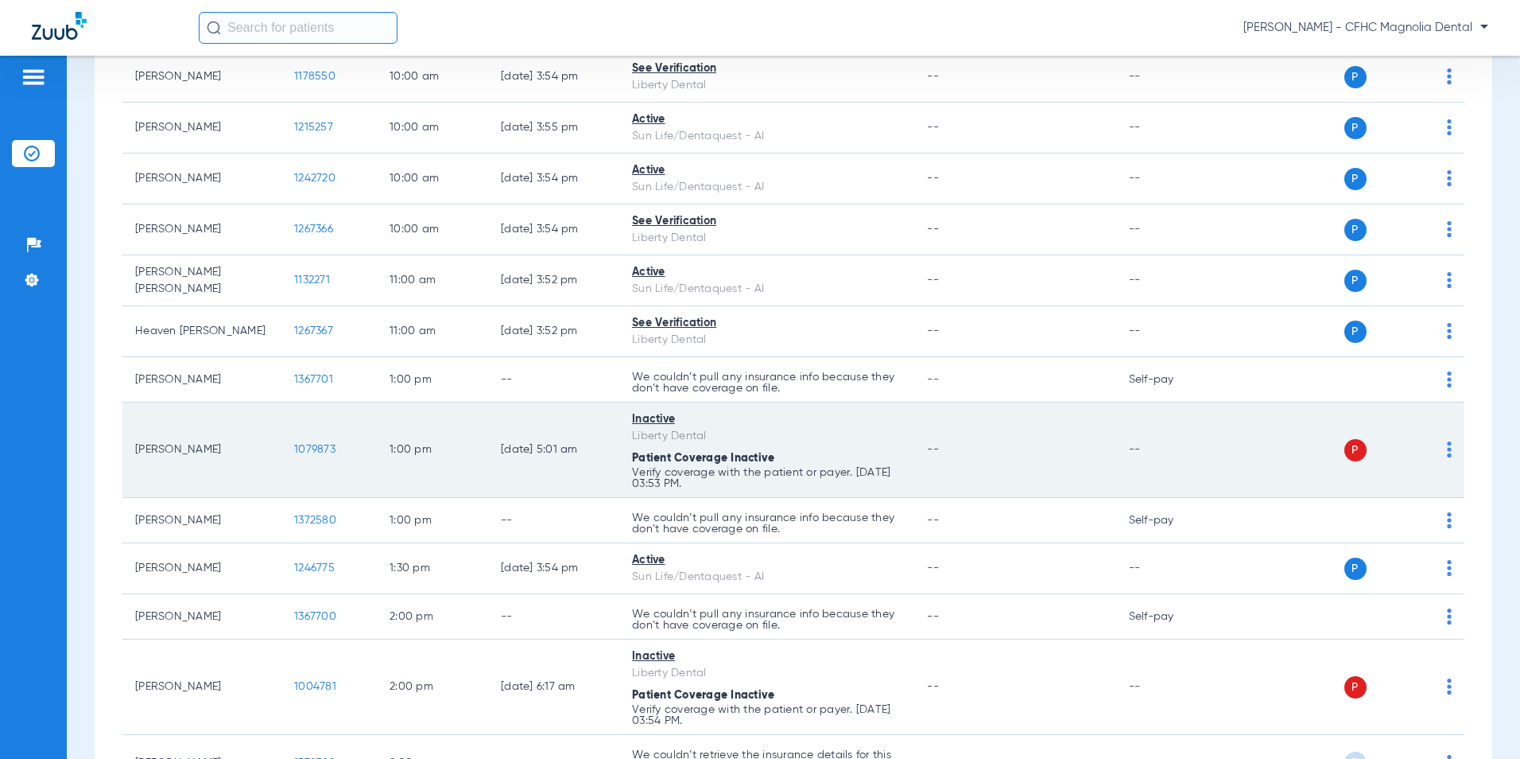
click at [1433, 448] on div "P S" at bounding box center [1338, 450] width 228 height 22
click at [1440, 448] on td "P S" at bounding box center [1344, 449] width 241 height 95
click at [1447, 448] on img at bounding box center [1449, 449] width 5 height 16
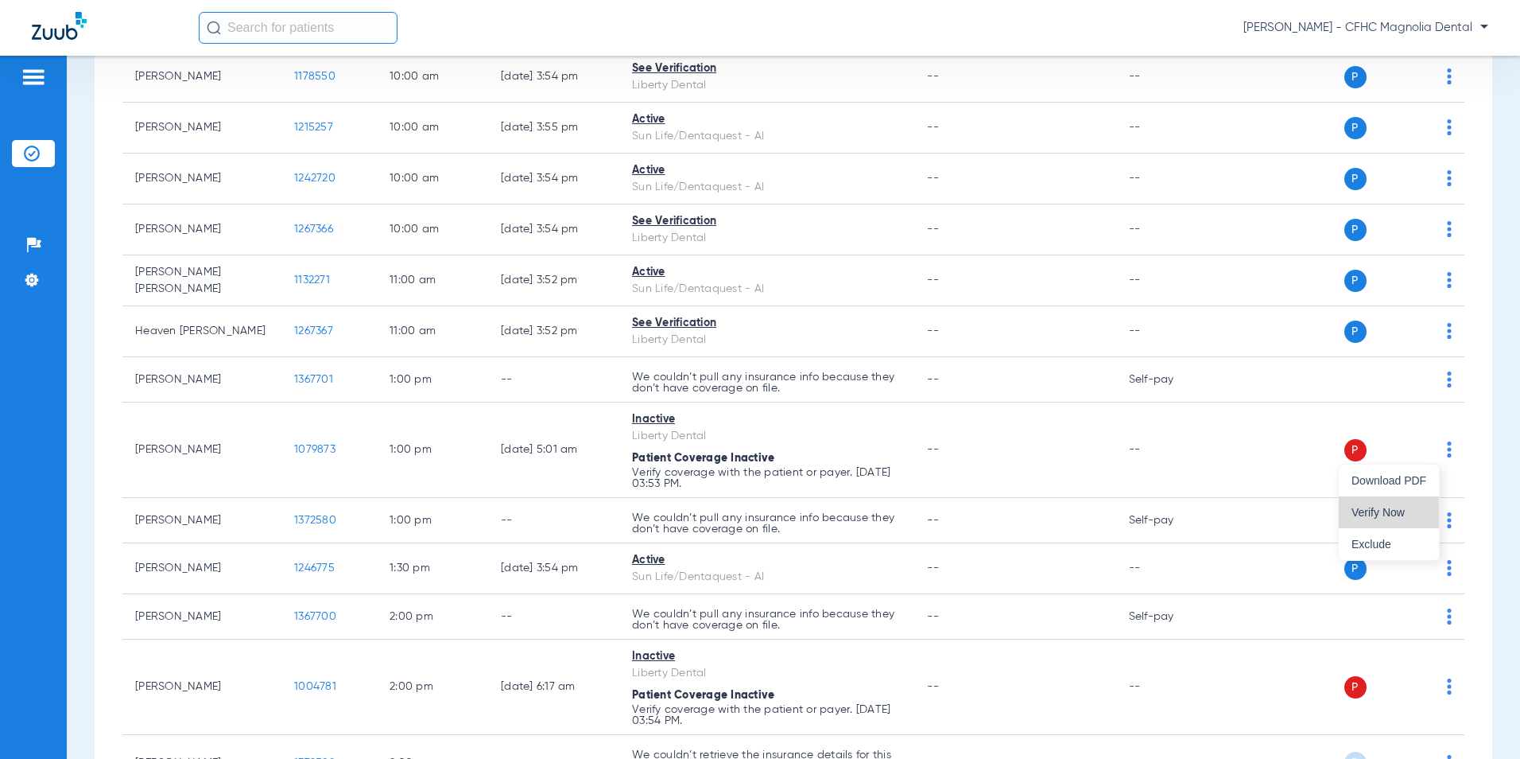
click at [1412, 507] on span "Verify Now" at bounding box center [1389, 512] width 75 height 11
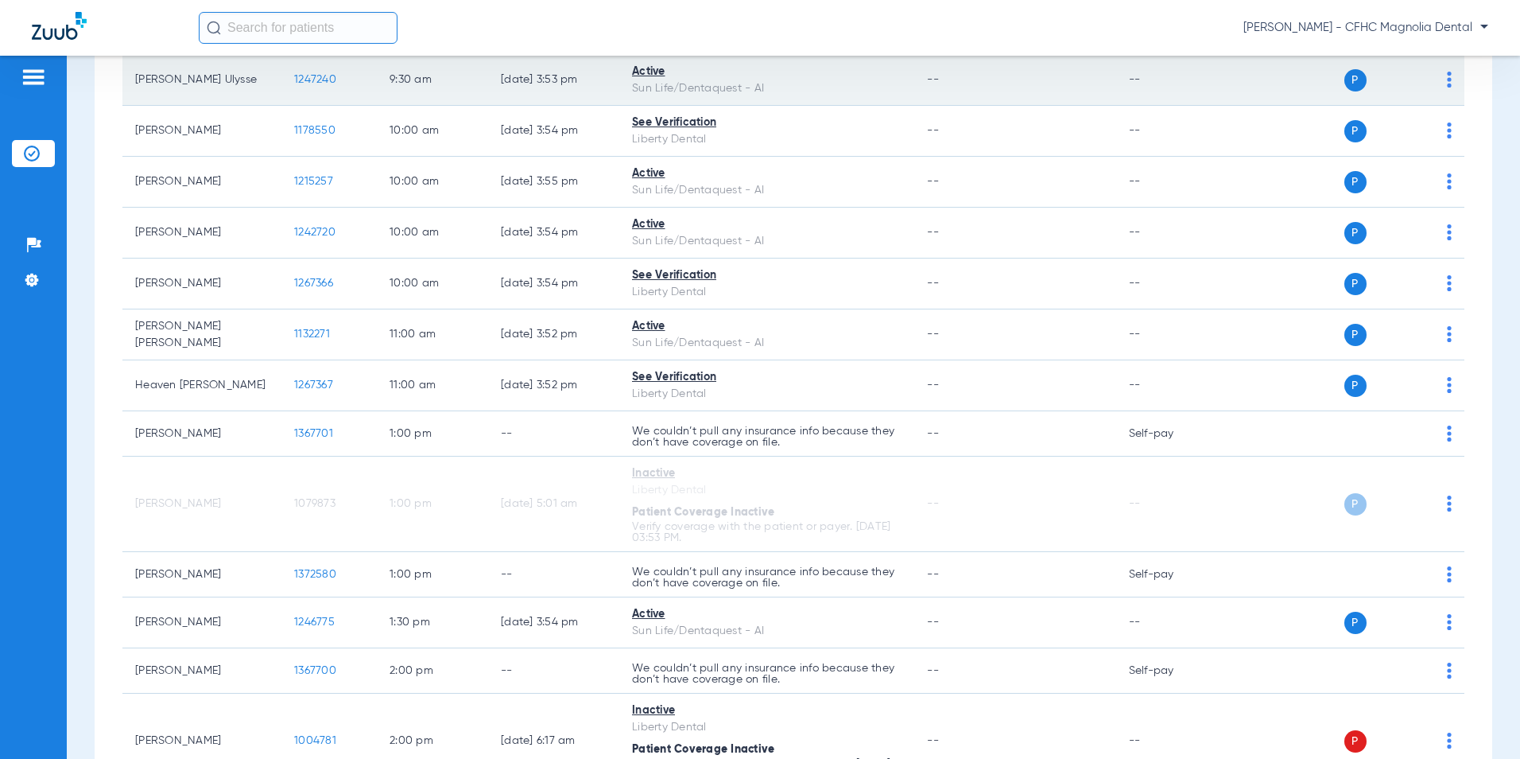
scroll to position [757, 0]
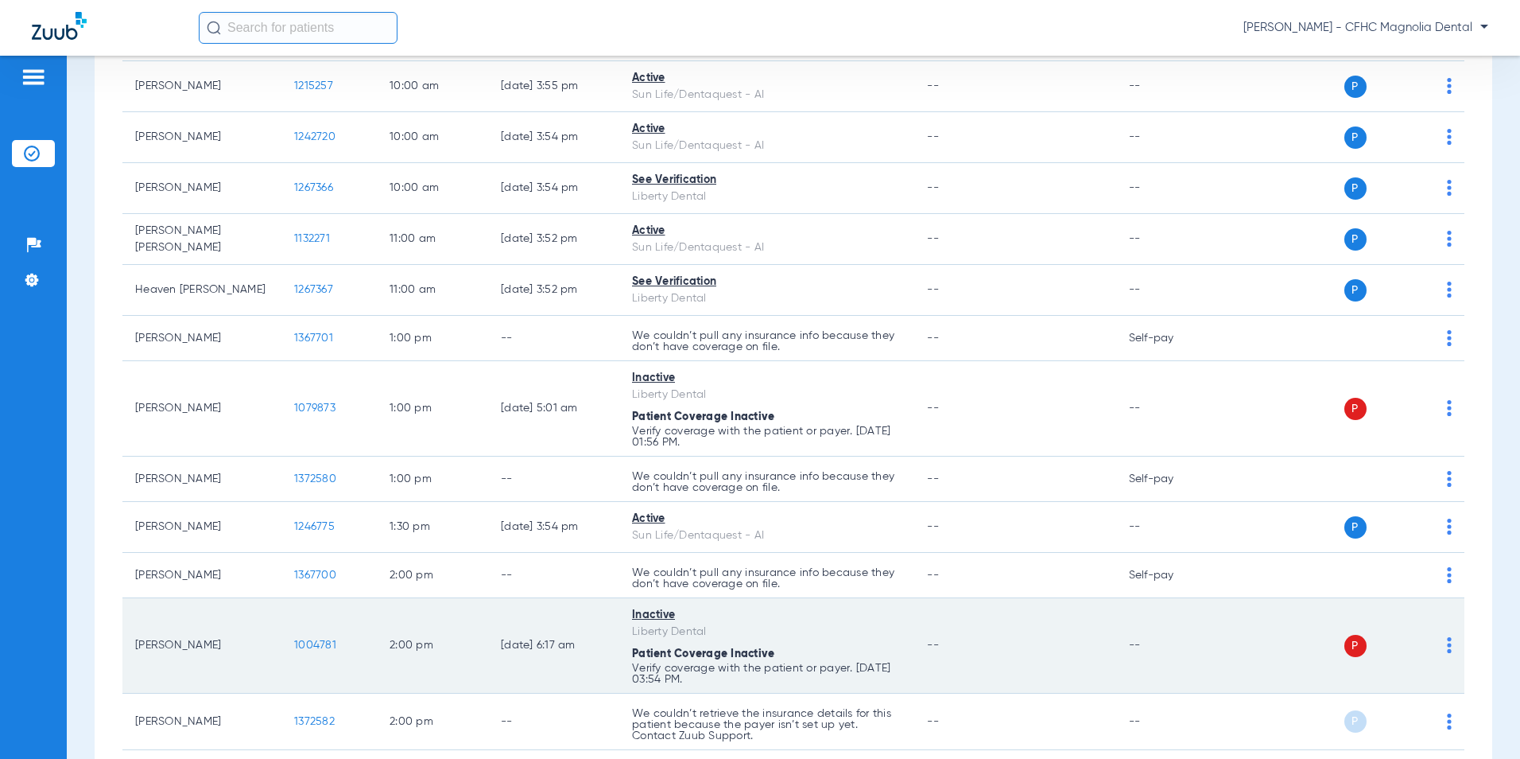
click at [1441, 642] on td "P S" at bounding box center [1344, 645] width 241 height 95
click at [1432, 643] on div "P S" at bounding box center [1338, 646] width 228 height 22
click at [1447, 643] on img at bounding box center [1449, 645] width 5 height 16
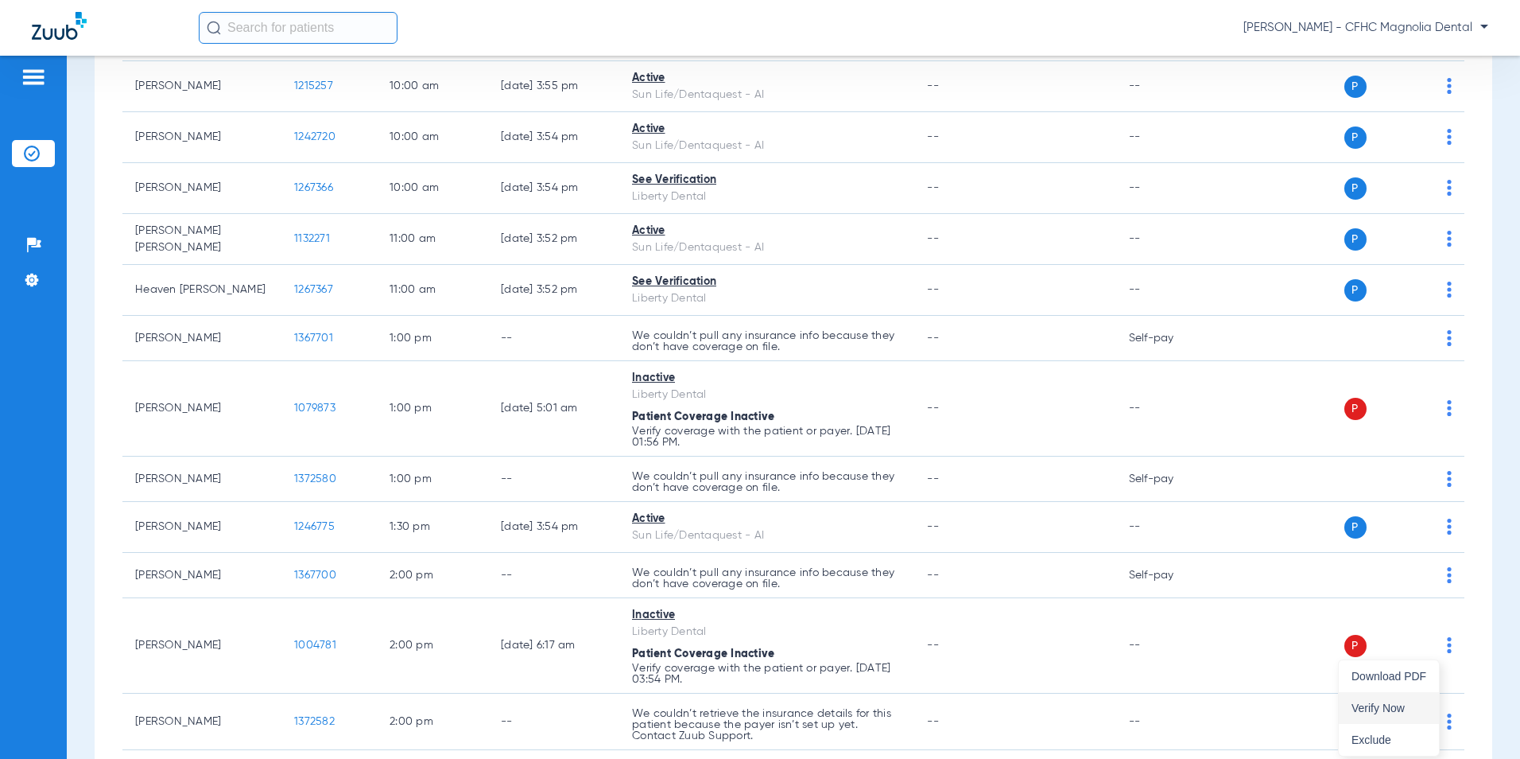
click at [1409, 703] on span "Verify Now" at bounding box center [1389, 707] width 75 height 11
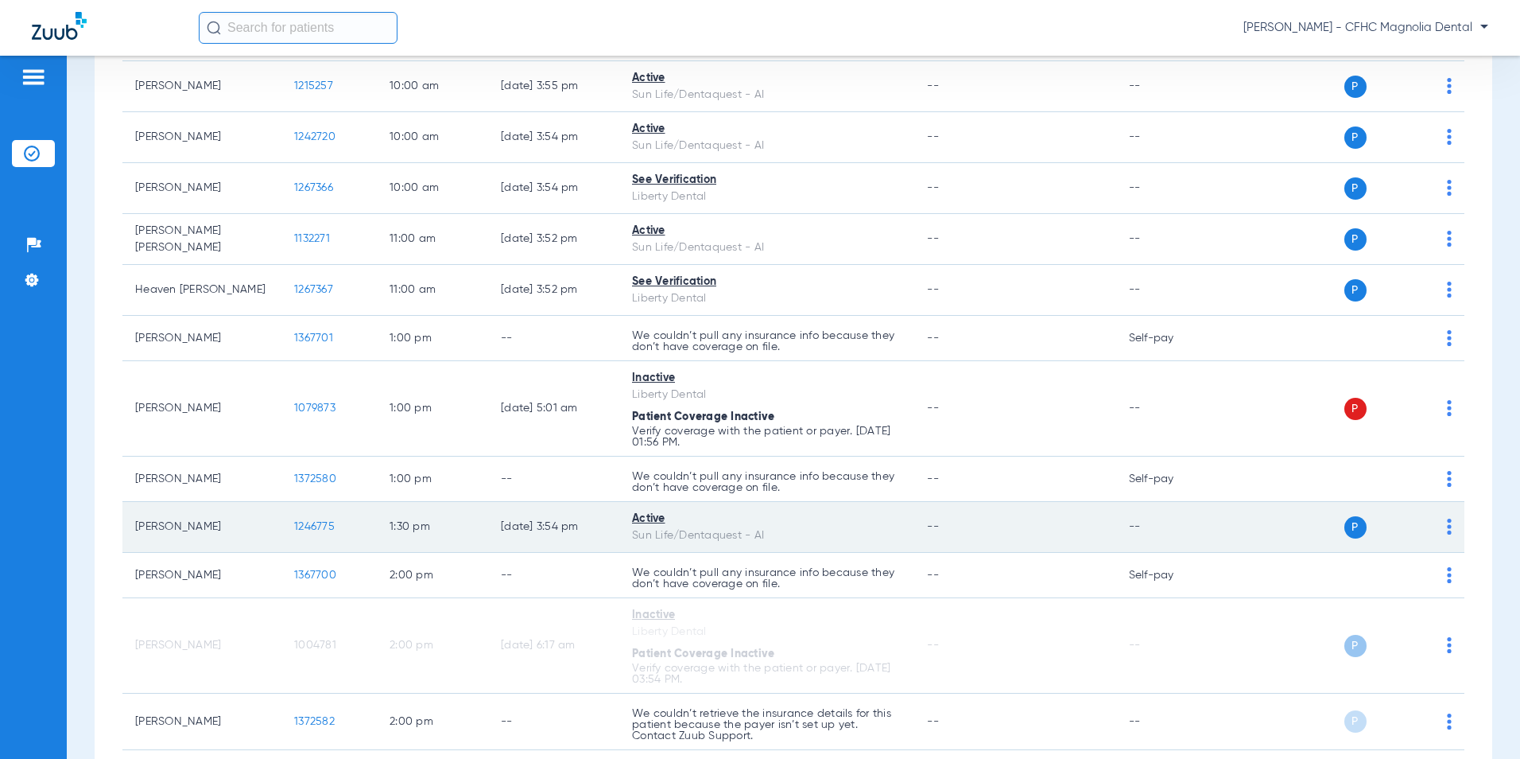
click at [332, 530] on span "1246775" at bounding box center [314, 526] width 41 height 11
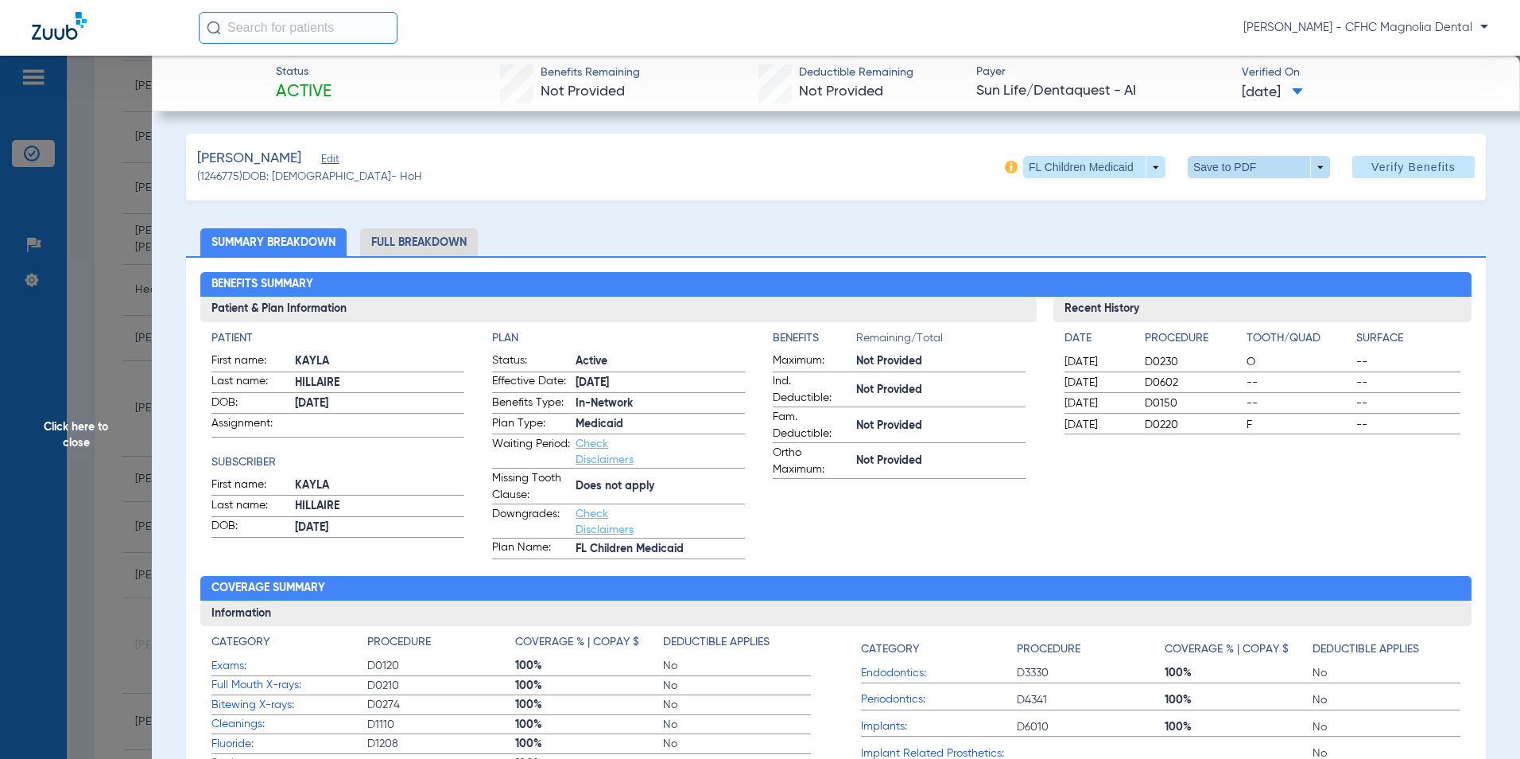
click at [1240, 163] on span at bounding box center [1259, 167] width 38 height 38
click at [1226, 204] on span "Save to PDF" at bounding box center [1252, 198] width 63 height 11
click at [93, 432] on span "Click here to close" at bounding box center [76, 435] width 152 height 759
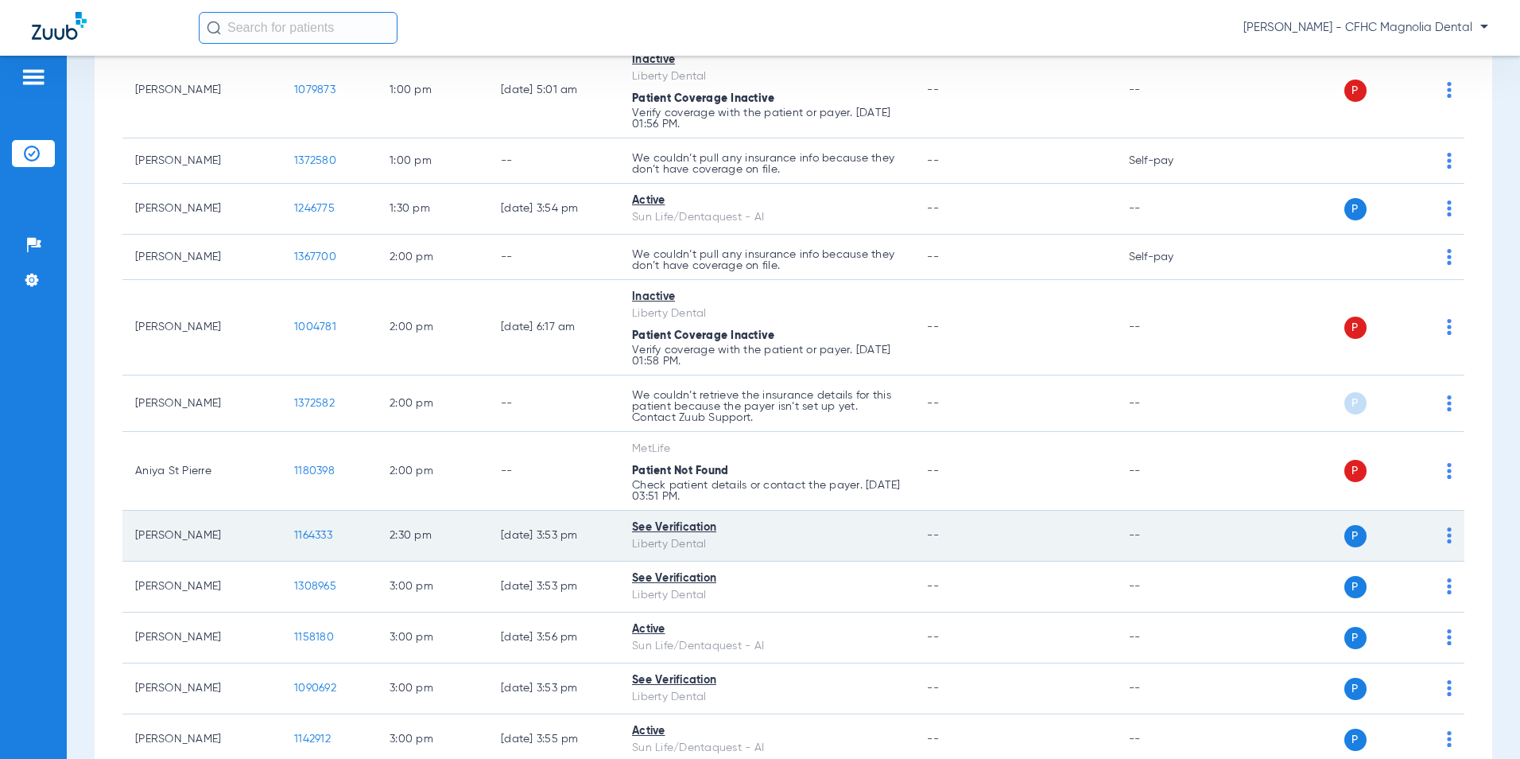
scroll to position [1234, 0]
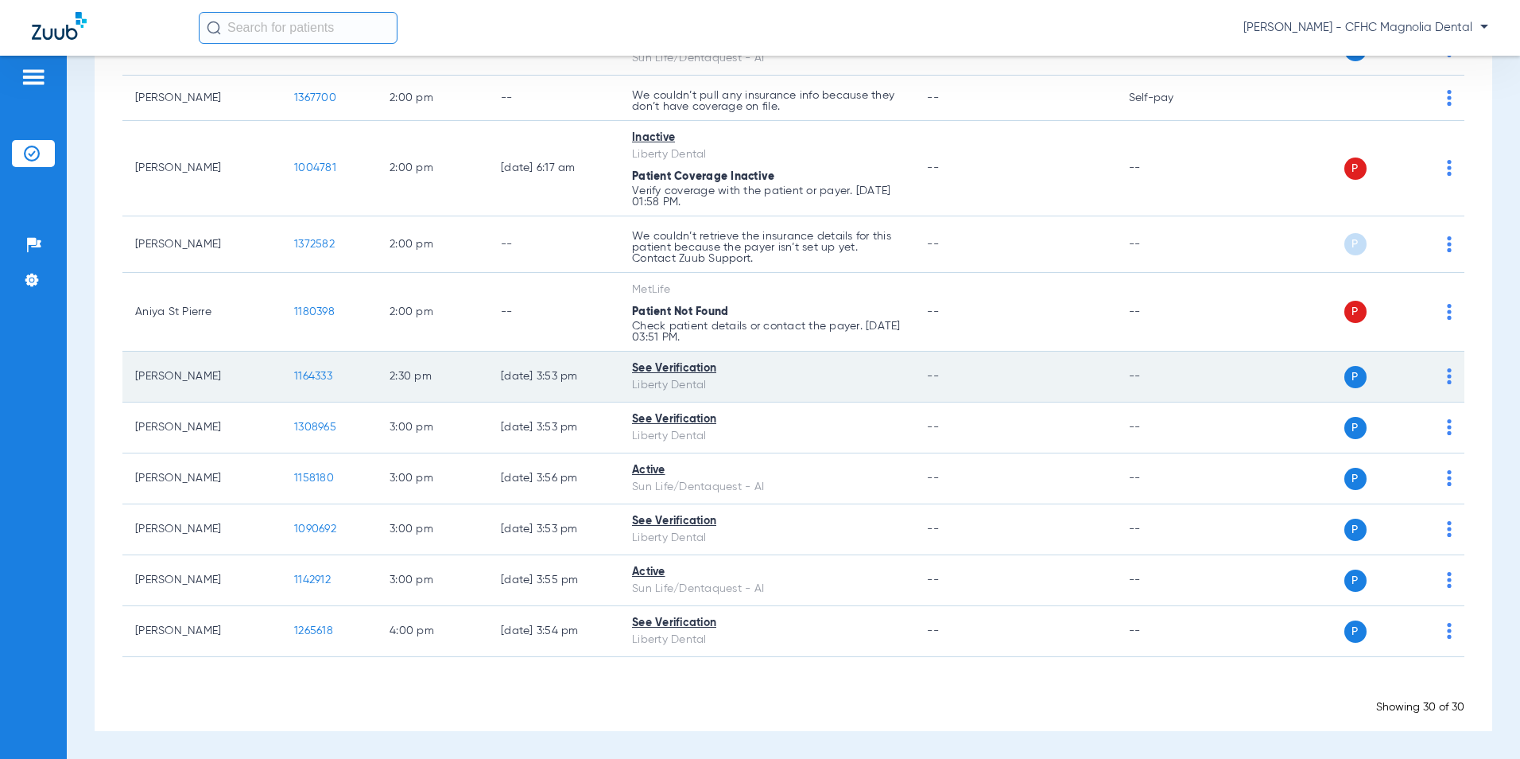
click at [325, 375] on span "1164333" at bounding box center [313, 376] width 38 height 11
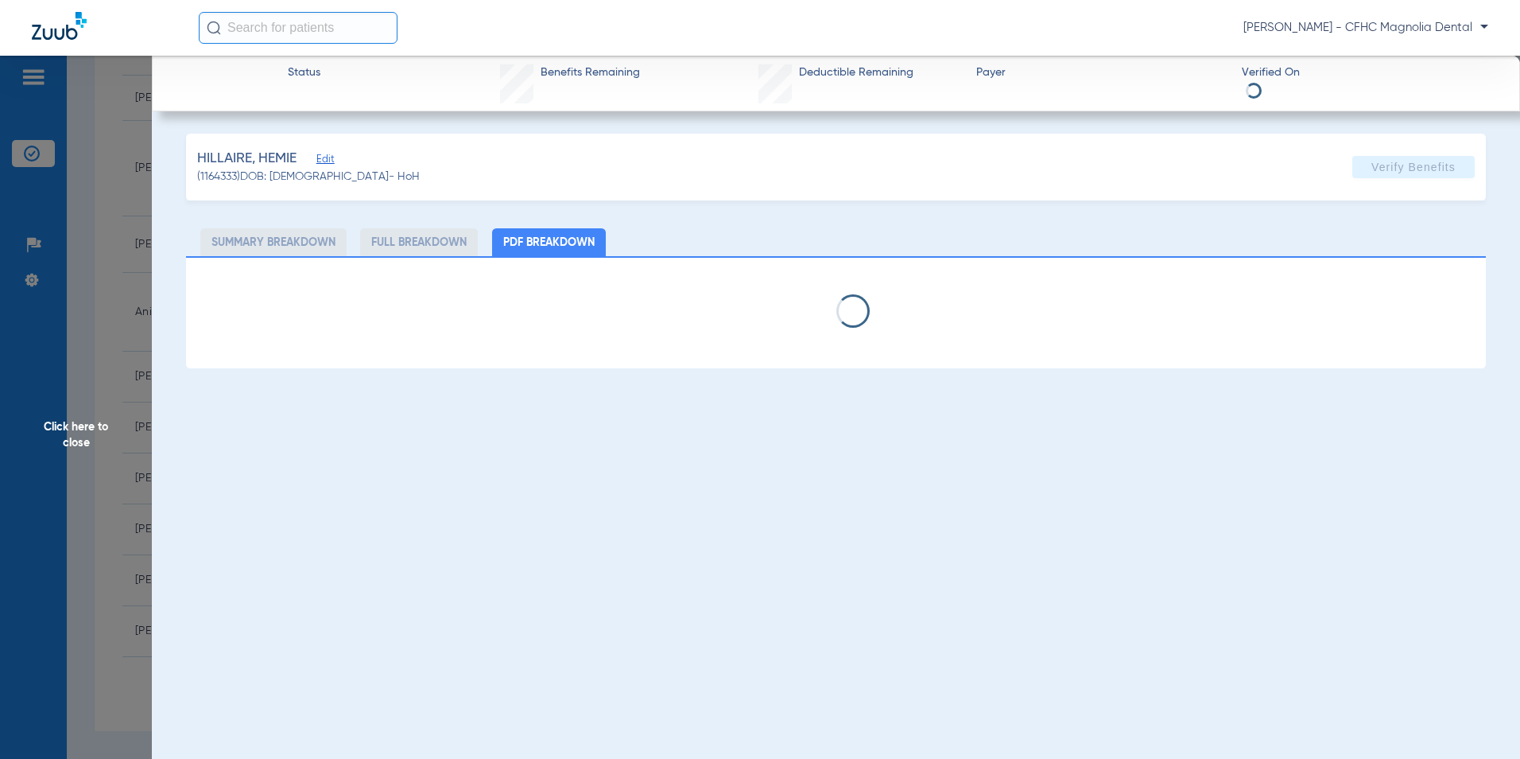
select select "page-width"
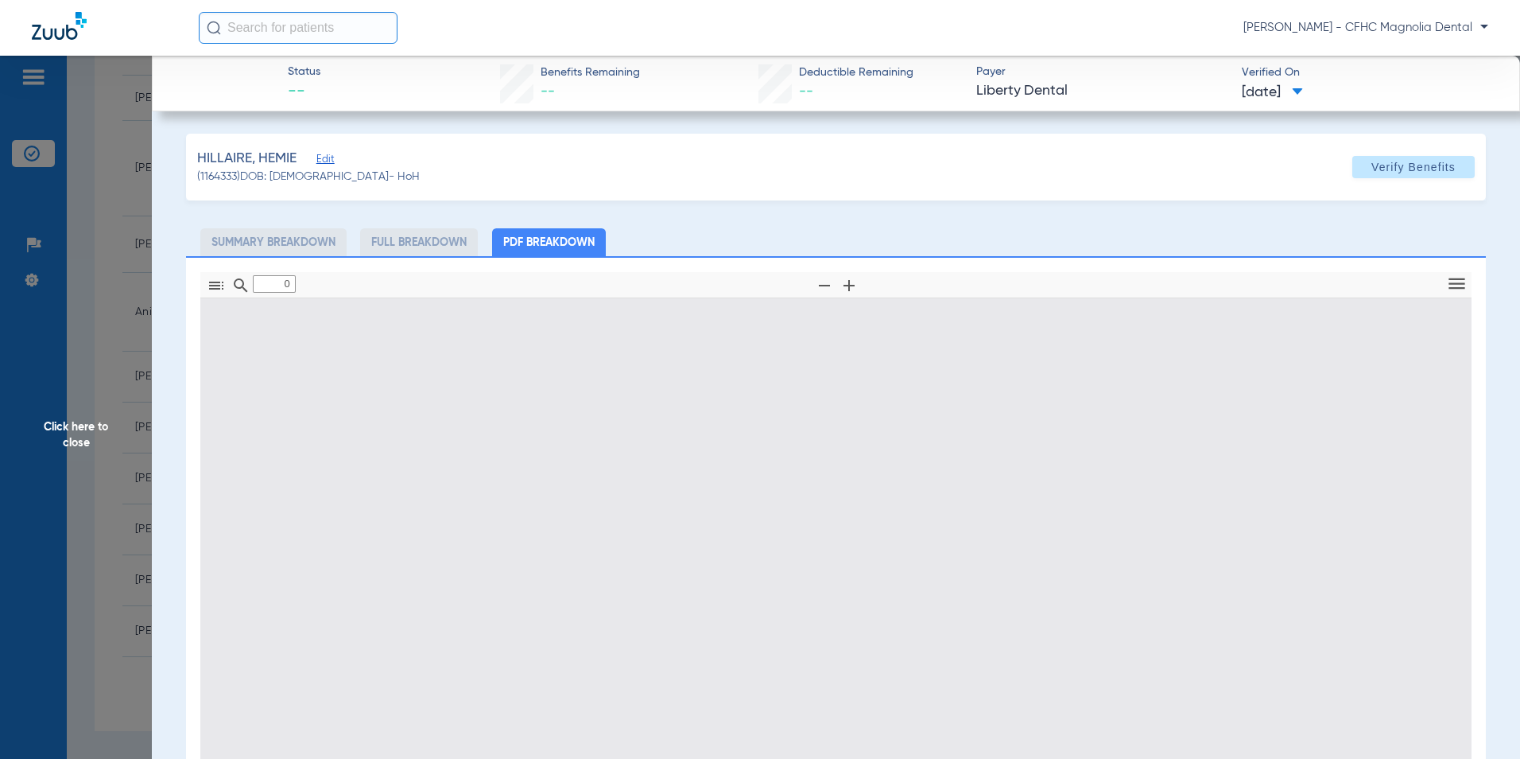
type input "1"
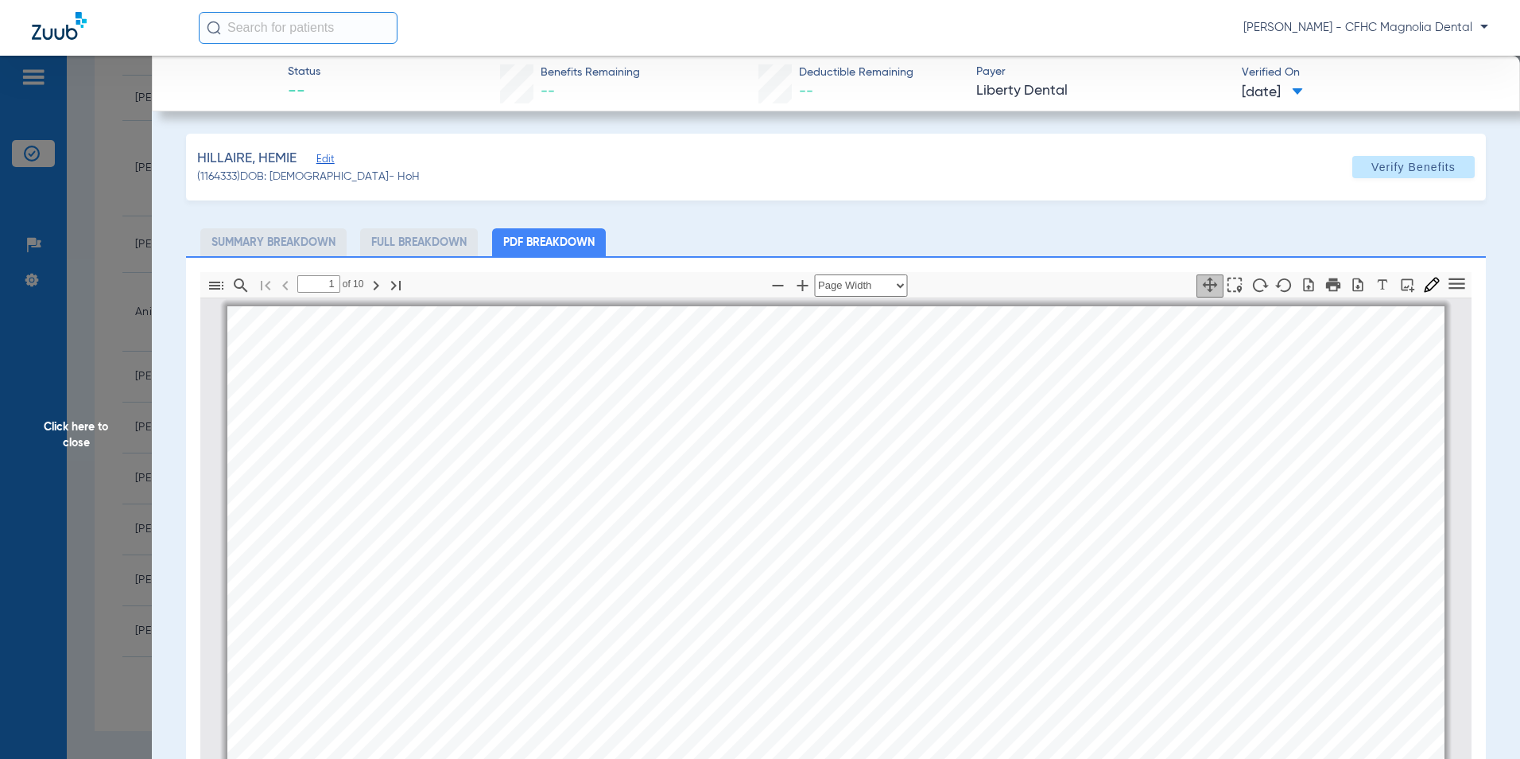
scroll to position [8, 0]
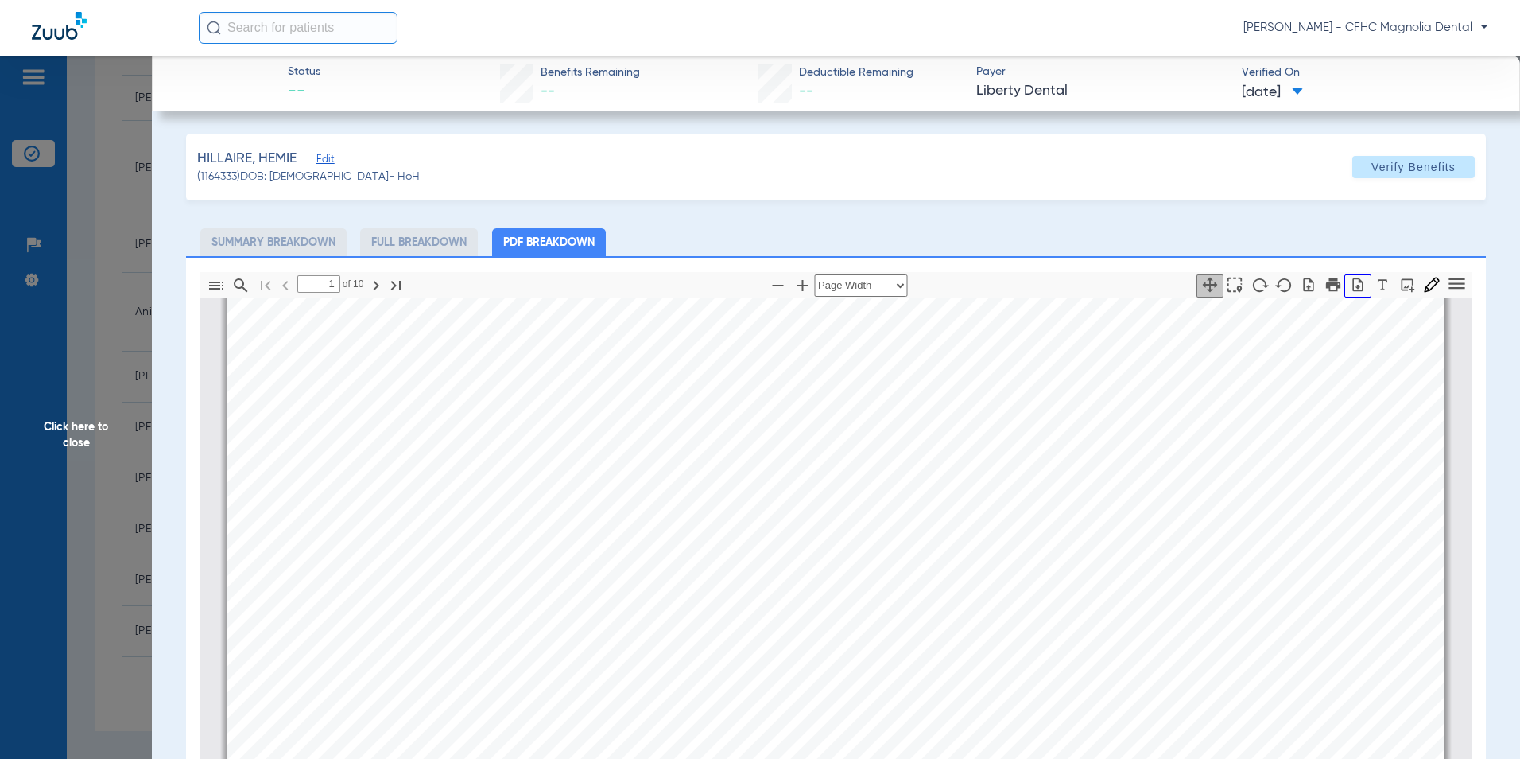
click at [1350, 290] on icon "button" at bounding box center [1358, 285] width 16 height 16
click at [80, 423] on span "Click here to close" at bounding box center [76, 435] width 152 height 759
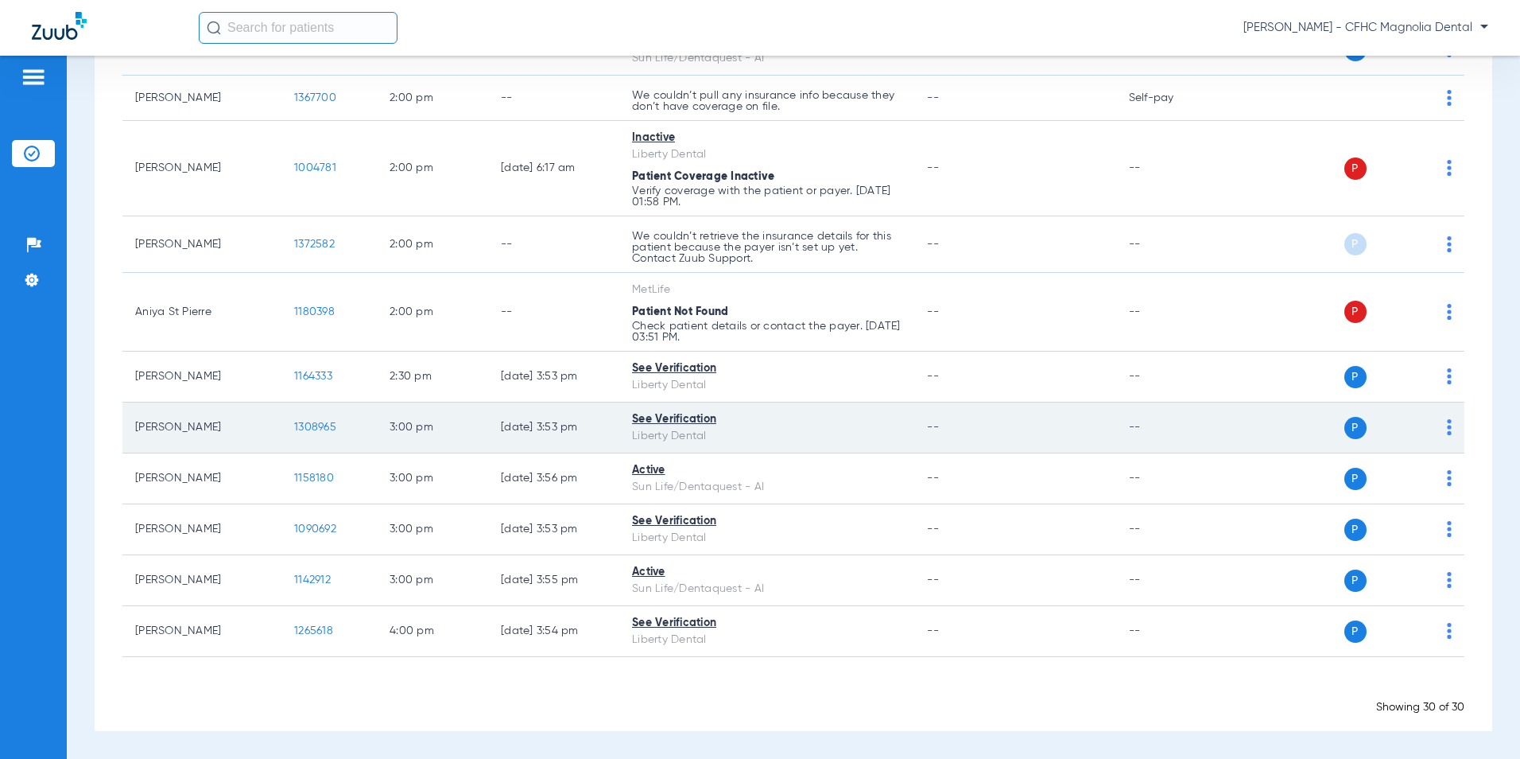
click at [344, 424] on td "1308965" at bounding box center [328, 427] width 95 height 51
click at [317, 430] on span "1308965" at bounding box center [315, 426] width 42 height 11
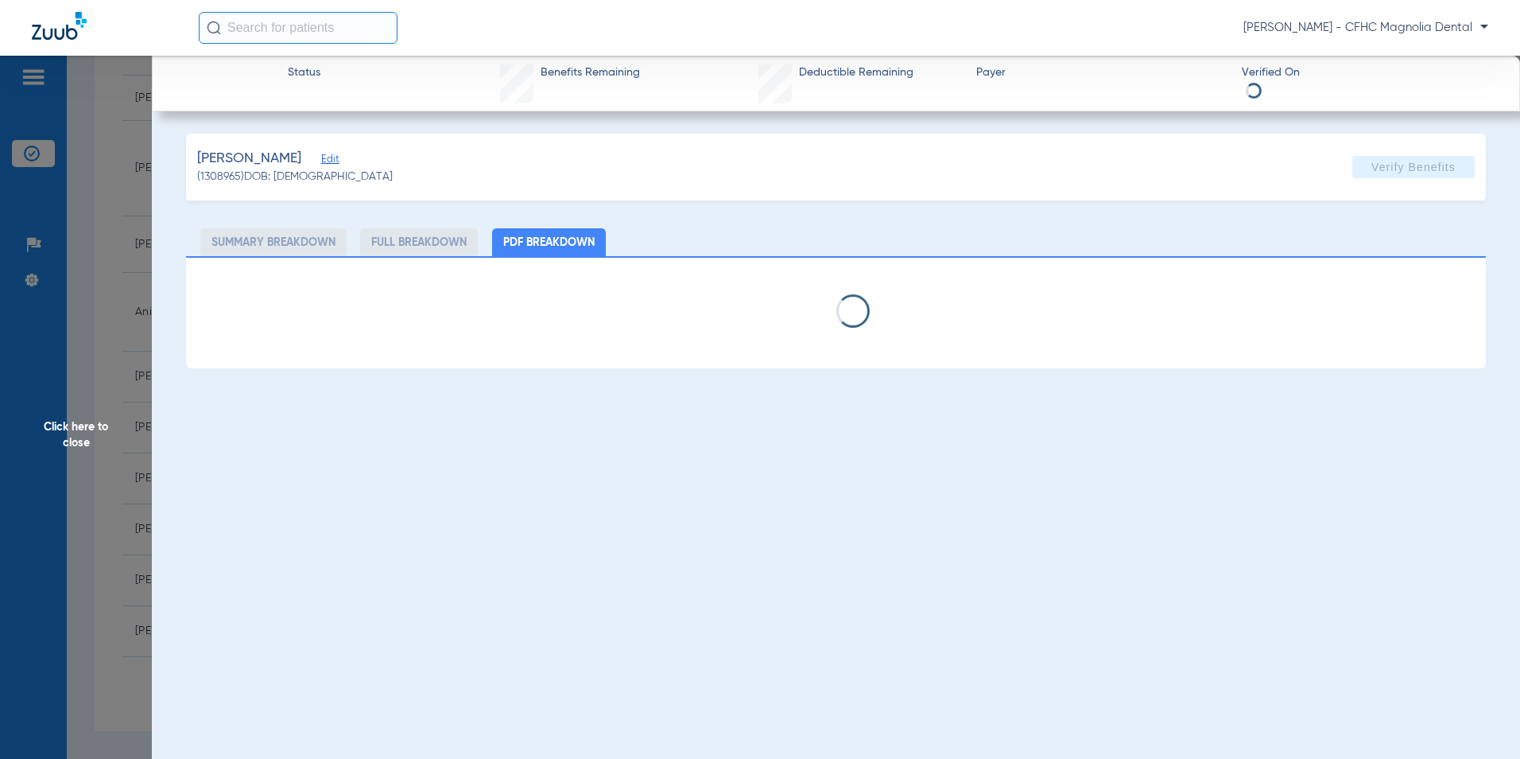
select select "page-width"
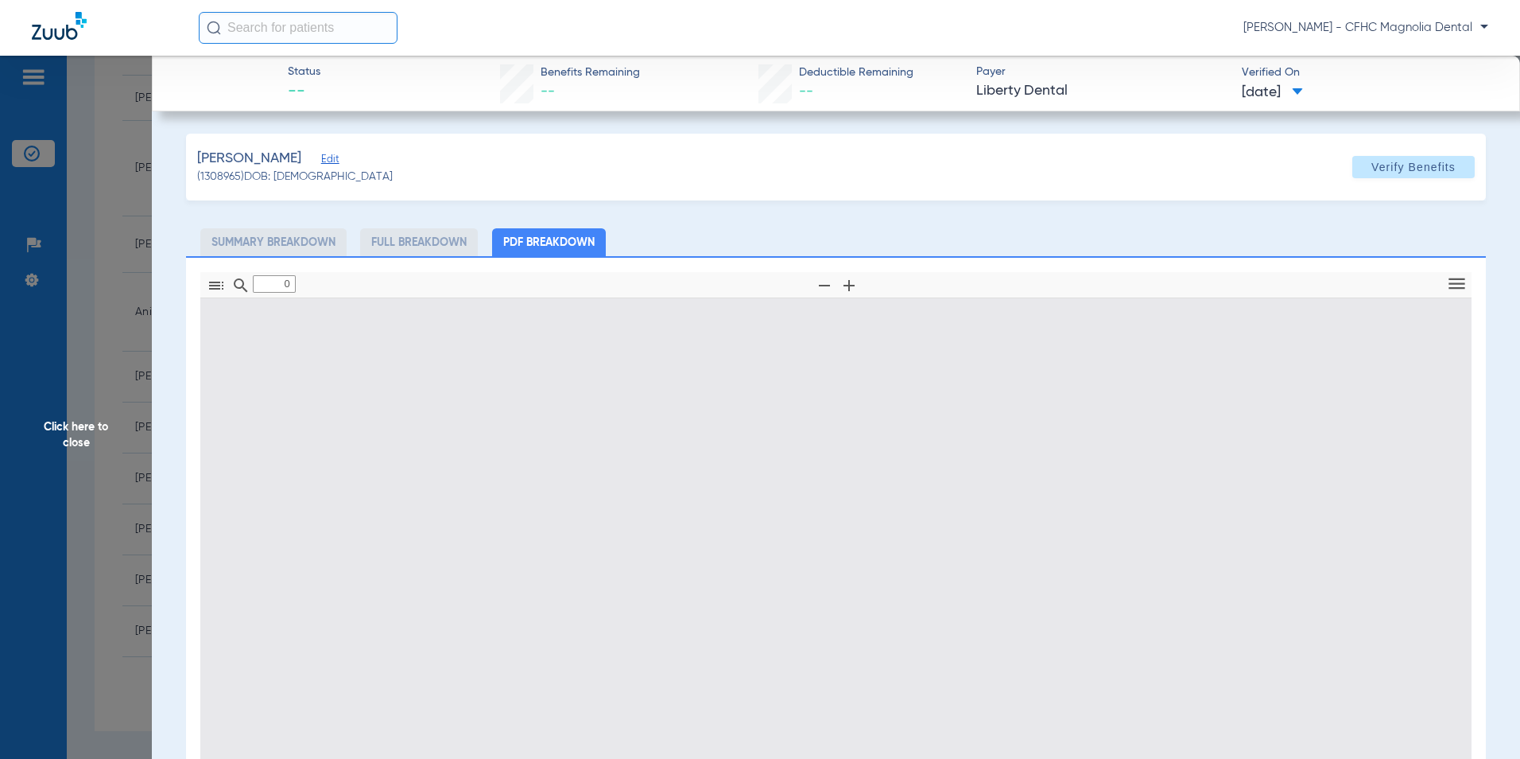
type input "1"
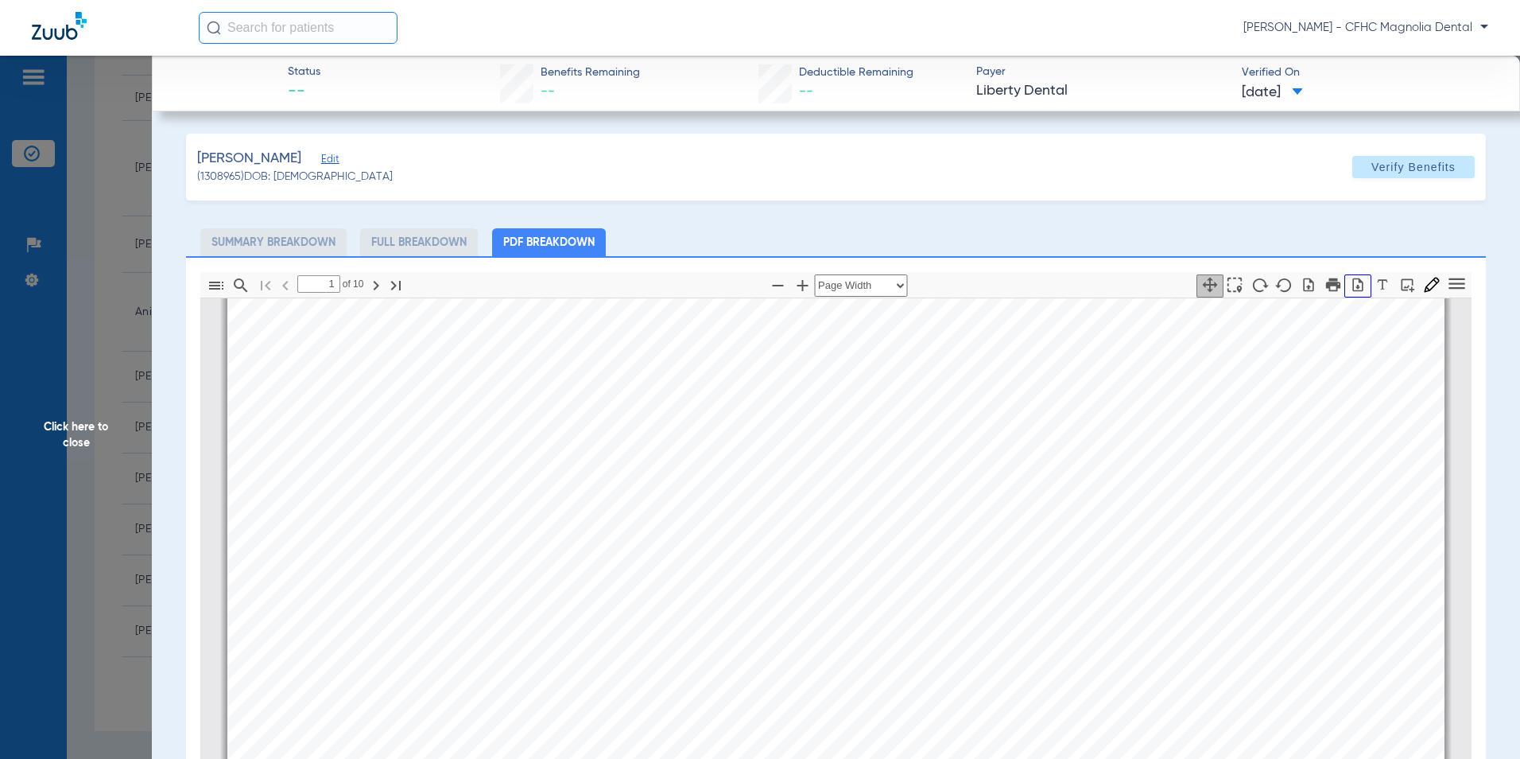
click at [1350, 289] on icon "button" at bounding box center [1358, 285] width 16 height 16
click at [96, 452] on span "Click here to close" at bounding box center [76, 435] width 152 height 759
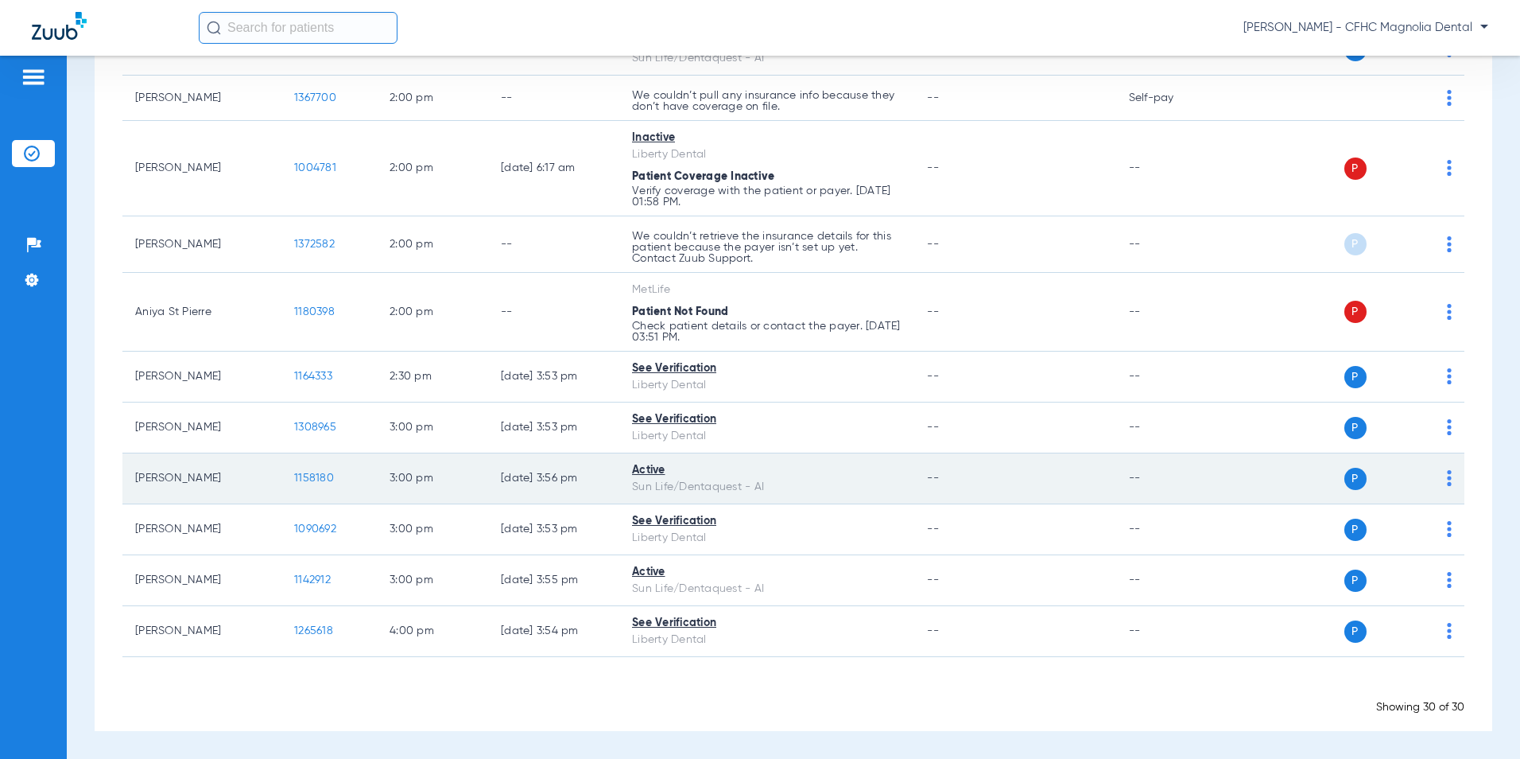
click at [316, 481] on span "1158180" at bounding box center [314, 477] width 40 height 11
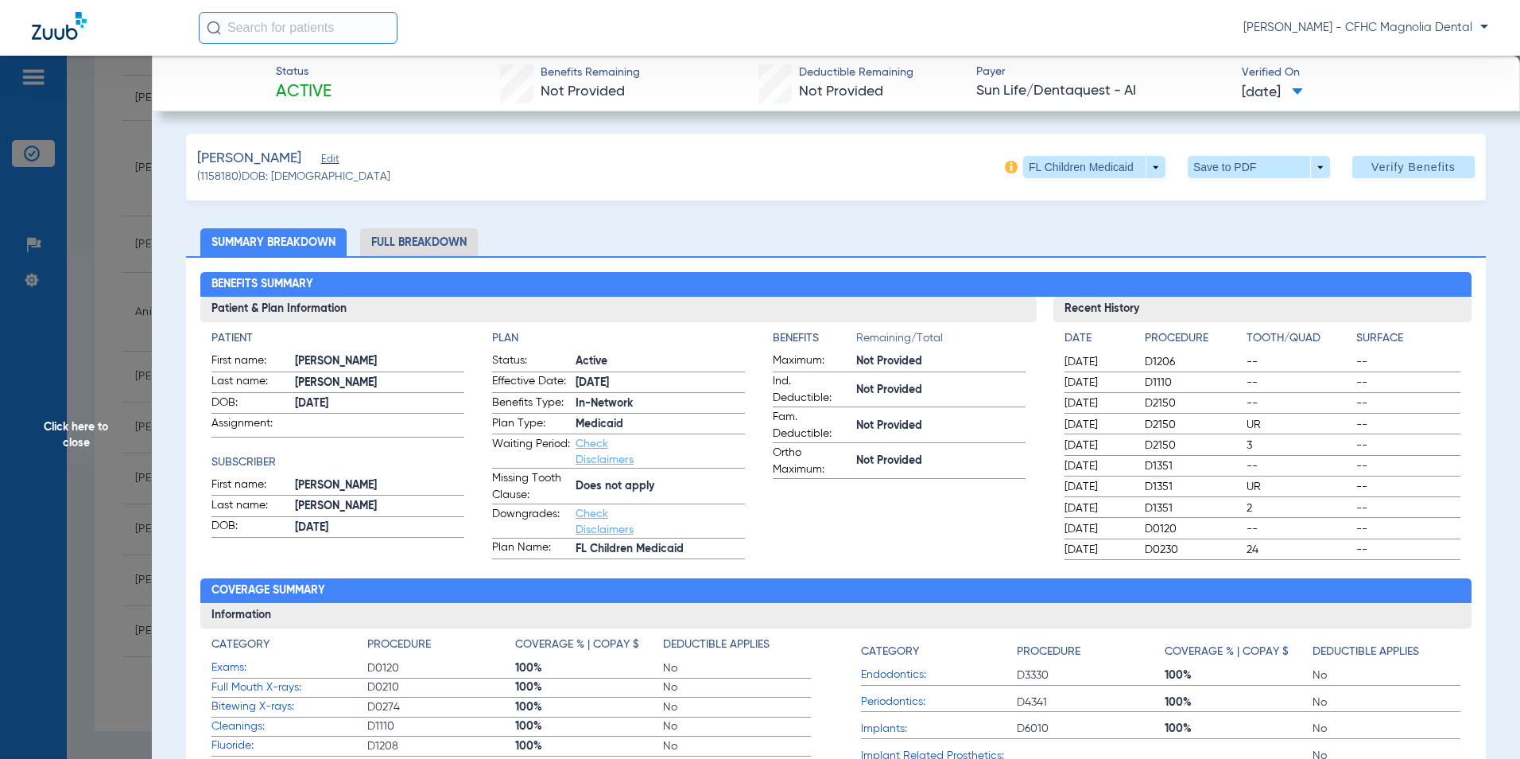
click at [1245, 169] on span at bounding box center [1259, 167] width 38 height 38
click at [1234, 201] on span "Save to PDF" at bounding box center [1252, 198] width 63 height 11
click at [126, 416] on span "Click here to close" at bounding box center [76, 435] width 152 height 759
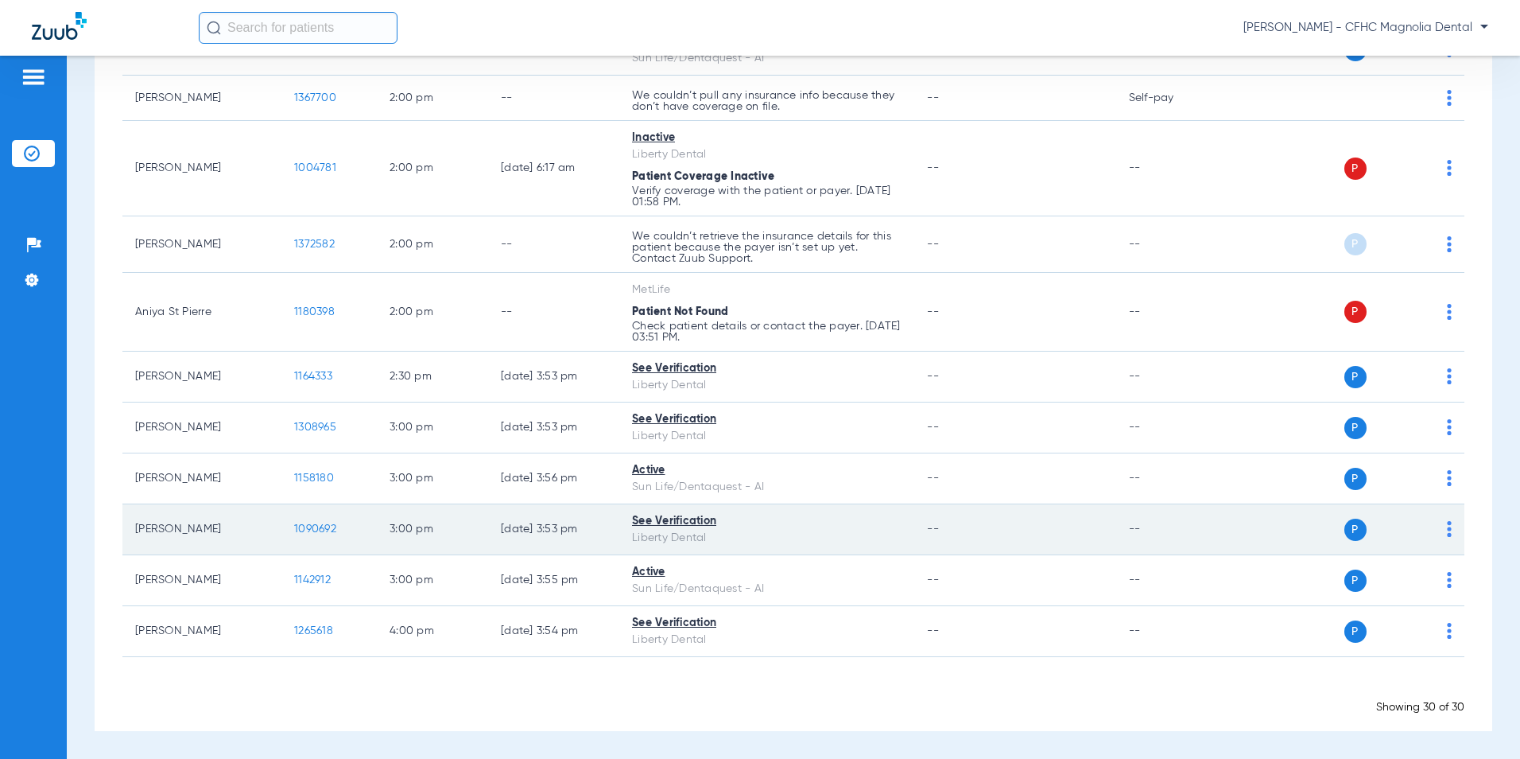
click at [317, 534] on span "1090692" at bounding box center [315, 528] width 42 height 11
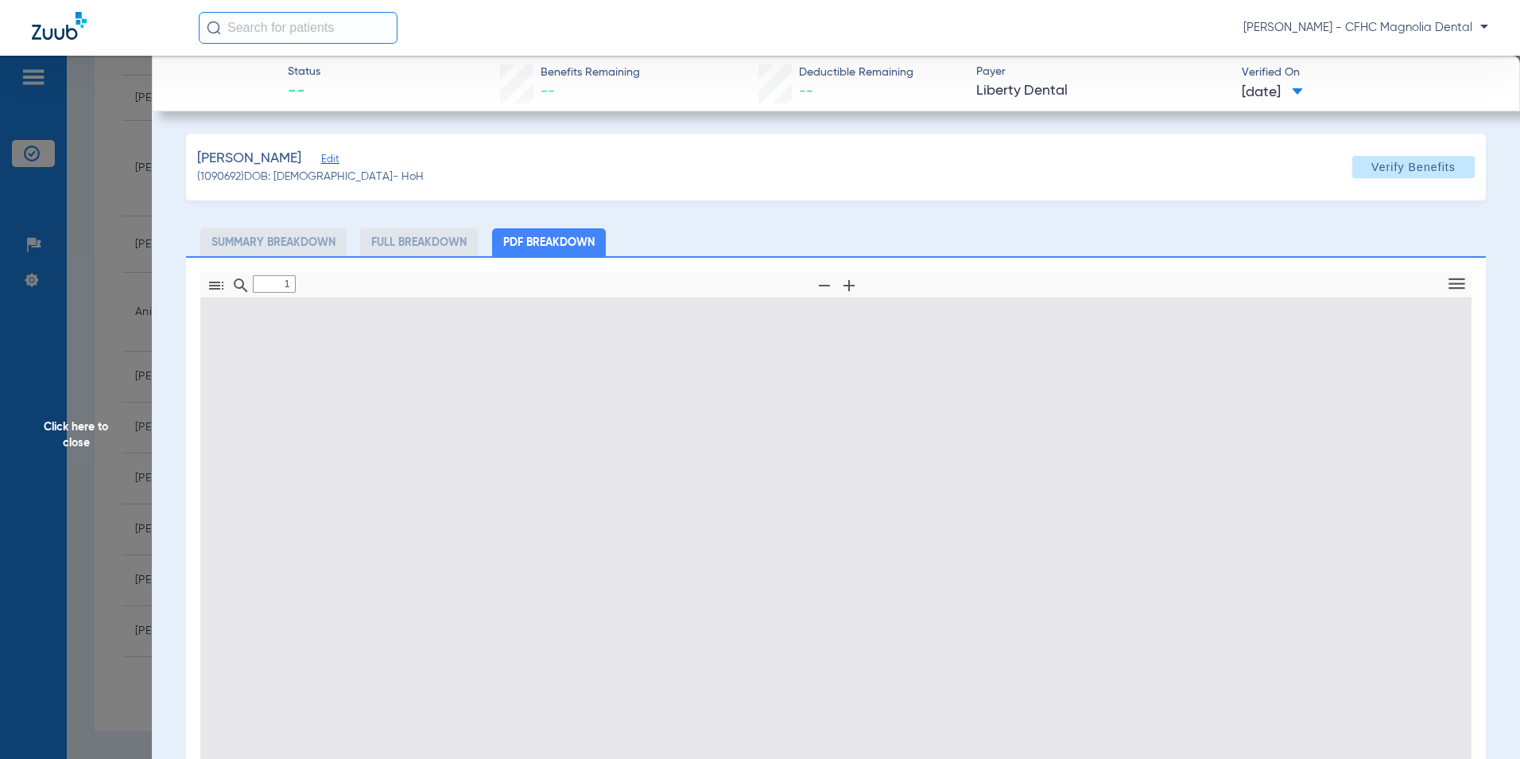
type input "0"
select select "page-width"
type input "1"
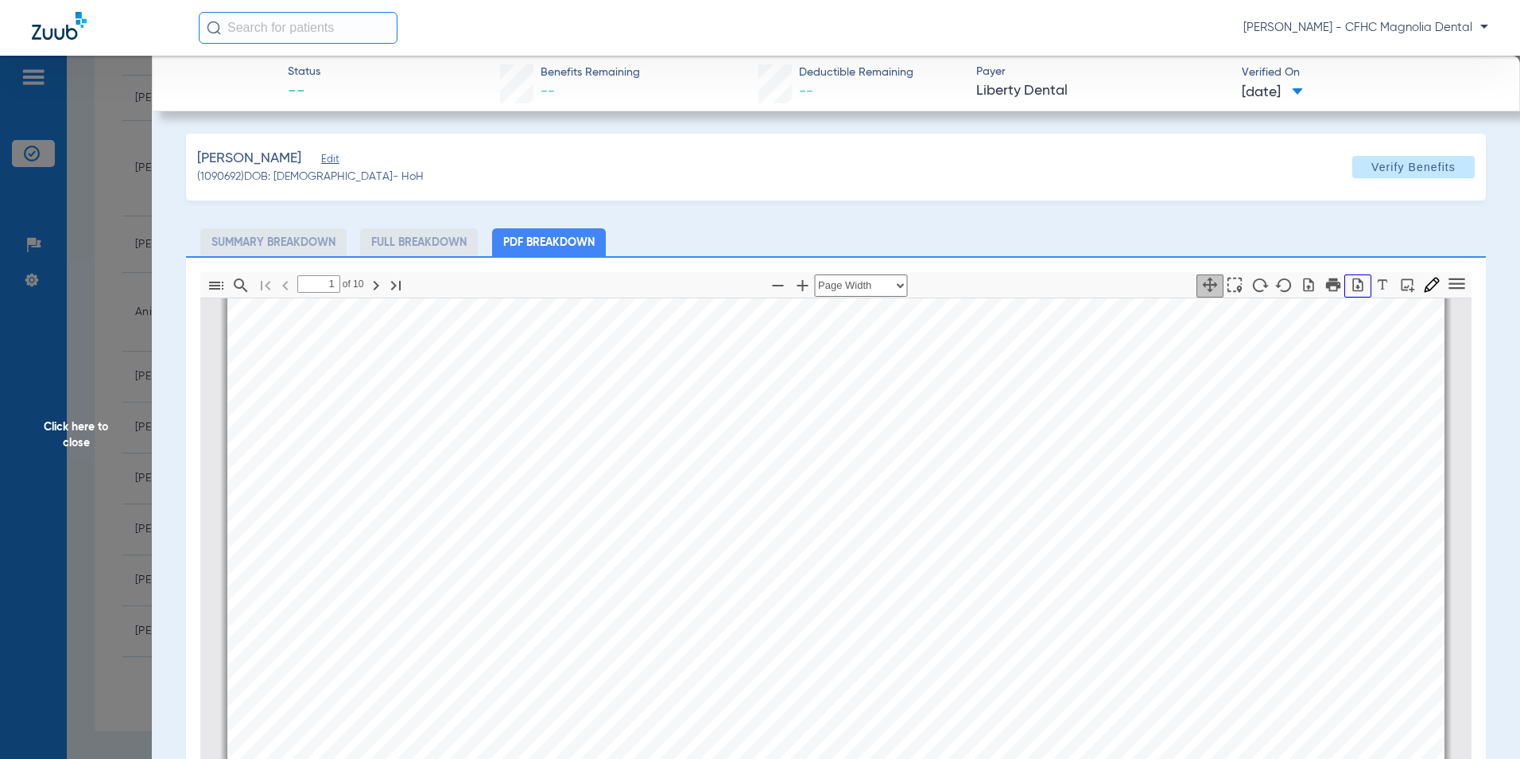
click at [1350, 285] on icon "button" at bounding box center [1358, 285] width 16 height 16
click at [72, 427] on span "Click here to close" at bounding box center [76, 435] width 152 height 759
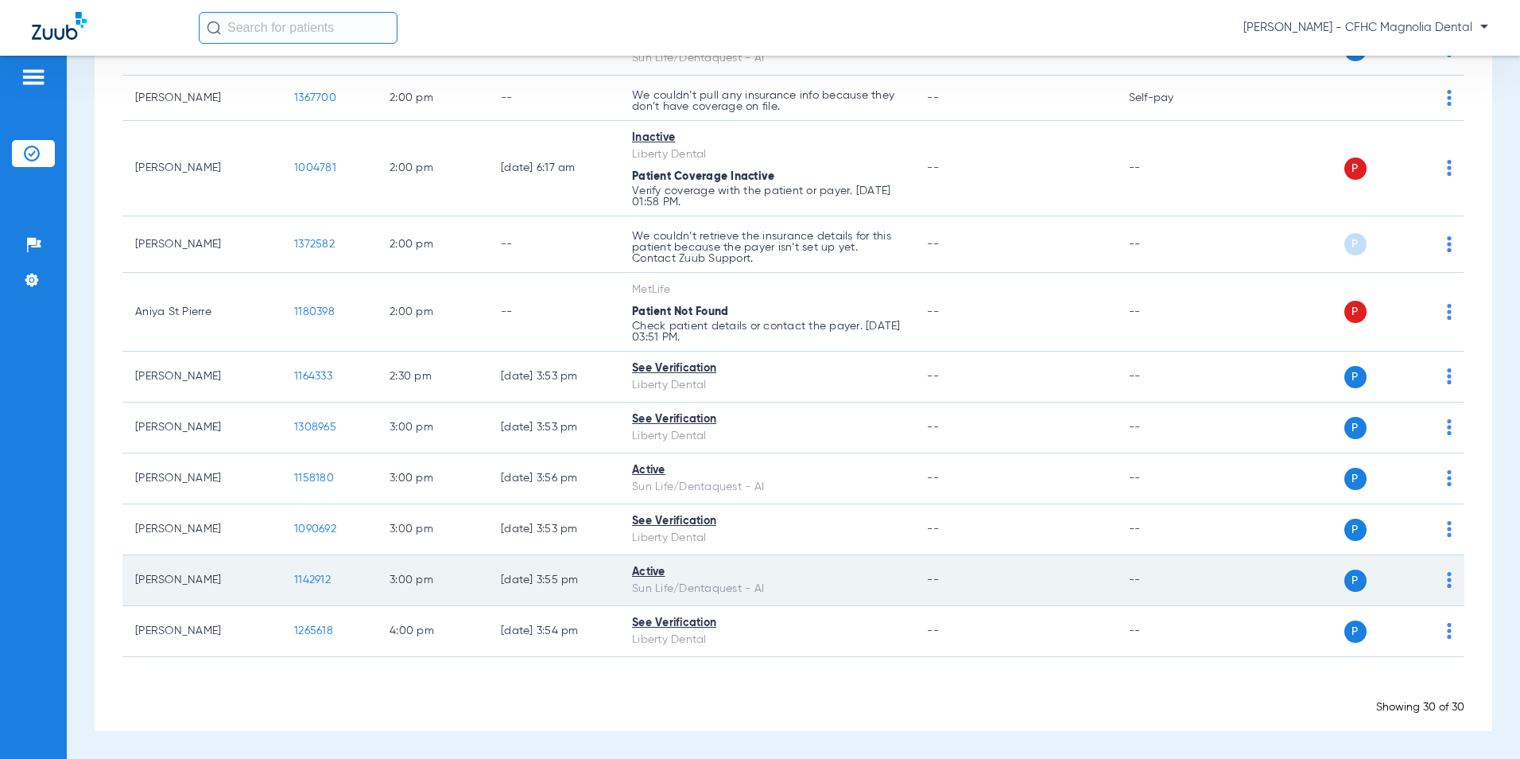
click at [318, 578] on span "1142912" at bounding box center [312, 579] width 37 height 11
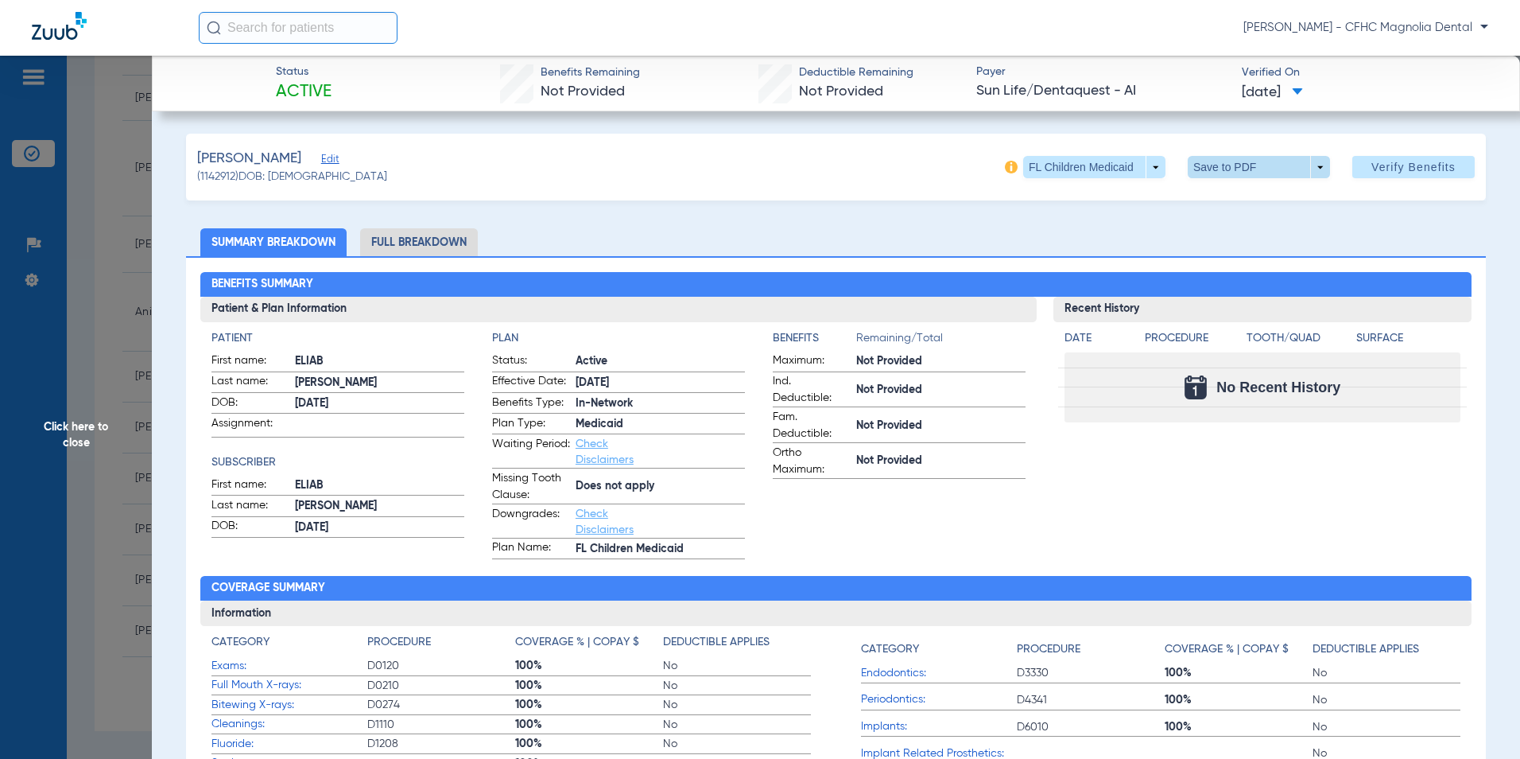
click at [1240, 167] on span at bounding box center [1259, 167] width 38 height 38
click at [1254, 194] on span "Save to PDF" at bounding box center [1252, 198] width 63 height 11
click at [103, 429] on span "Click here to close" at bounding box center [76, 435] width 152 height 759
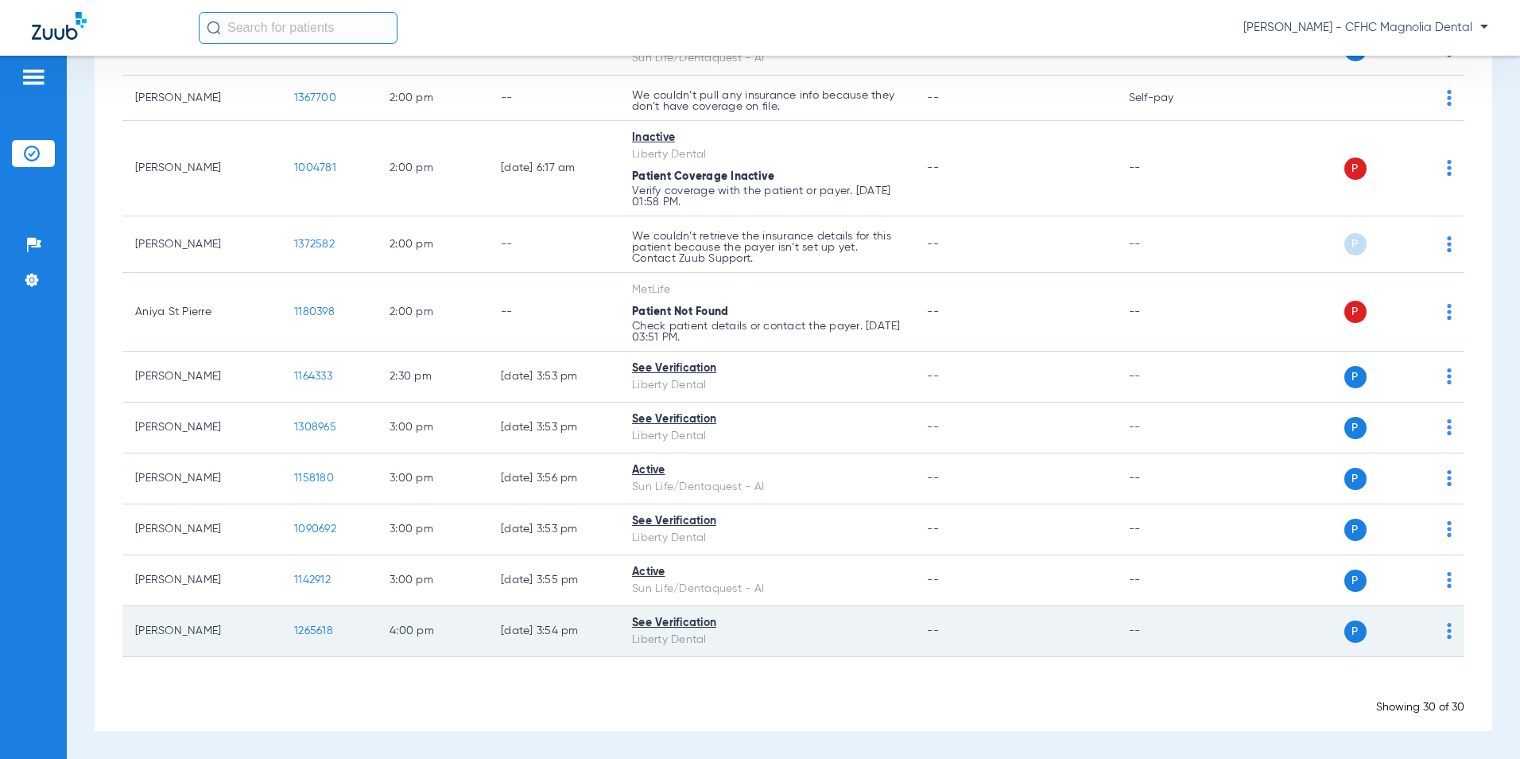
click at [309, 631] on span "1265618" at bounding box center [313, 630] width 39 height 11
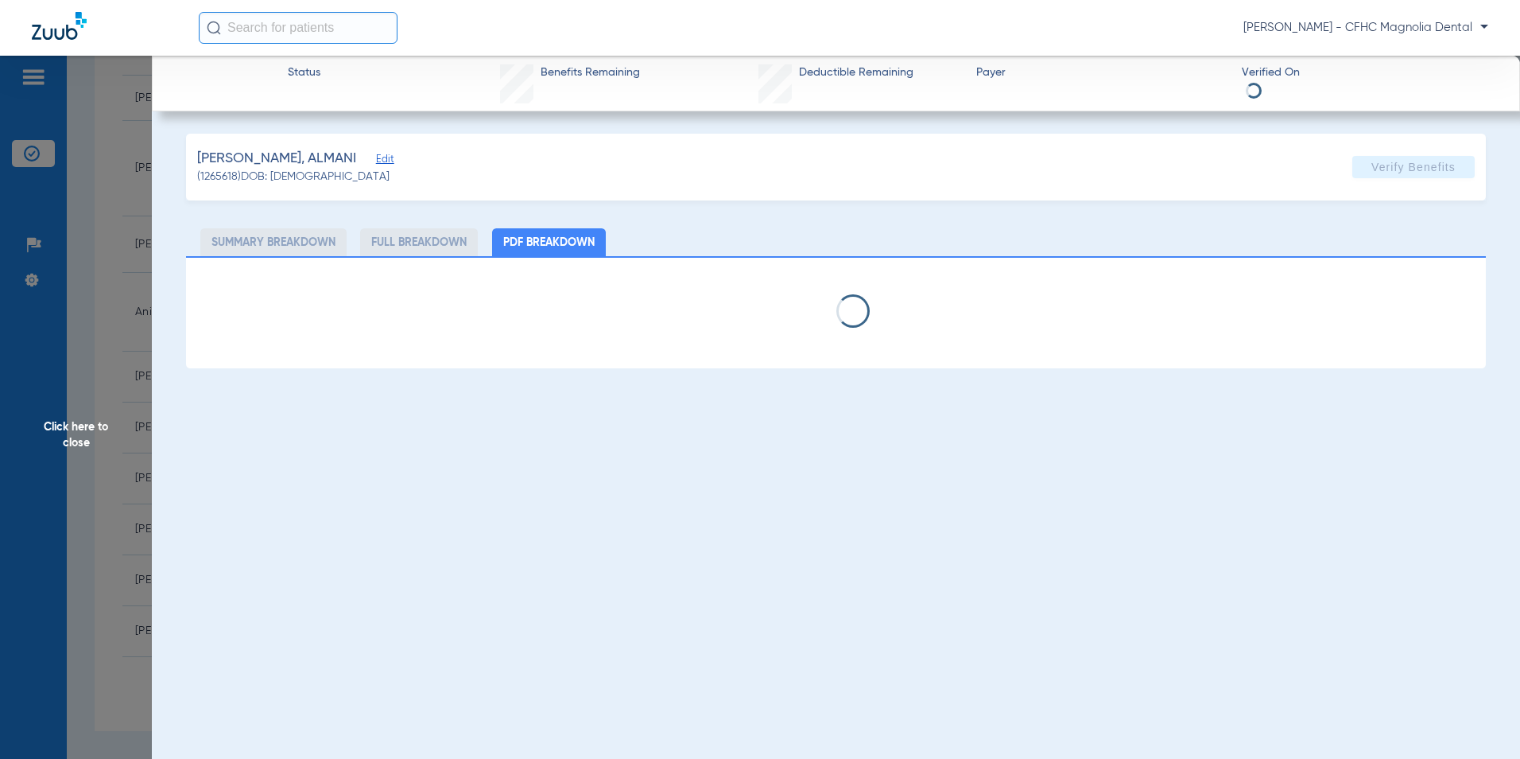
select select "page-width"
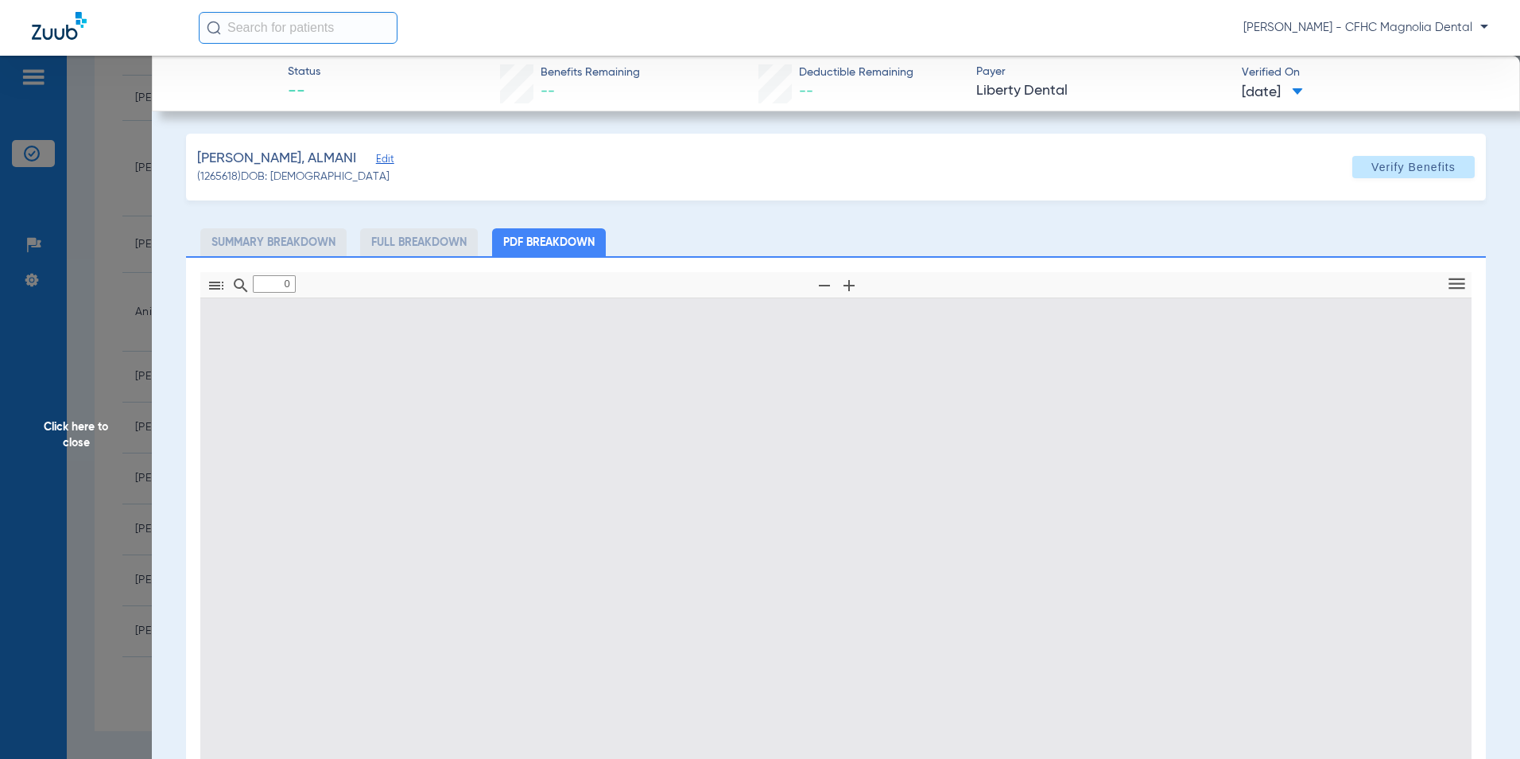
type input "1"
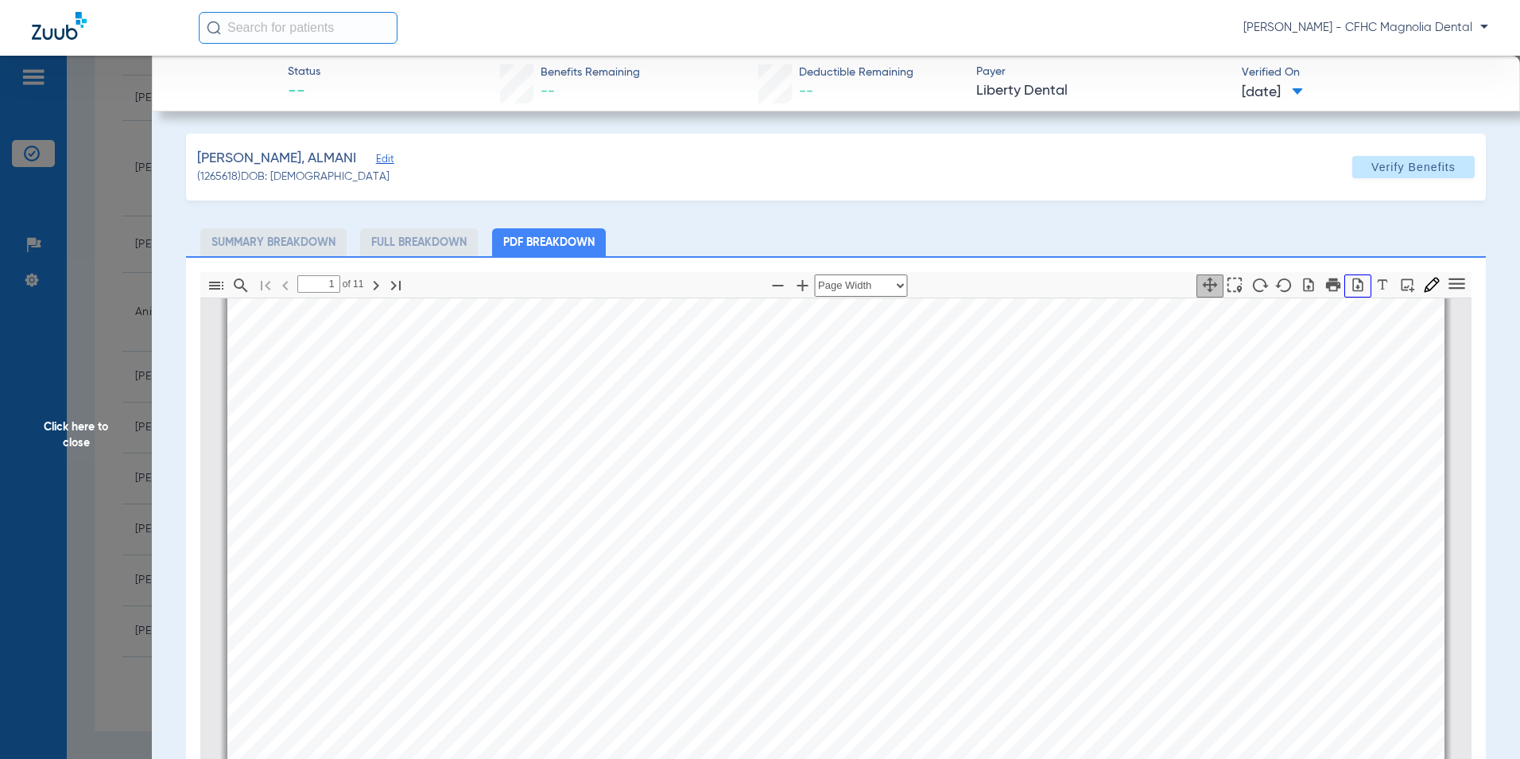
click at [1353, 289] on icon "button" at bounding box center [1358, 285] width 10 height 14
click at [108, 439] on span "Click here to close" at bounding box center [76, 435] width 152 height 759
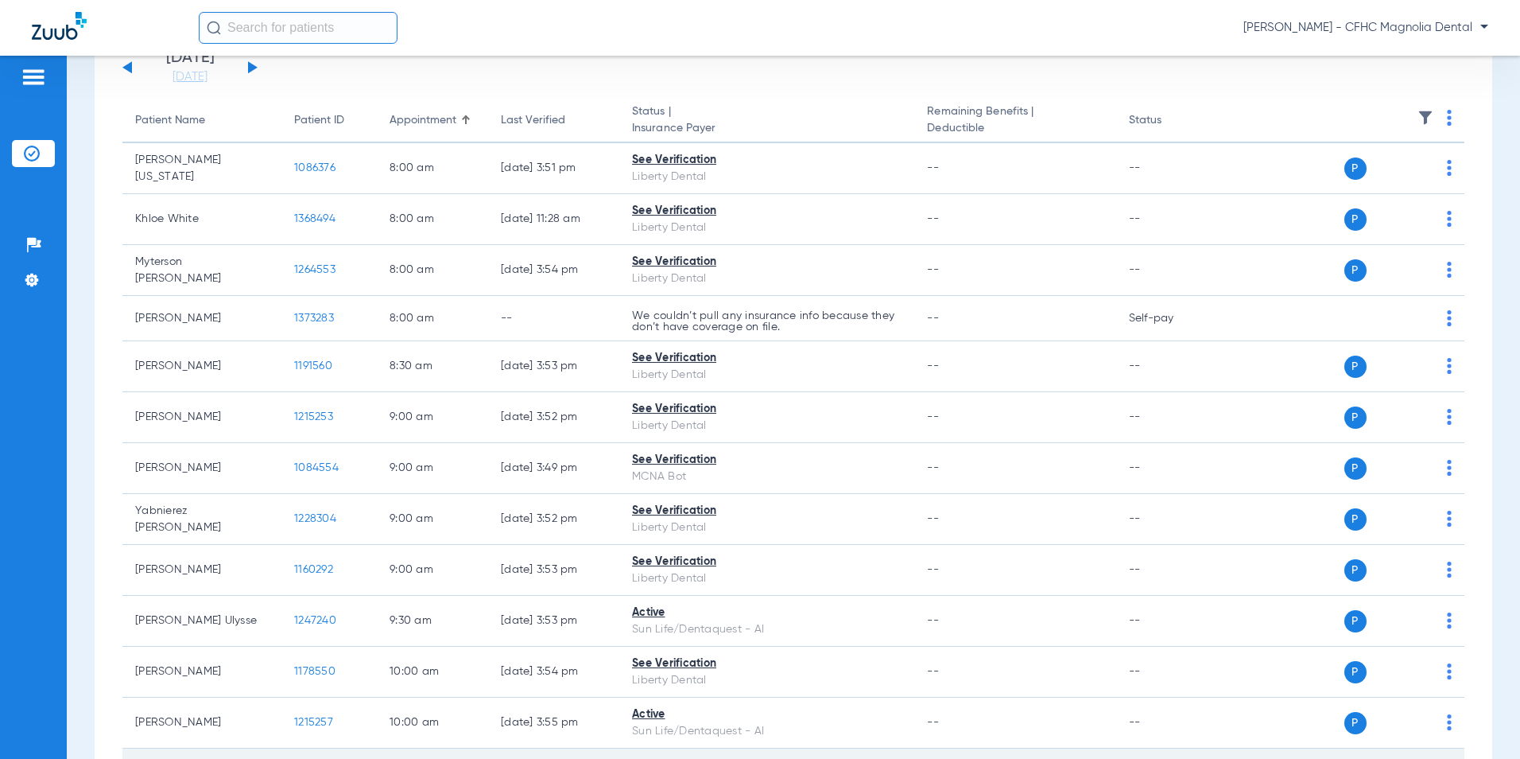
scroll to position [0, 0]
